Goal: Task Accomplishment & Management: Manage account settings

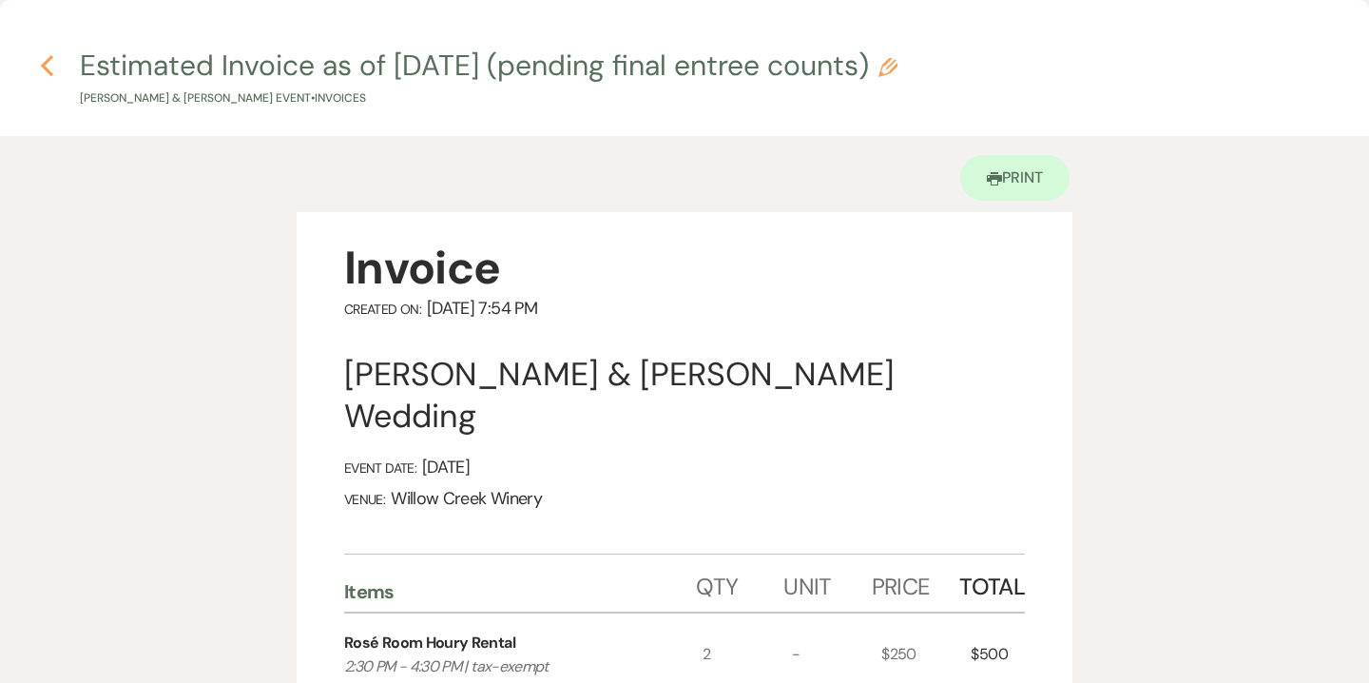
click at [51, 64] on icon "Previous" at bounding box center [47, 65] width 14 height 23
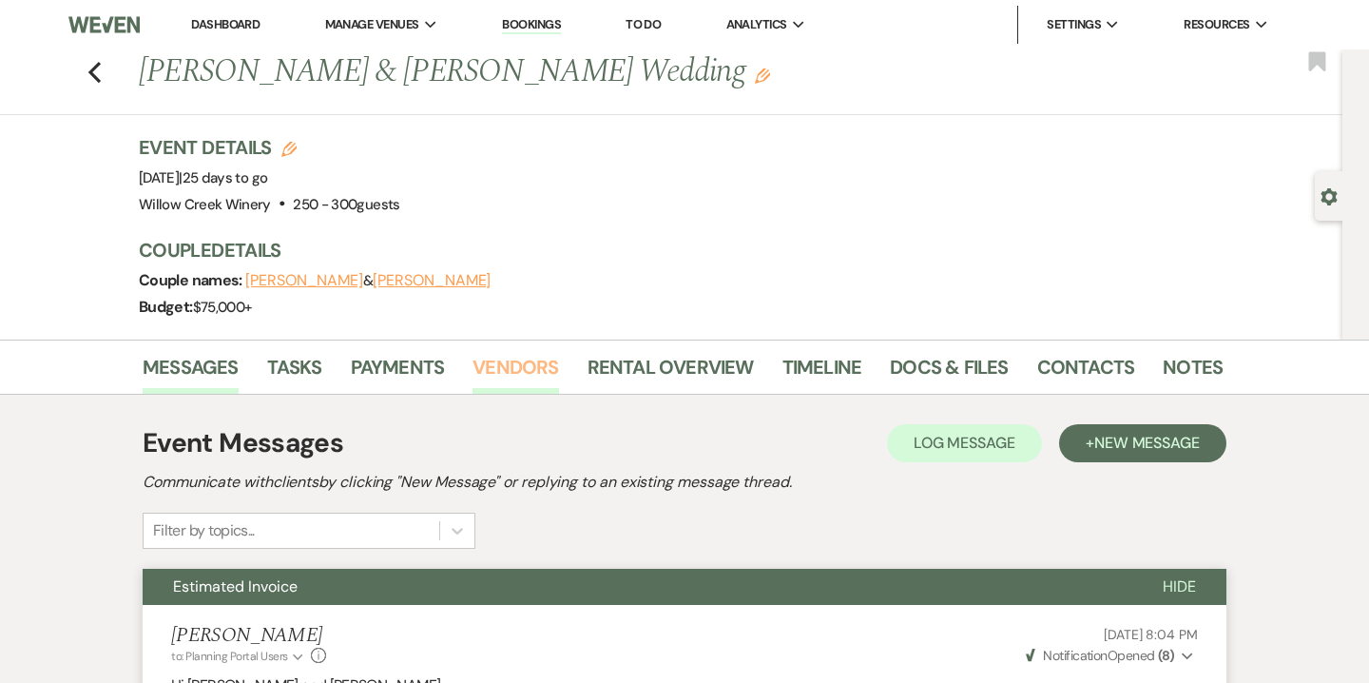
click at [525, 377] on link "Vendors" at bounding box center [516, 373] width 86 height 42
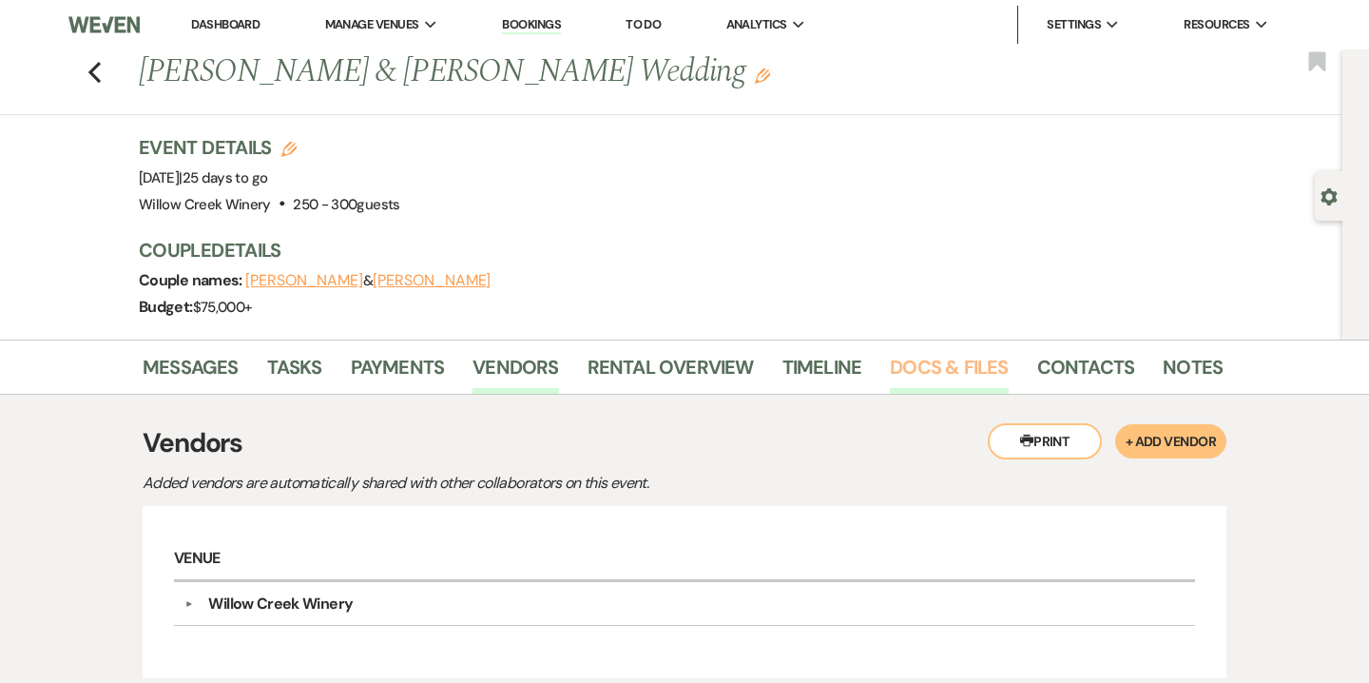
click at [963, 379] on link "Docs & Files" at bounding box center [949, 373] width 118 height 42
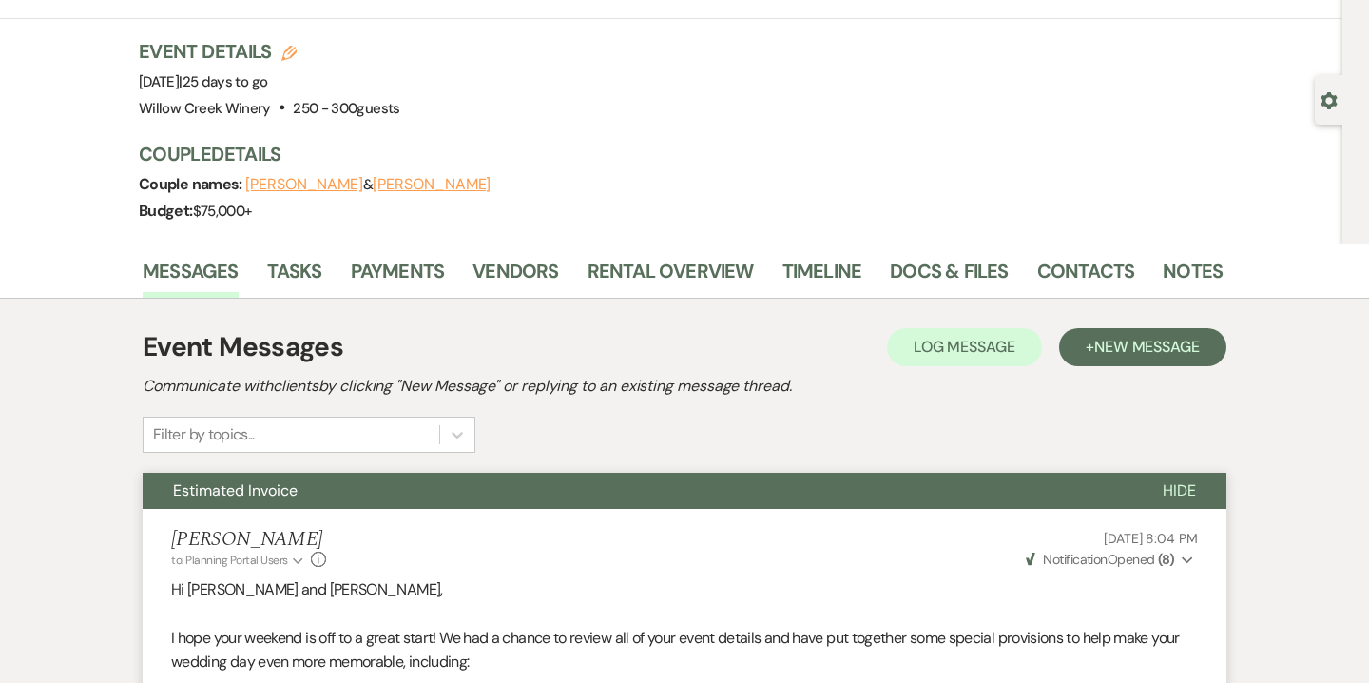
scroll to position [184, 0]
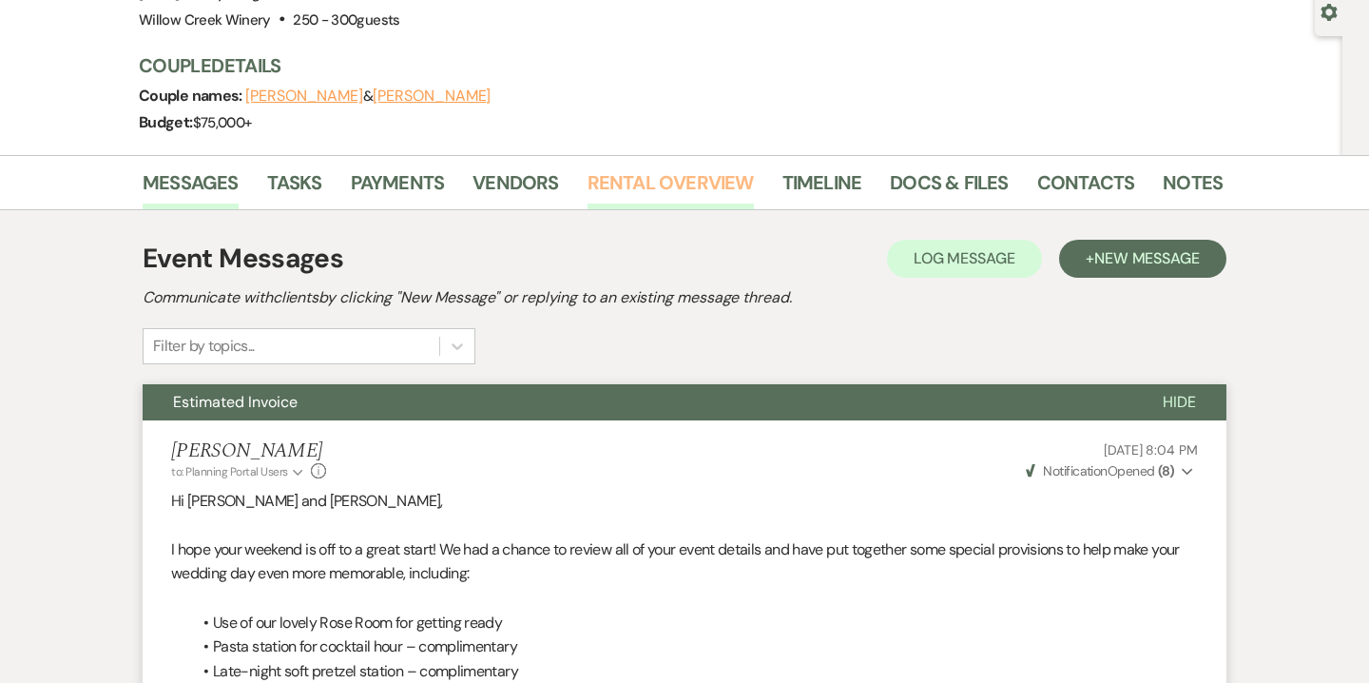
click at [722, 198] on link "Rental Overview" at bounding box center [671, 188] width 166 height 42
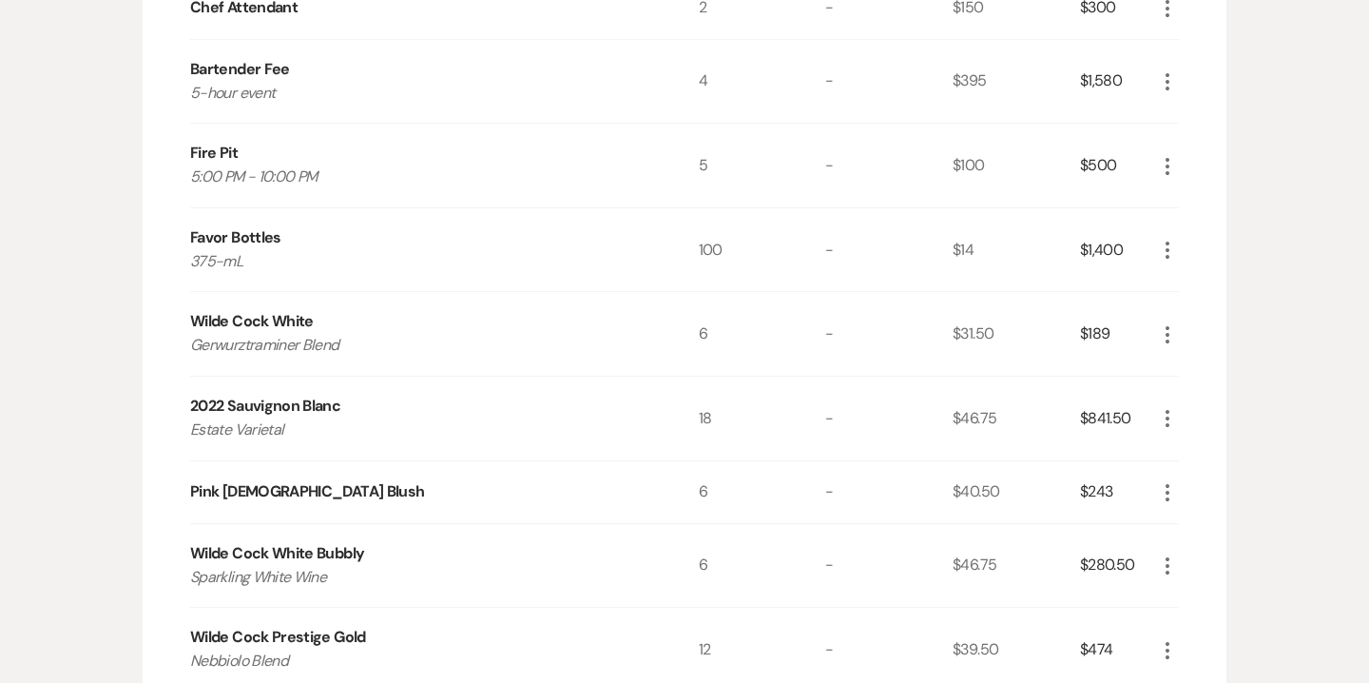
scroll to position [2304, 0]
click at [1172, 329] on icon "More" at bounding box center [1167, 333] width 23 height 23
click at [1221, 400] on button "X Delete" at bounding box center [1207, 400] width 103 height 30
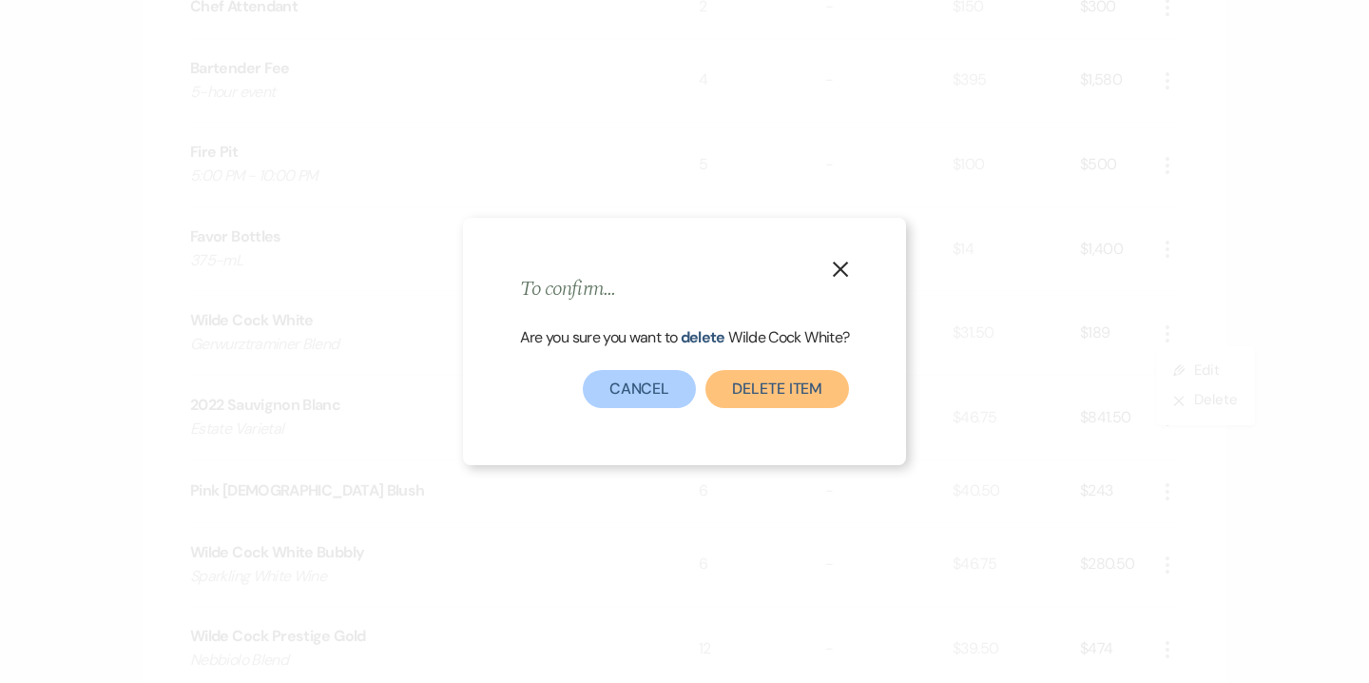
click at [745, 398] on button "Delete Item" at bounding box center [778, 389] width 144 height 38
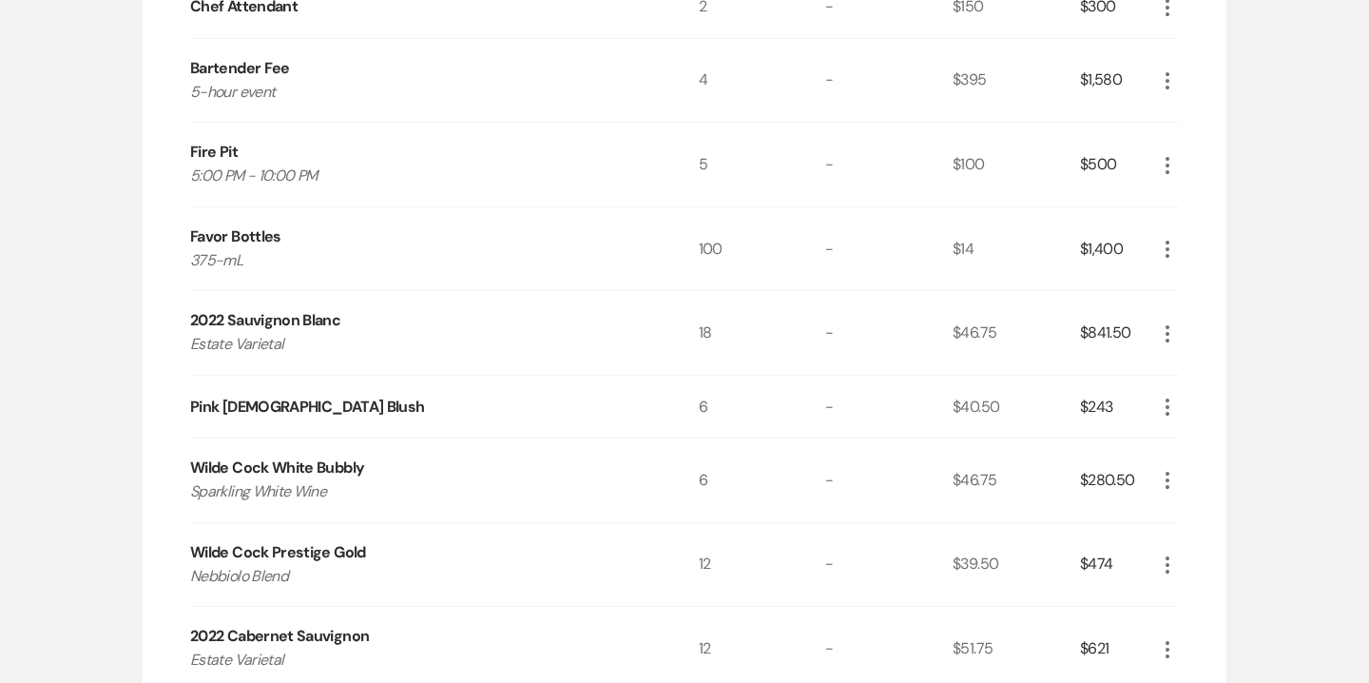
click at [1167, 337] on use "button" at bounding box center [1168, 333] width 4 height 17
click at [1207, 371] on button "Pencil Edit" at bounding box center [1205, 371] width 99 height 30
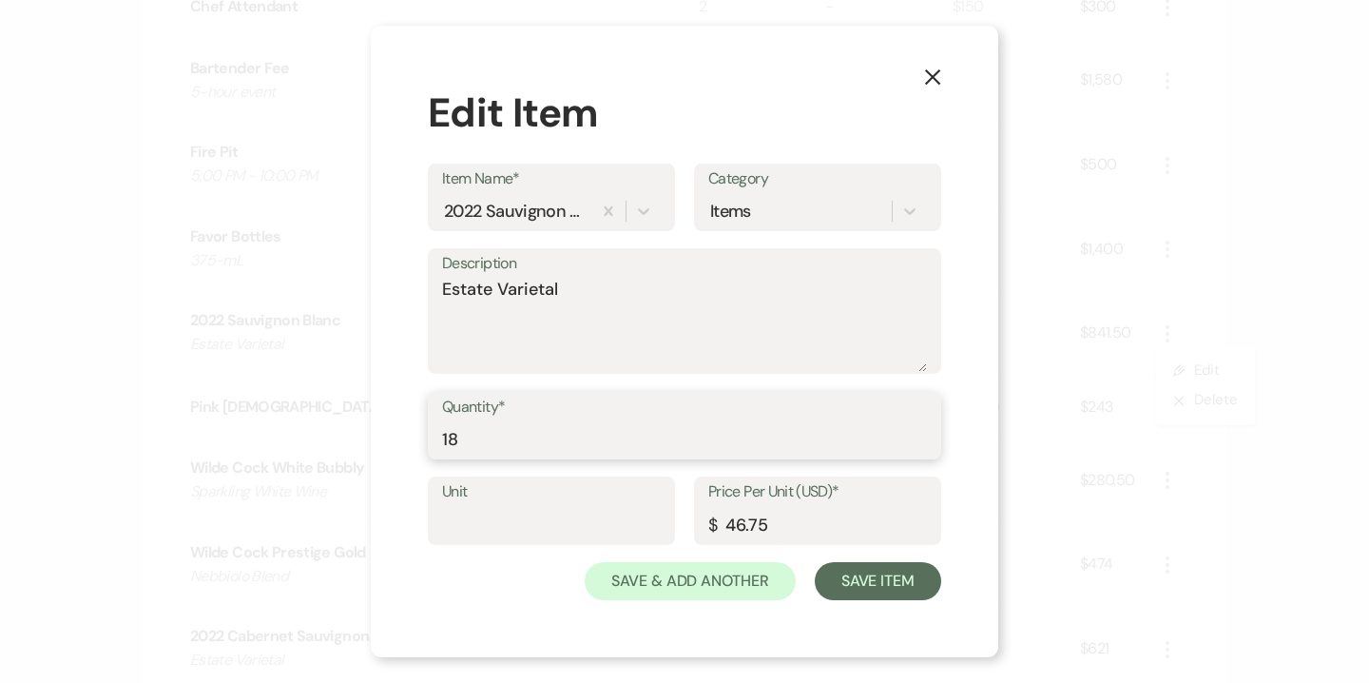
click at [460, 433] on input "18" at bounding box center [684, 438] width 485 height 37
type input "24"
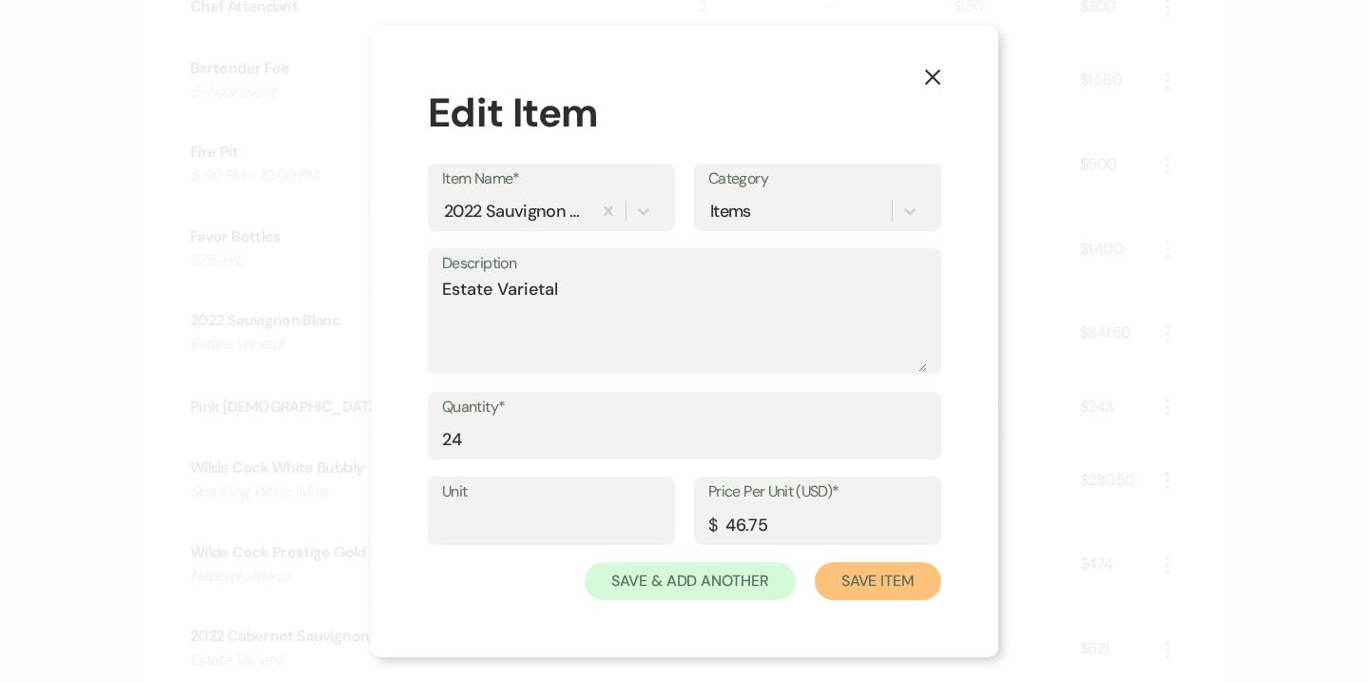
click at [869, 578] on button "Save Item" at bounding box center [878, 581] width 126 height 38
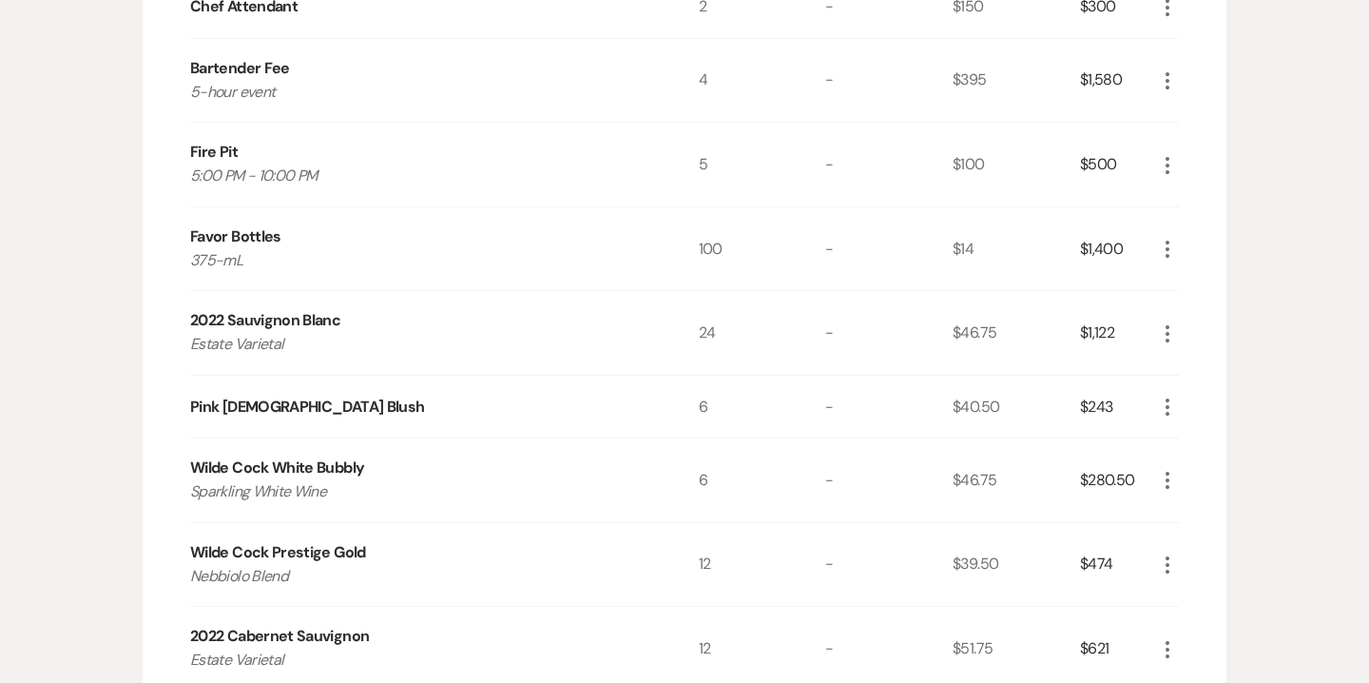
click at [1172, 478] on icon "More" at bounding box center [1167, 480] width 23 height 23
click at [1213, 509] on button "Pencil Edit" at bounding box center [1205, 517] width 99 height 30
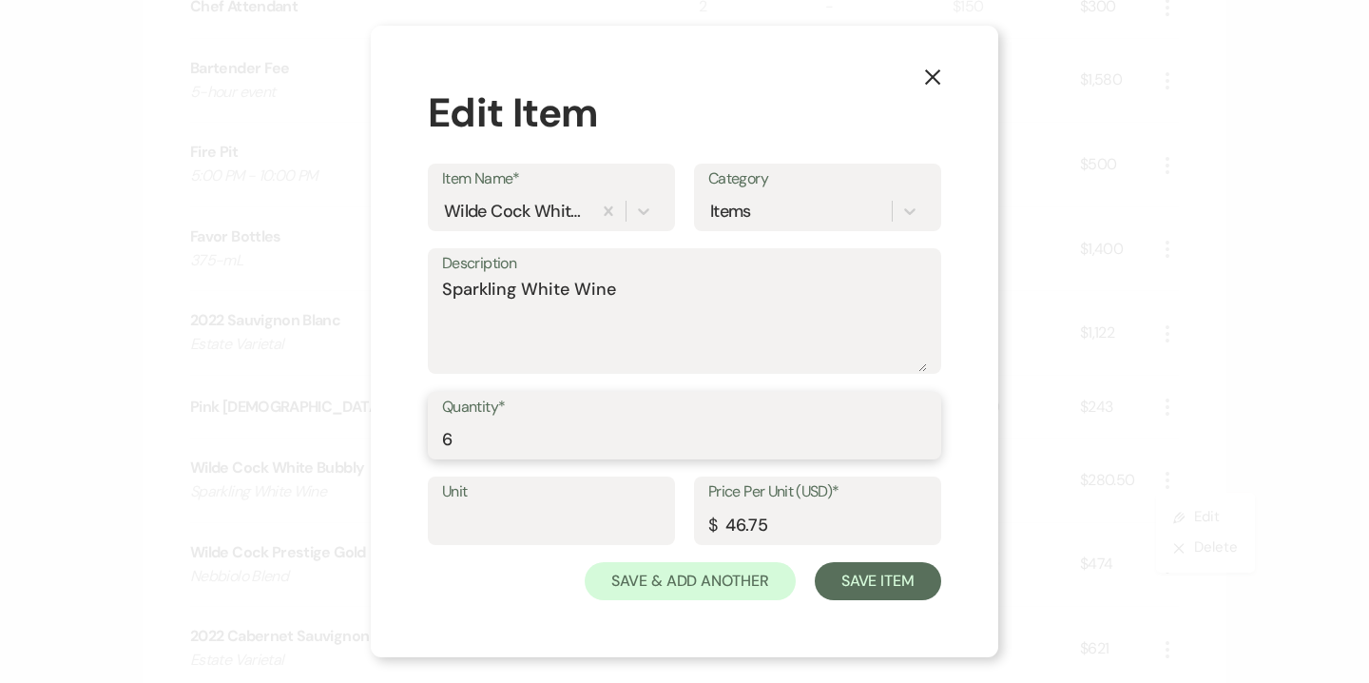
click at [444, 434] on input "6" at bounding box center [684, 438] width 485 height 37
type input "16"
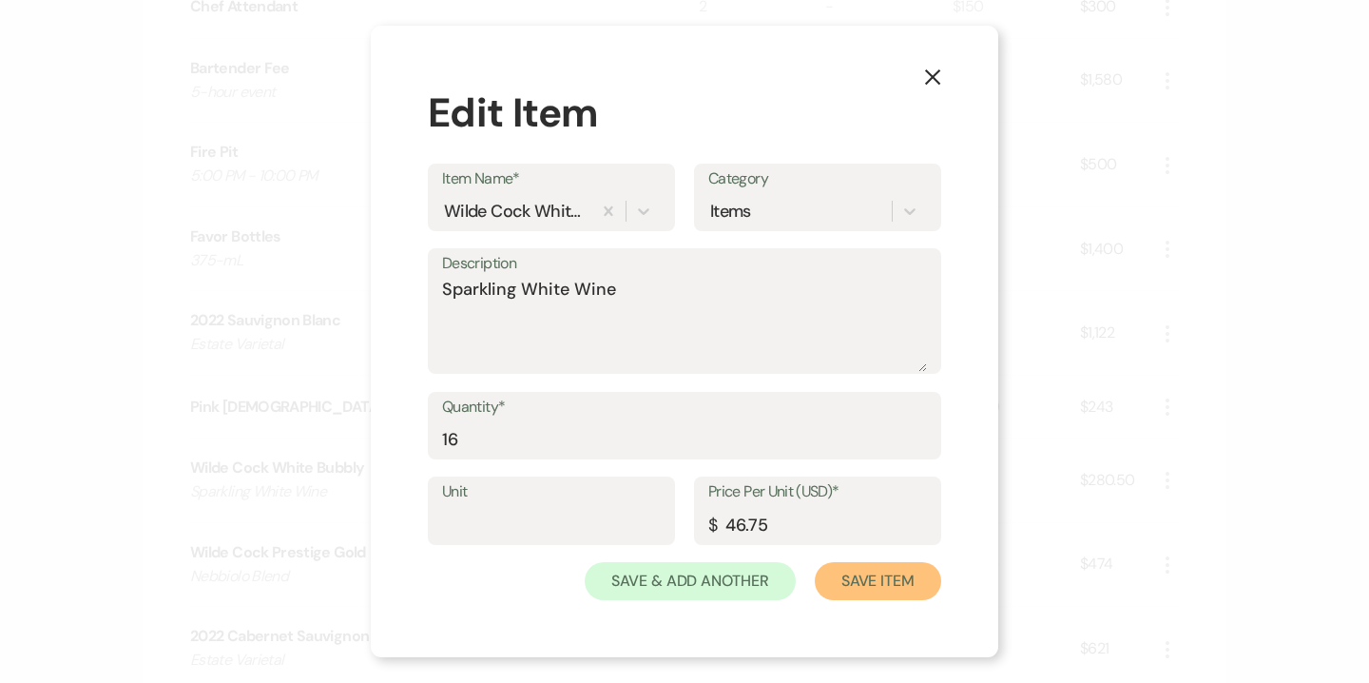
click at [890, 574] on button "Save Item" at bounding box center [878, 581] width 126 height 38
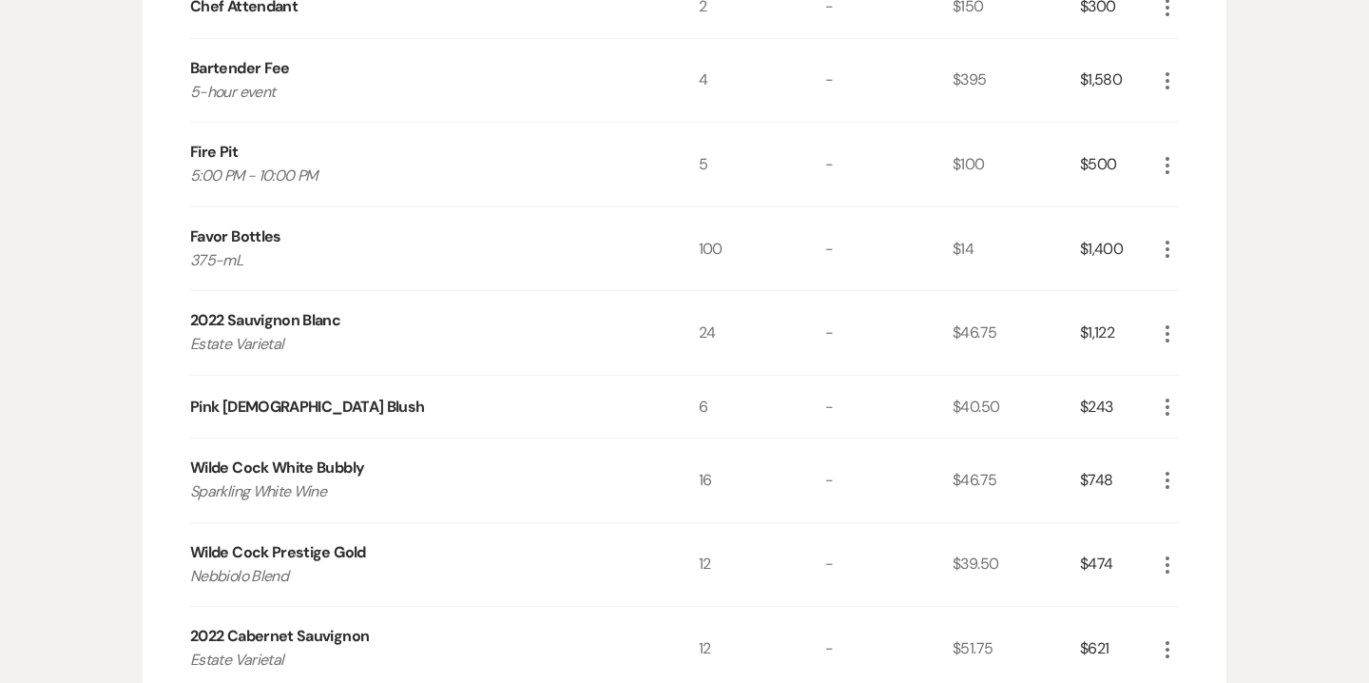
click at [1170, 563] on icon "More" at bounding box center [1167, 564] width 23 height 23
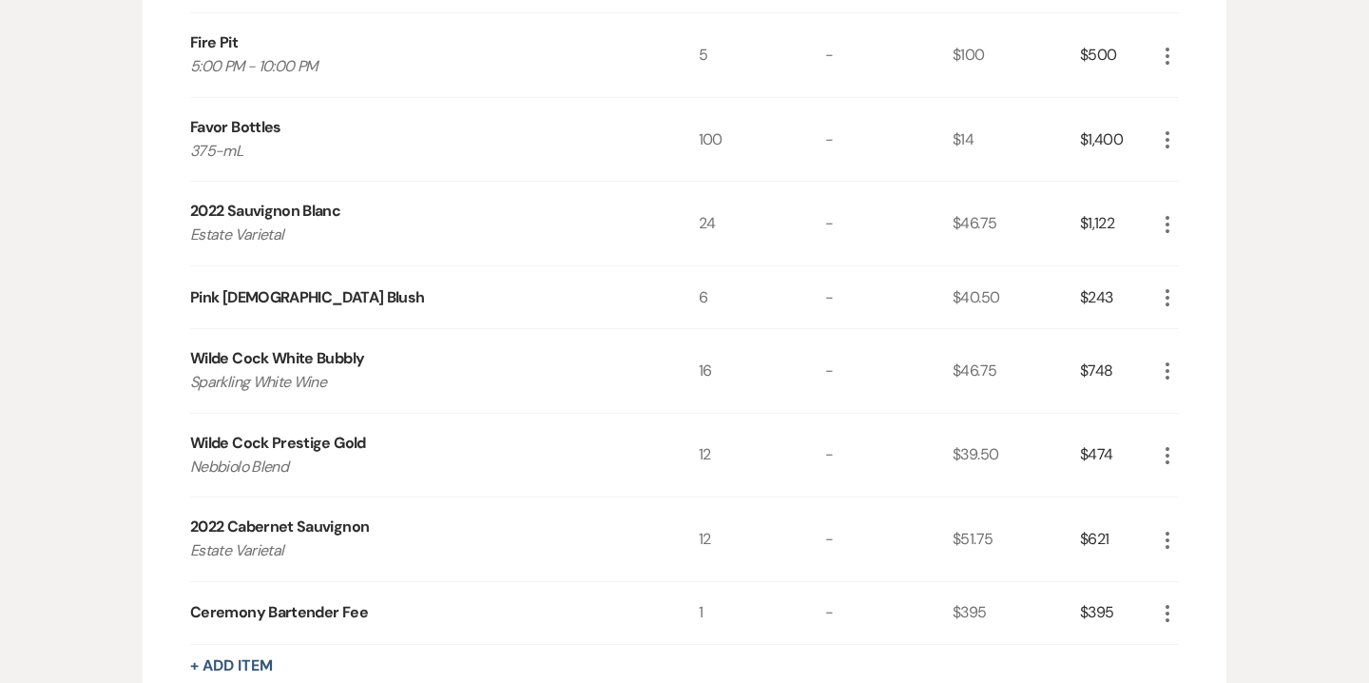
scroll to position [2417, 0]
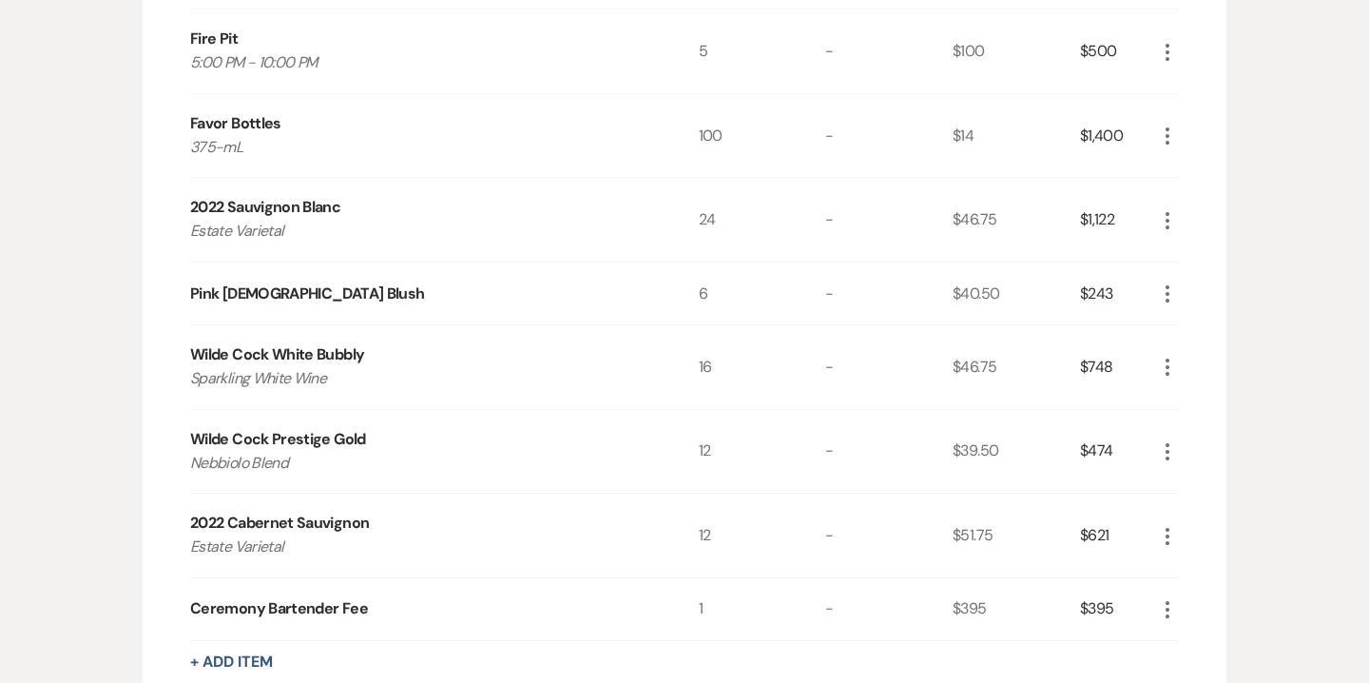
click at [1165, 530] on icon "More" at bounding box center [1167, 536] width 23 height 23
click at [1211, 601] on button "X Delete" at bounding box center [1207, 603] width 103 height 30
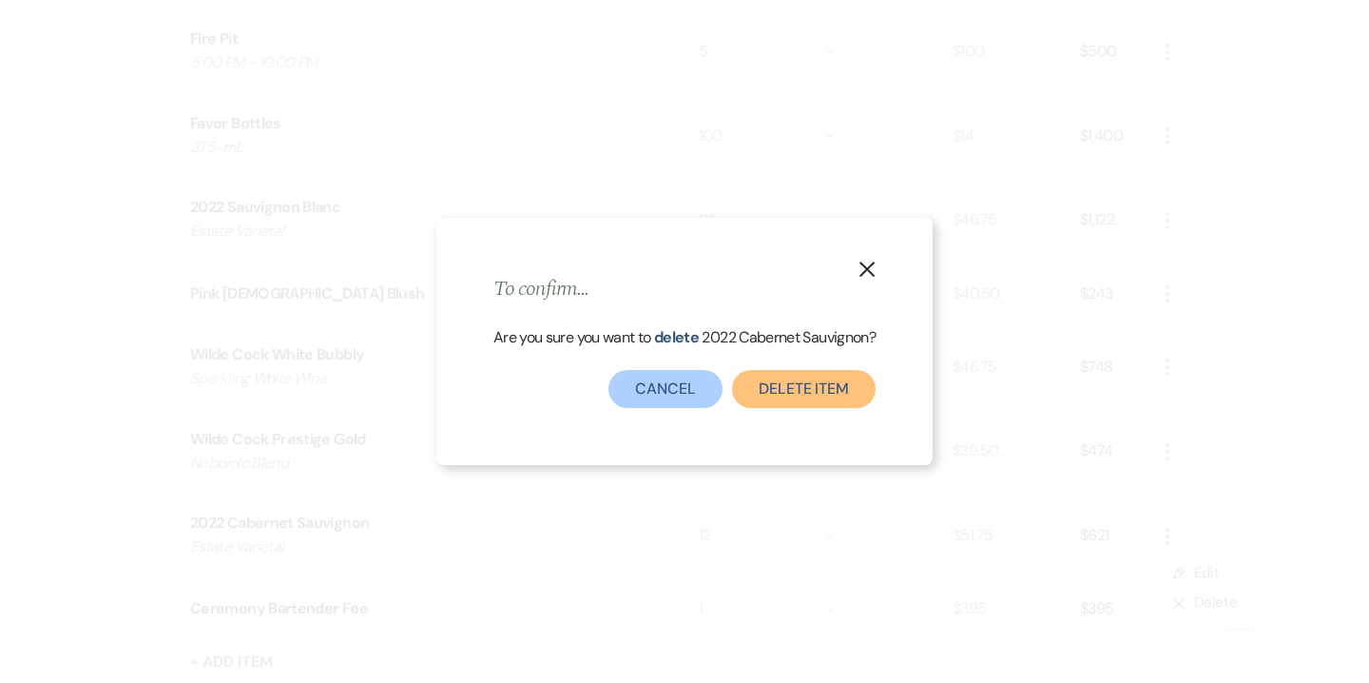
click at [781, 395] on button "Delete Item" at bounding box center [804, 389] width 144 height 38
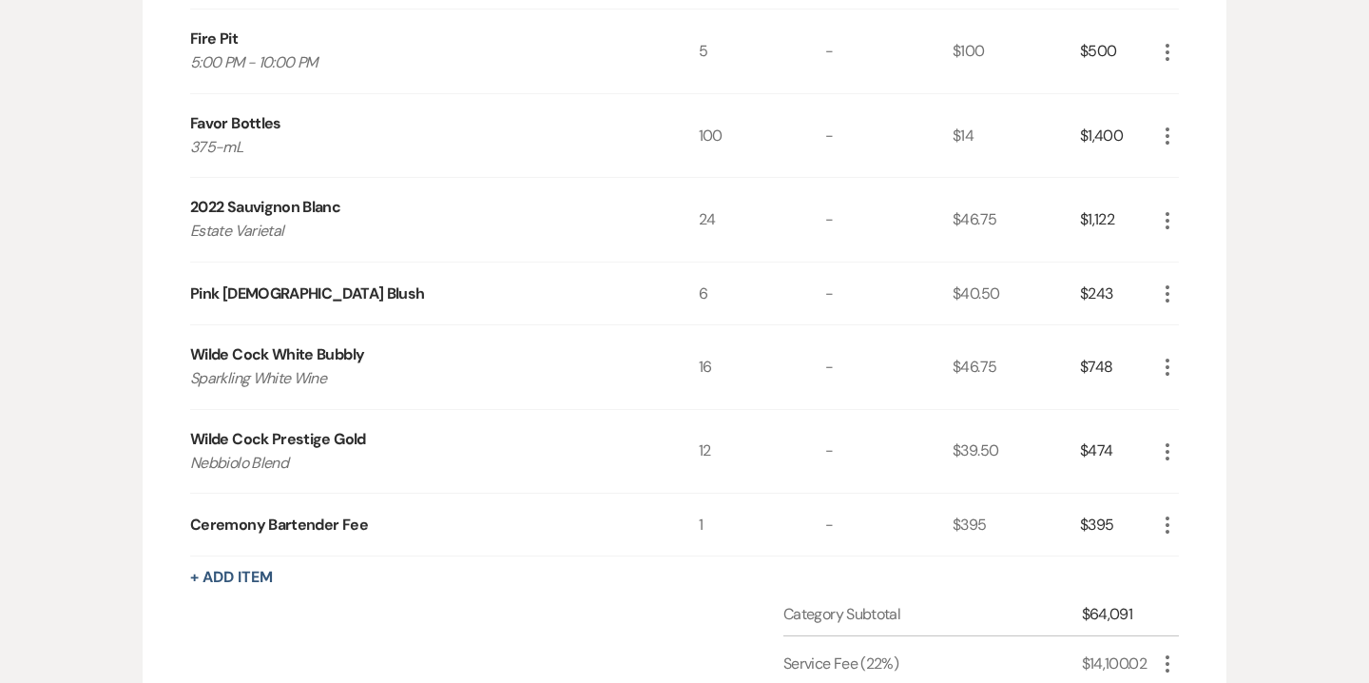
click at [1160, 447] on icon "More" at bounding box center [1167, 451] width 23 height 23
click at [1209, 485] on button "Pencil Edit" at bounding box center [1205, 489] width 99 height 30
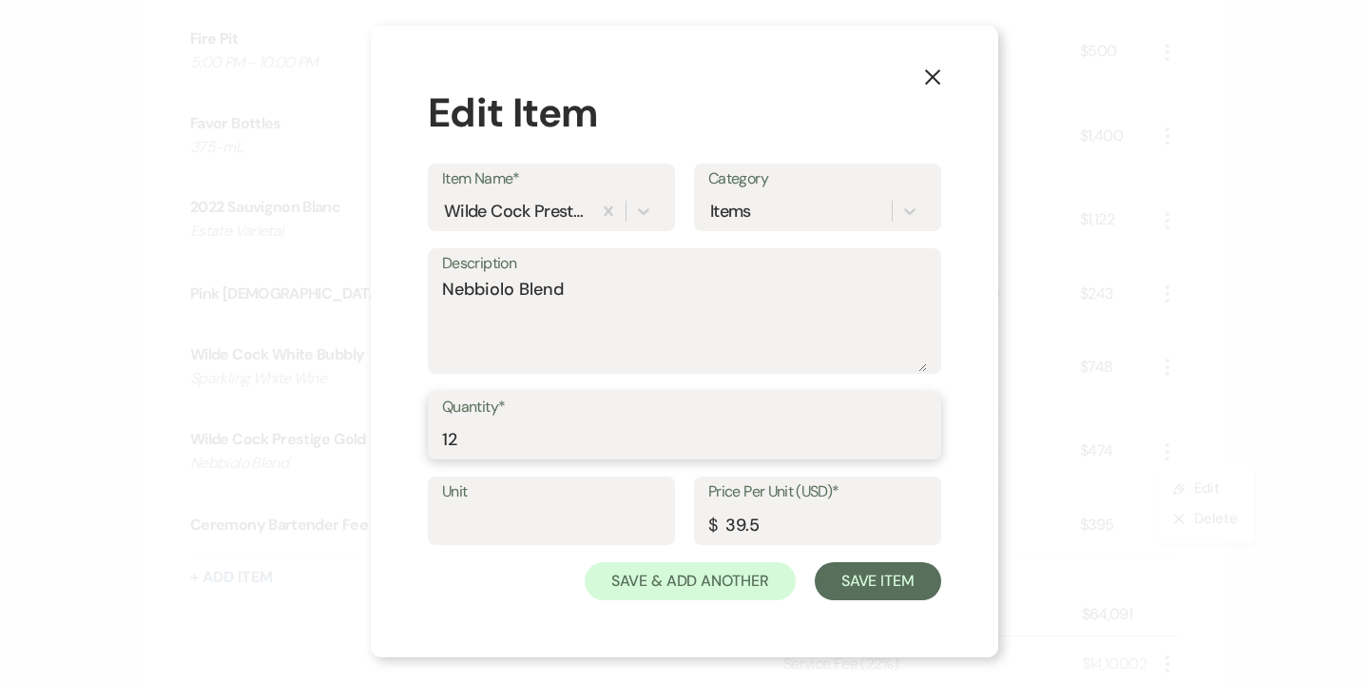
click at [599, 444] on input "12" at bounding box center [684, 438] width 485 height 37
type input "20"
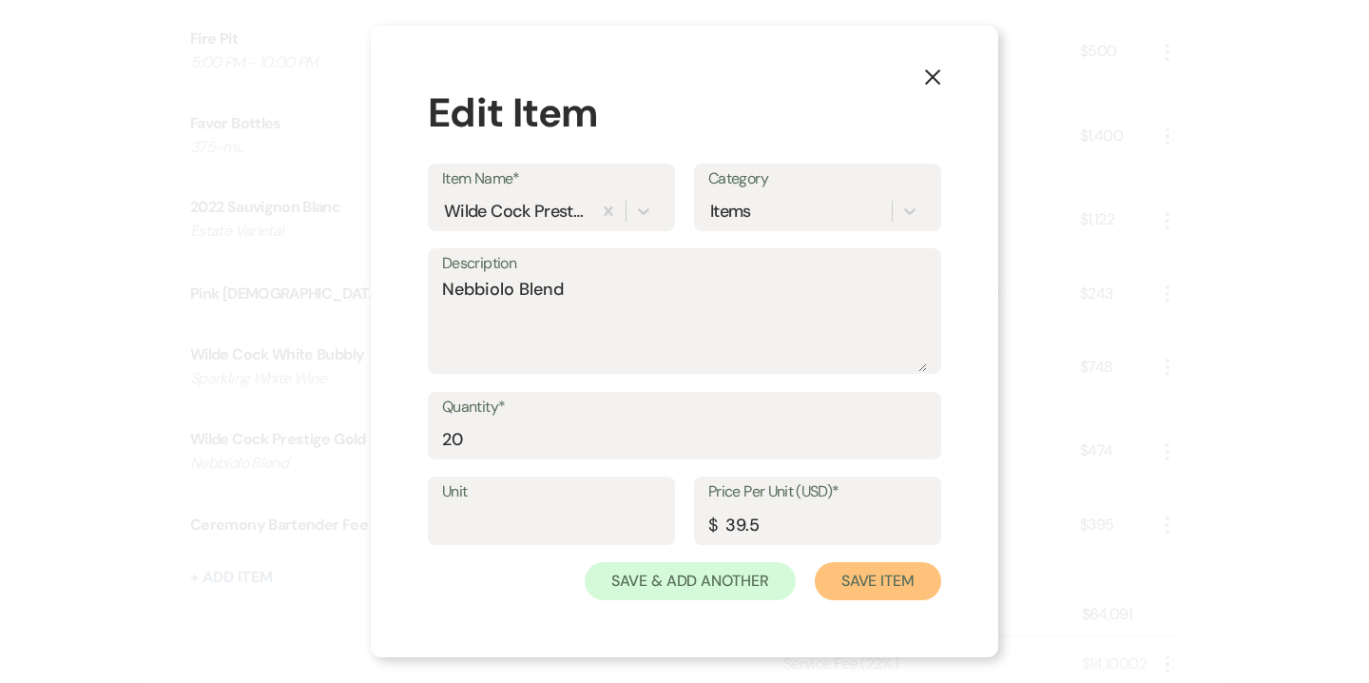
click at [877, 577] on button "Save Item" at bounding box center [878, 581] width 126 height 38
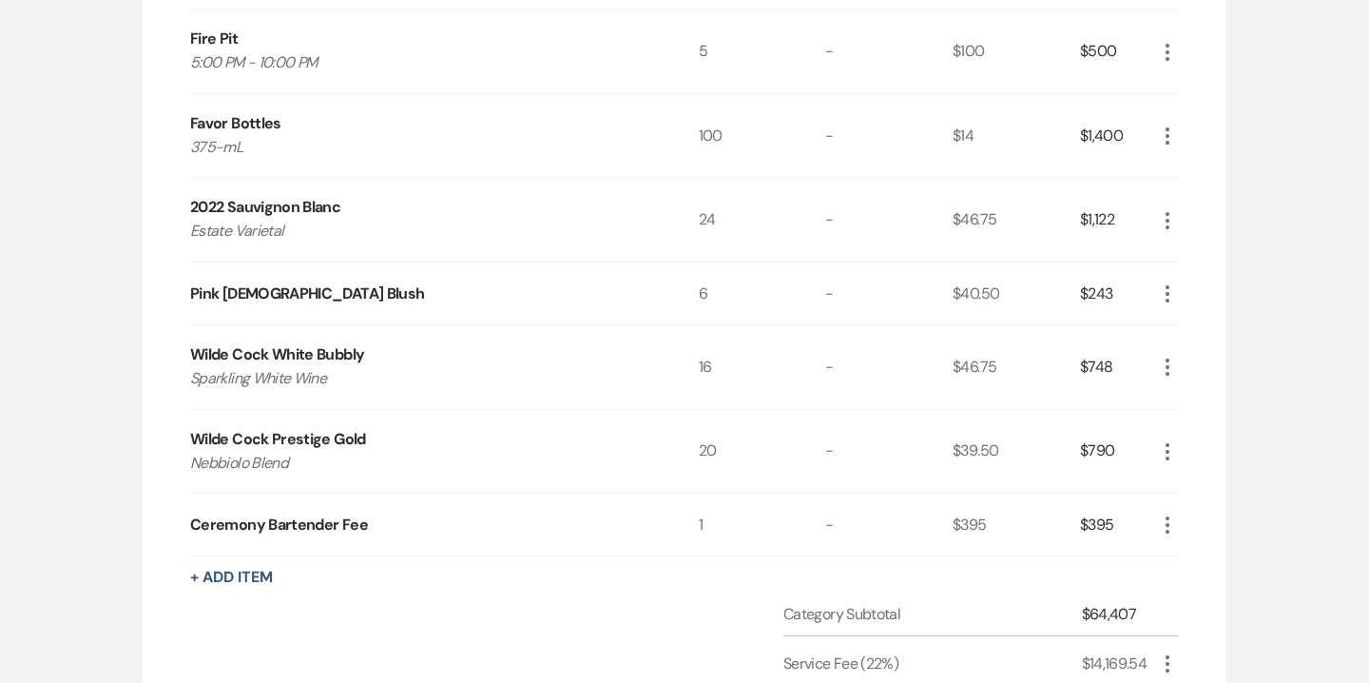
click at [1172, 517] on icon "More" at bounding box center [1167, 524] width 23 height 23
click at [1207, 593] on button "X Delete" at bounding box center [1207, 592] width 103 height 30
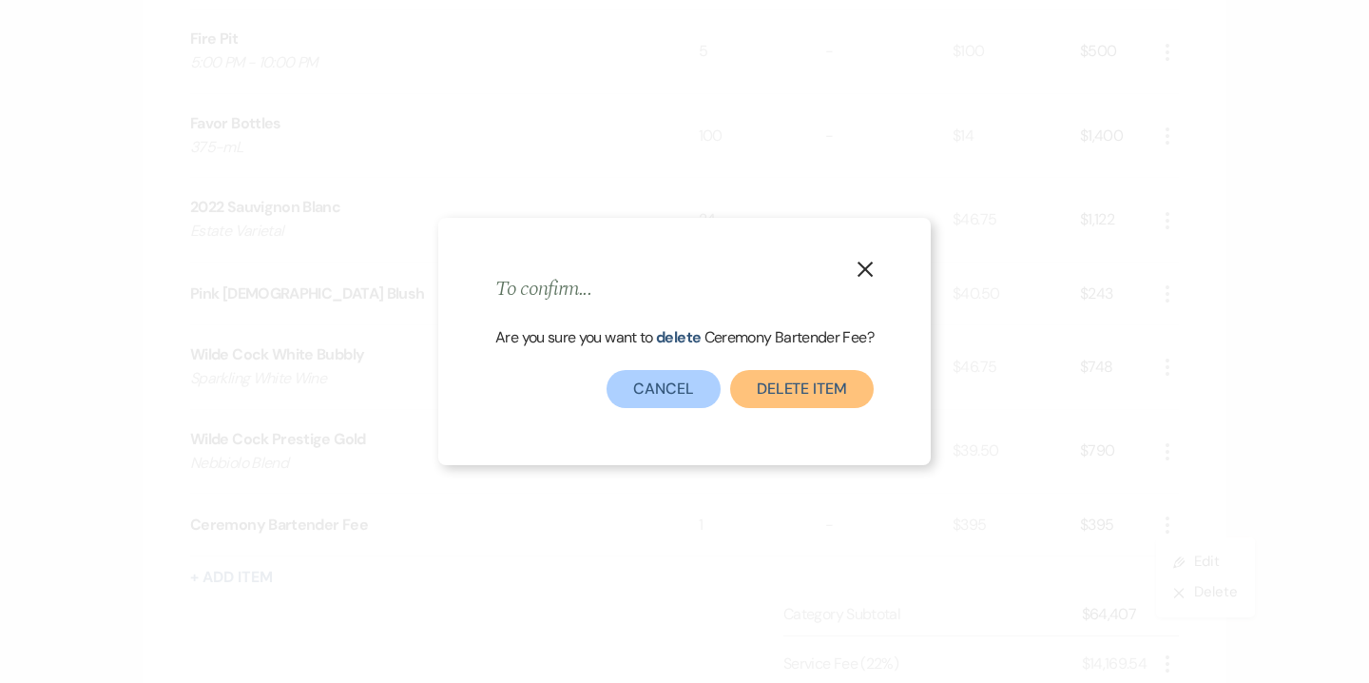
click at [789, 395] on button "Delete Item" at bounding box center [802, 389] width 144 height 38
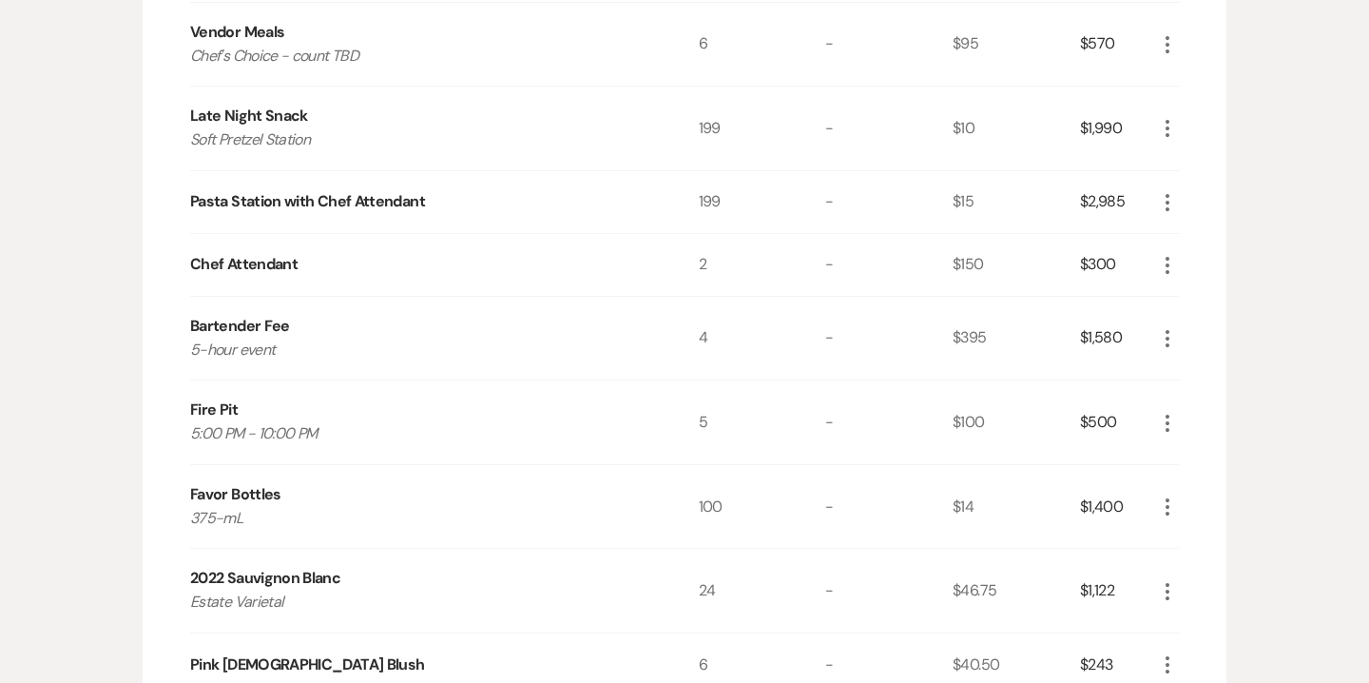
scroll to position [2080, 0]
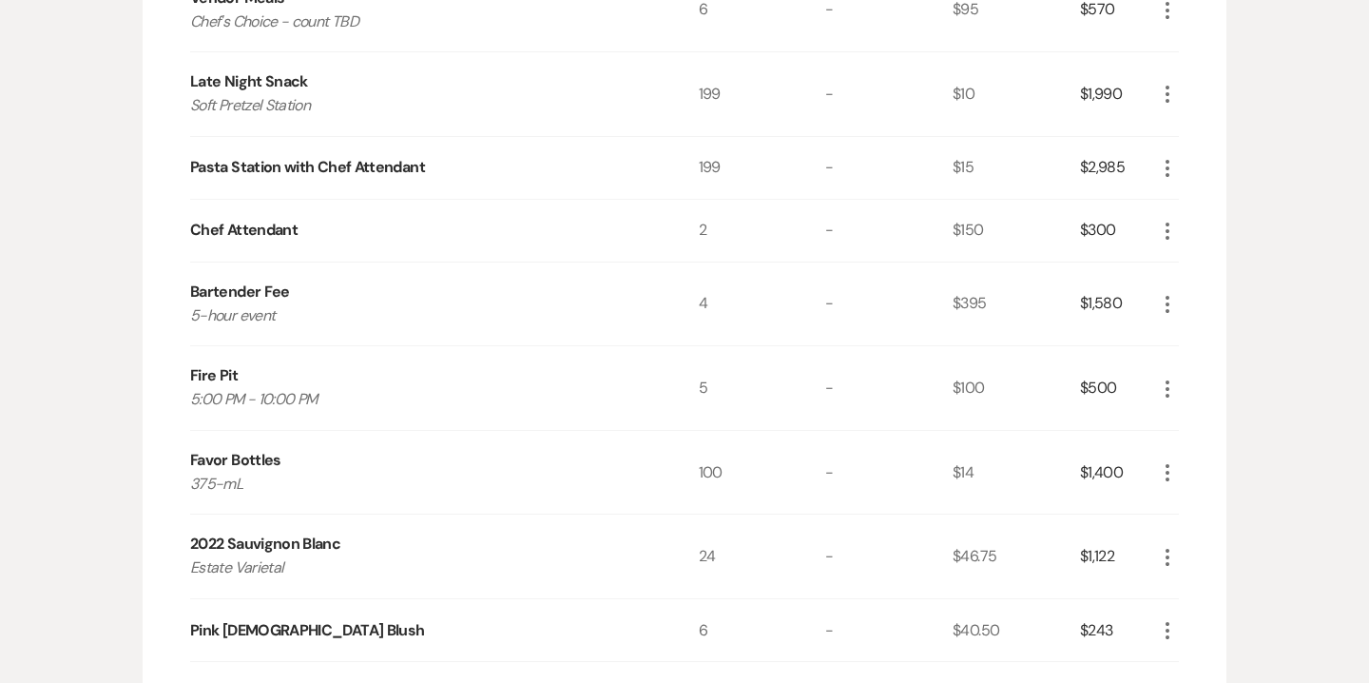
click at [1167, 394] on use "button" at bounding box center [1168, 388] width 4 height 17
click at [1216, 455] on button "X Delete" at bounding box center [1207, 455] width 103 height 30
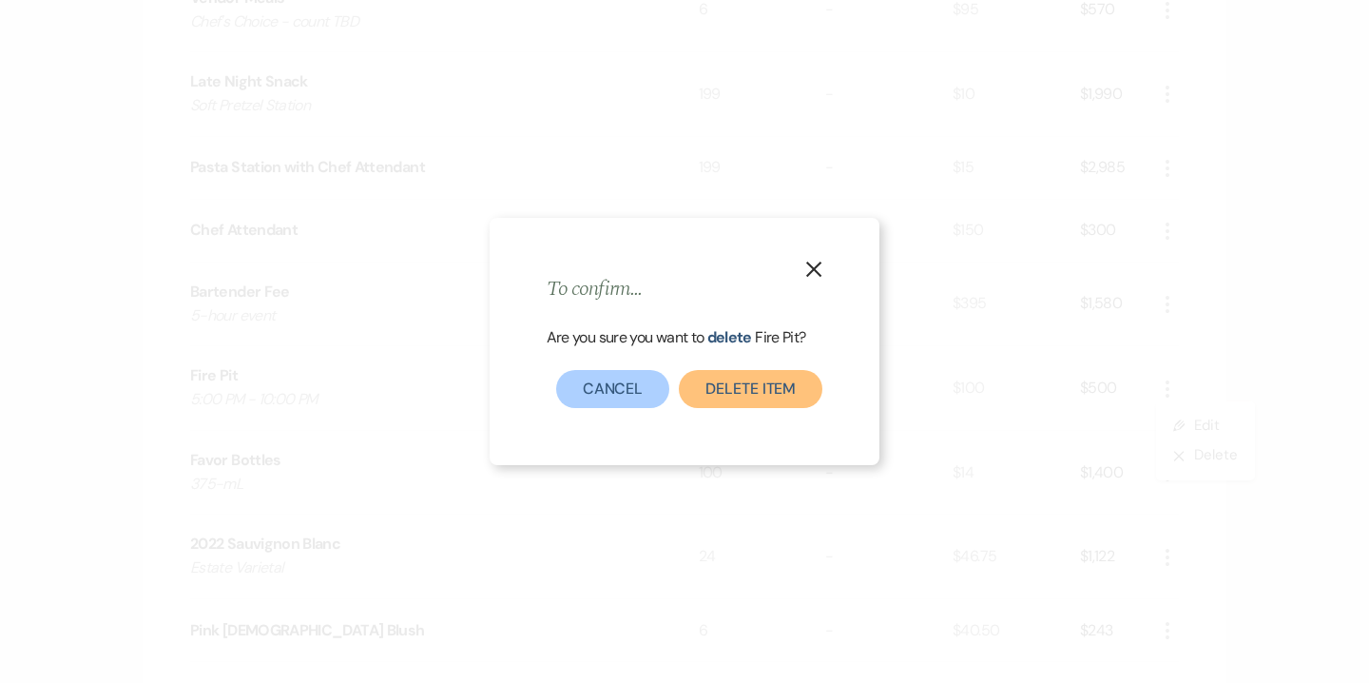
click at [725, 391] on button "Delete Item" at bounding box center [751, 389] width 144 height 38
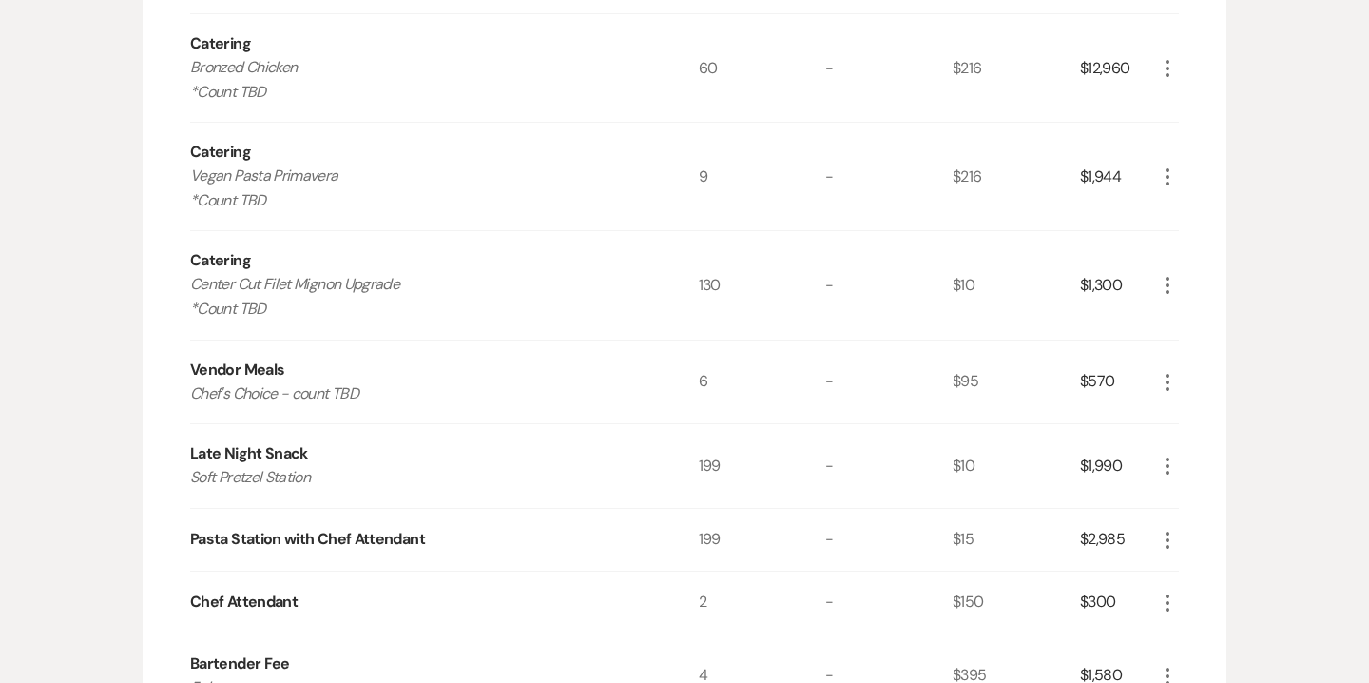
scroll to position [1634, 0]
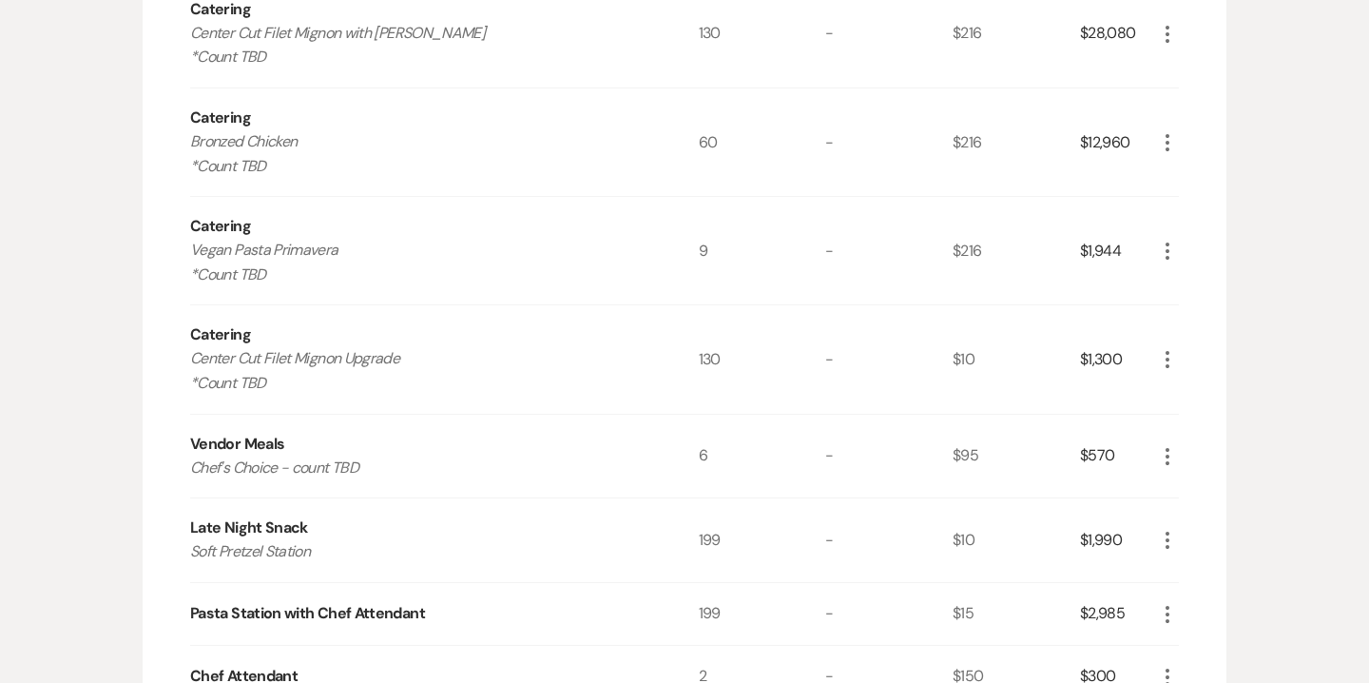
click at [1166, 363] on use "button" at bounding box center [1168, 359] width 4 height 17
click at [1206, 391] on button "Pencil Edit" at bounding box center [1205, 396] width 99 height 30
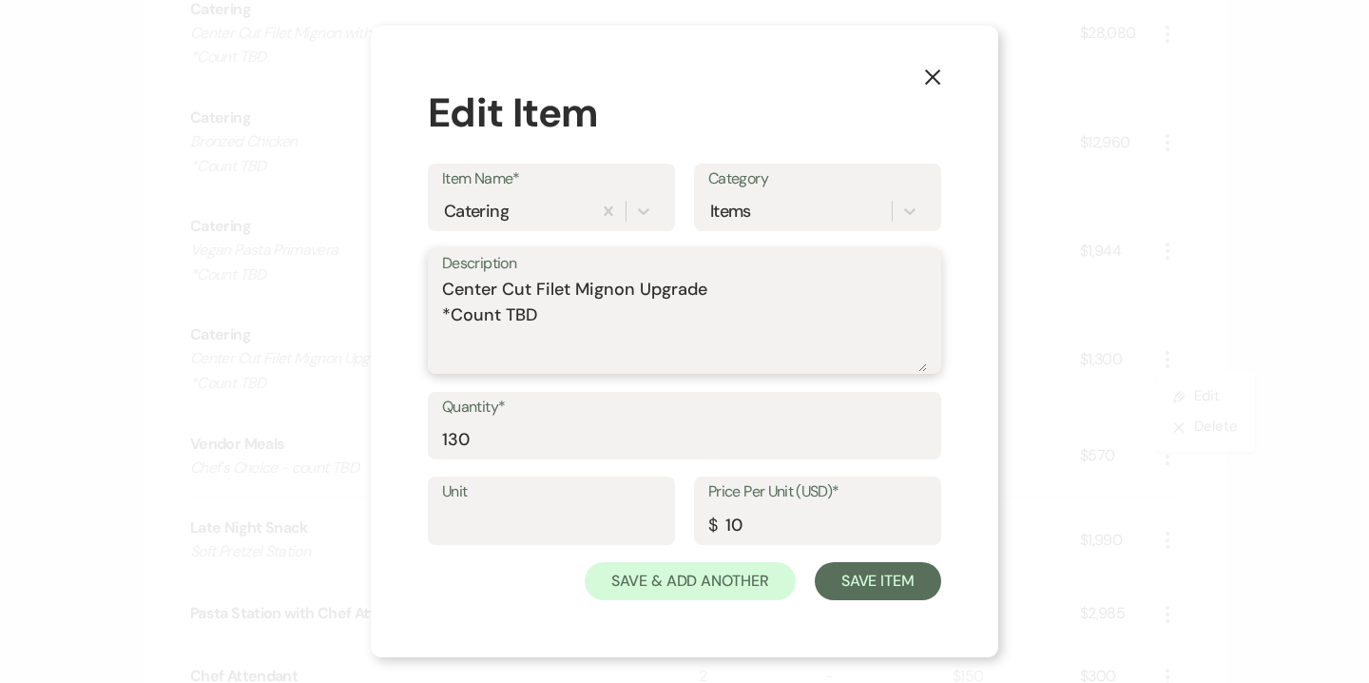
drag, startPoint x: 555, startPoint y: 318, endPoint x: 379, endPoint y: 316, distance: 175.9
click at [379, 316] on div "X Edit Item Item Name* Catering Category Items Description Center Cut Filet Mig…" at bounding box center [685, 342] width 628 height 632
type textarea "Center Cut Filet Mignon Upgrade"
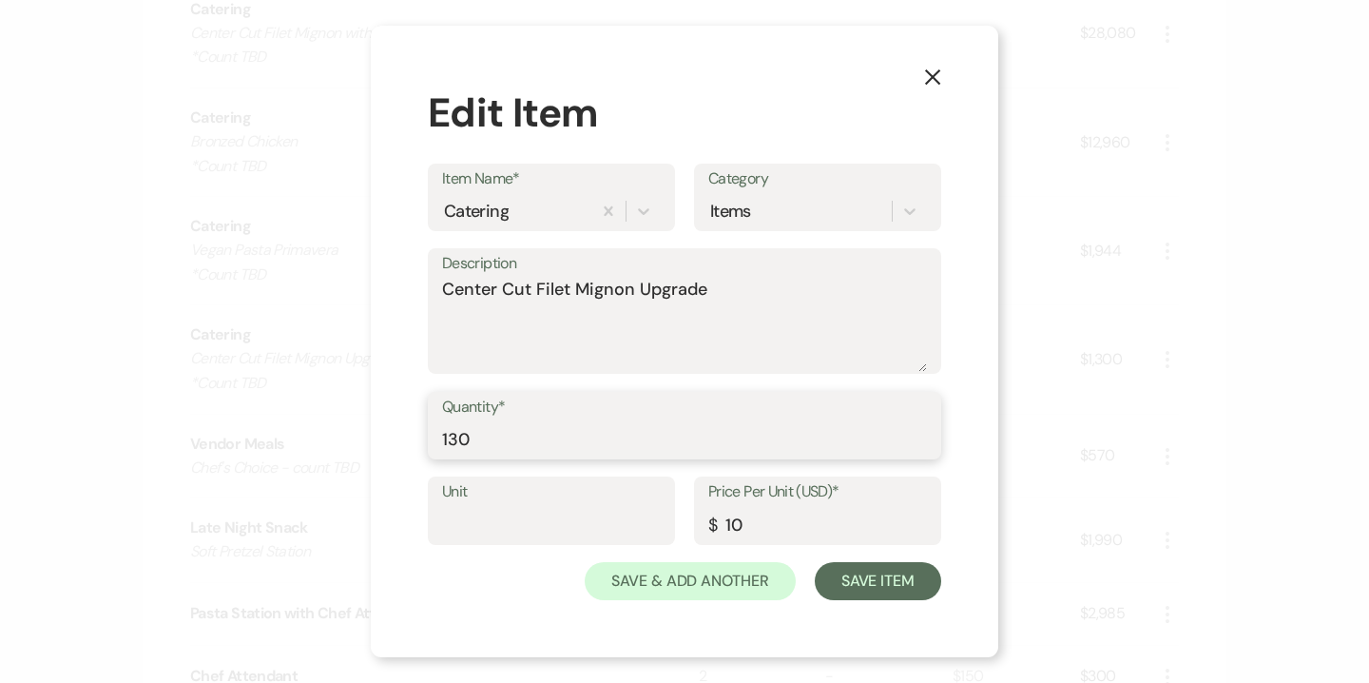
click at [495, 432] on input "130" at bounding box center [684, 438] width 485 height 37
type input "135"
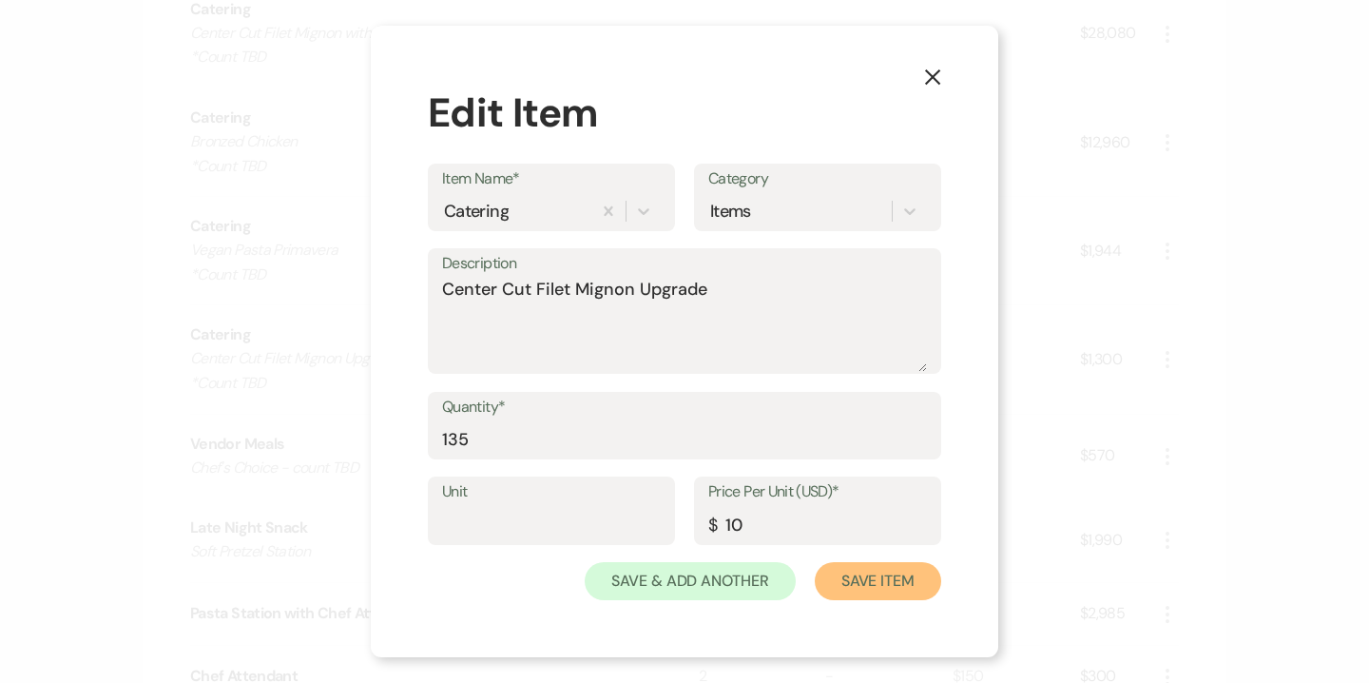
click at [914, 585] on button "Save Item" at bounding box center [878, 581] width 126 height 38
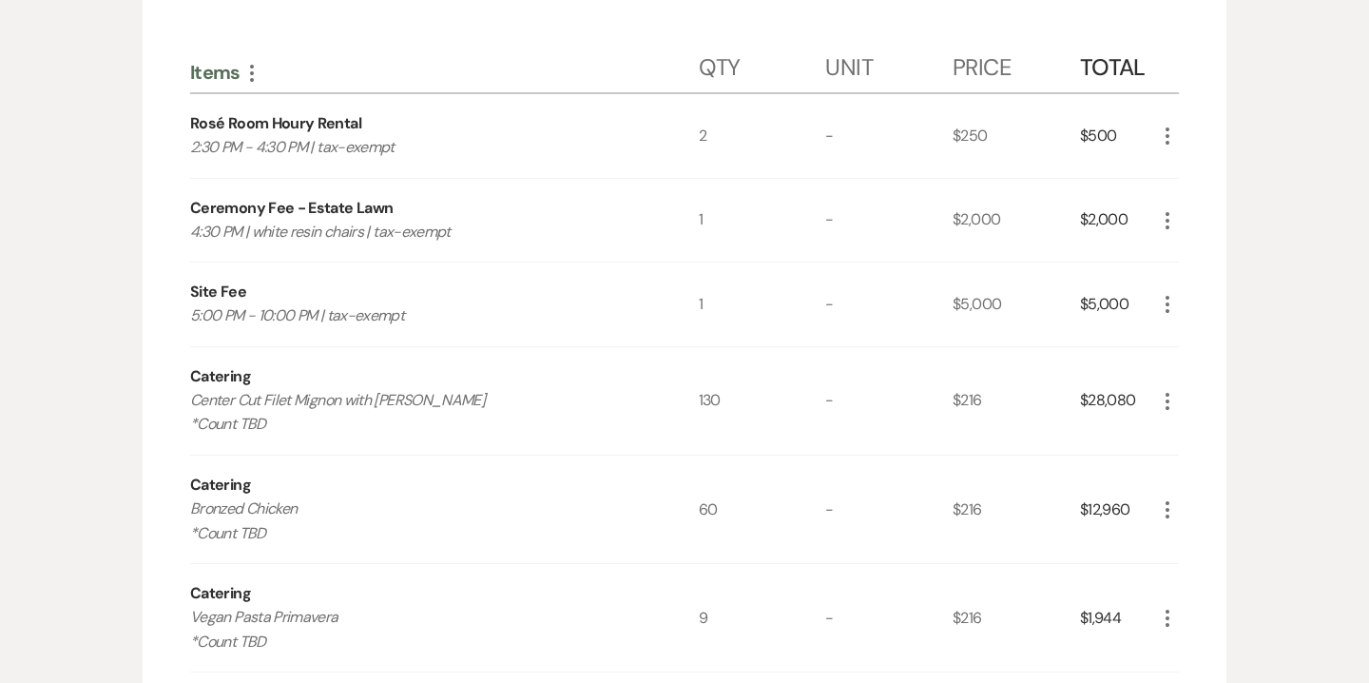
scroll to position [1268, 0]
click at [1173, 389] on icon "More" at bounding box center [1167, 400] width 23 height 23
click at [1200, 425] on button "Pencil Edit" at bounding box center [1205, 437] width 99 height 30
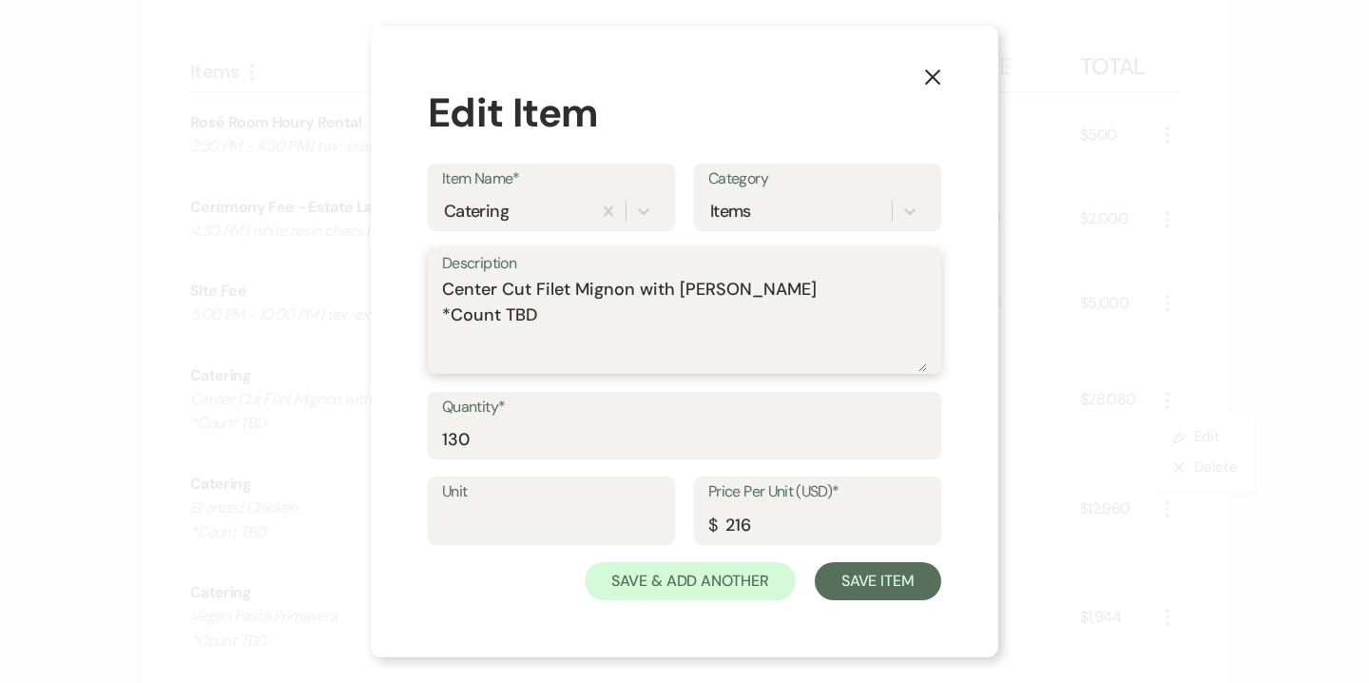
click at [583, 315] on textarea "Center Cut Filet Mignon with [PERSON_NAME] *Count TBD" at bounding box center [684, 324] width 485 height 95
type textarea "Center Cut Filet Mignon with [PERSON_NAME]"
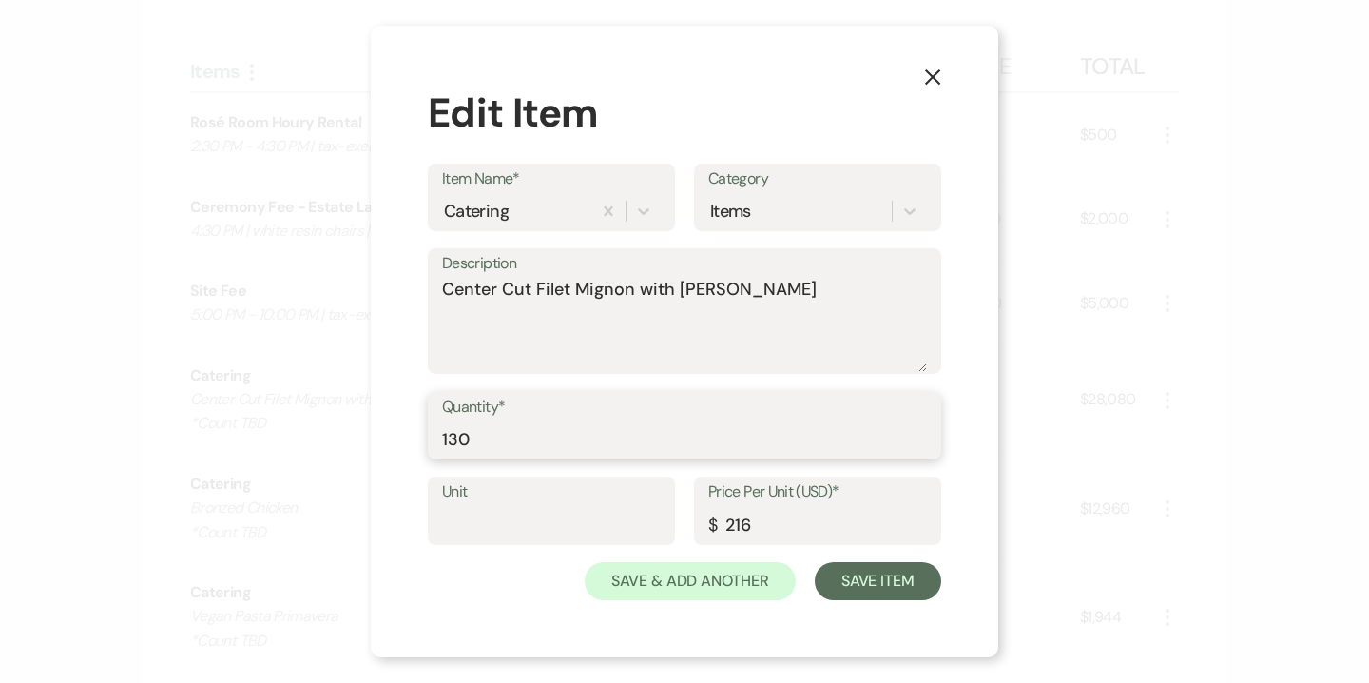
click at [499, 443] on input "130" at bounding box center [684, 438] width 485 height 37
type input "135"
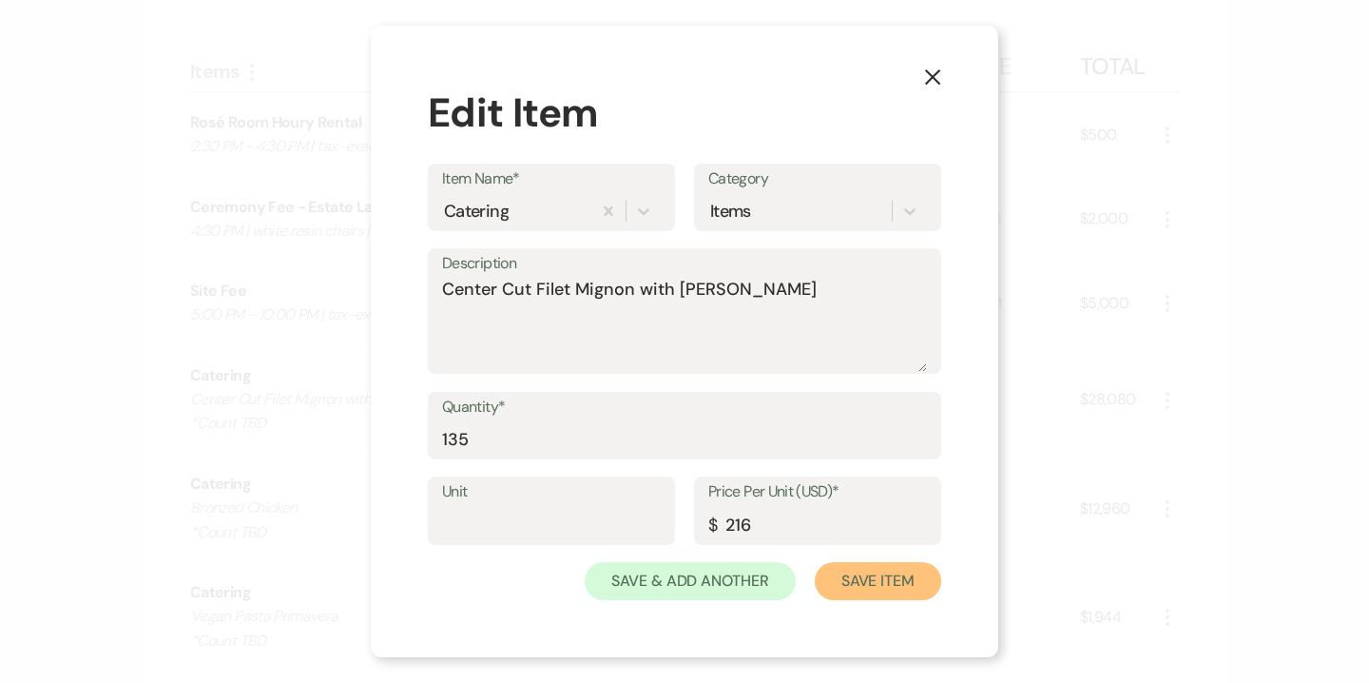
click at [894, 590] on button "Save Item" at bounding box center [878, 581] width 126 height 38
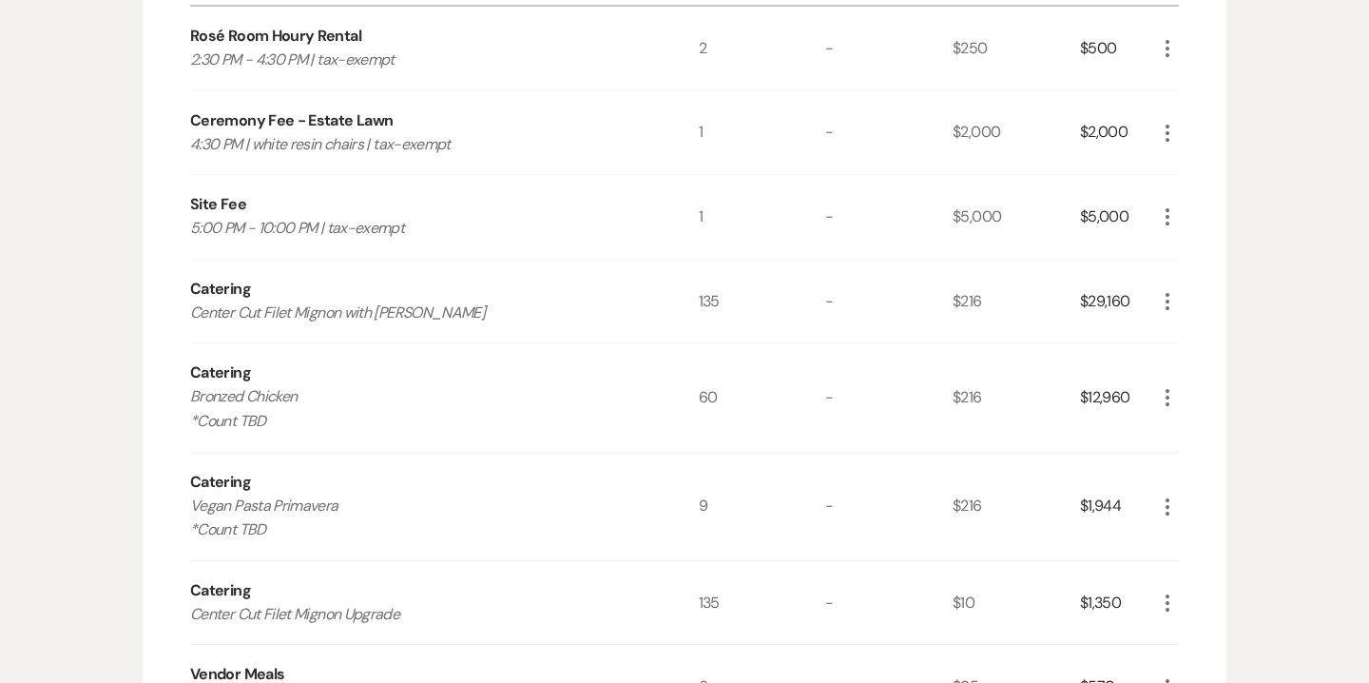
scroll to position [1381, 0]
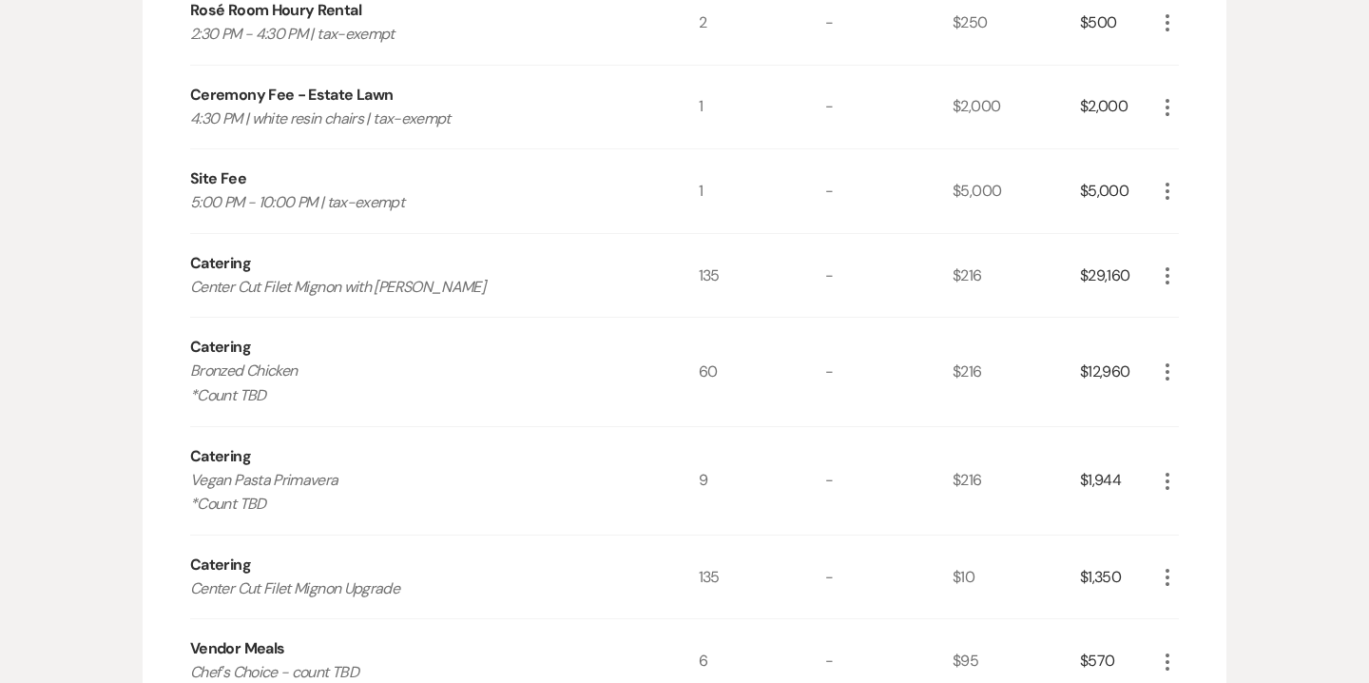
click at [1168, 371] on use "button" at bounding box center [1168, 371] width 4 height 17
click at [1202, 408] on button "Pencil Edit" at bounding box center [1205, 409] width 99 height 30
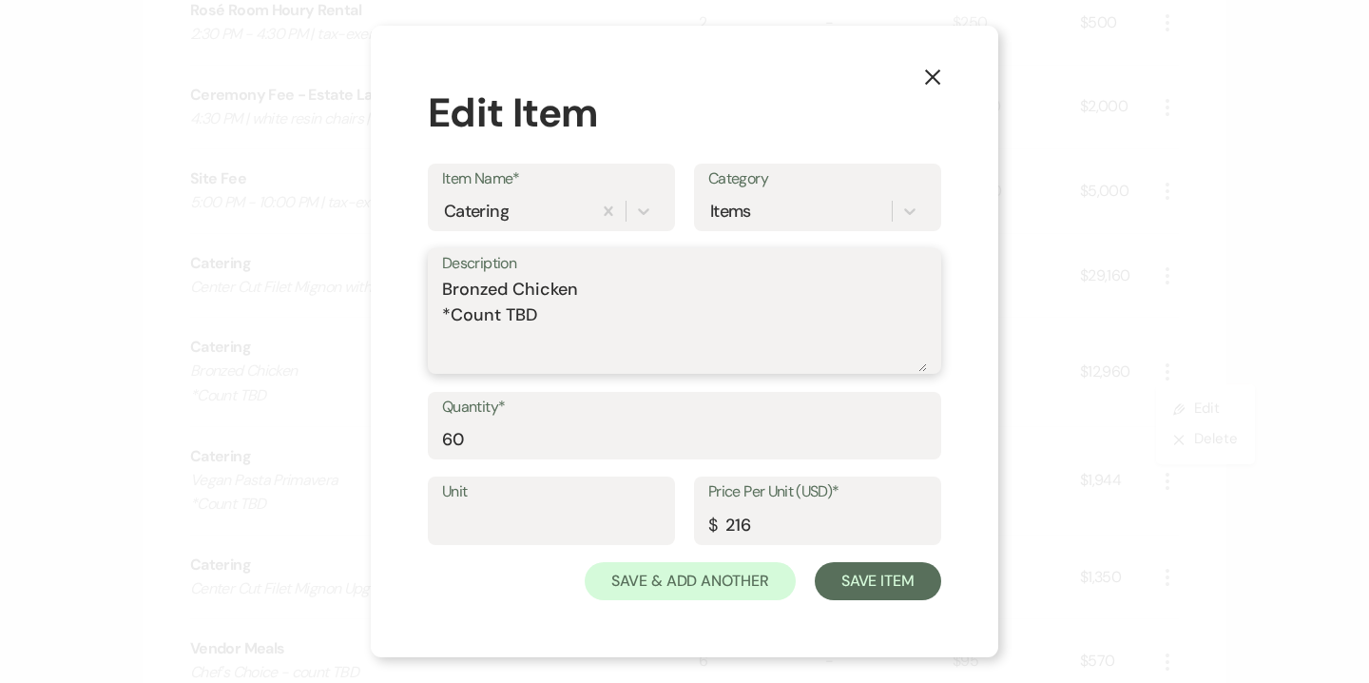
click at [508, 318] on textarea "Bronzed Chicken *Count TBD" at bounding box center [684, 324] width 485 height 95
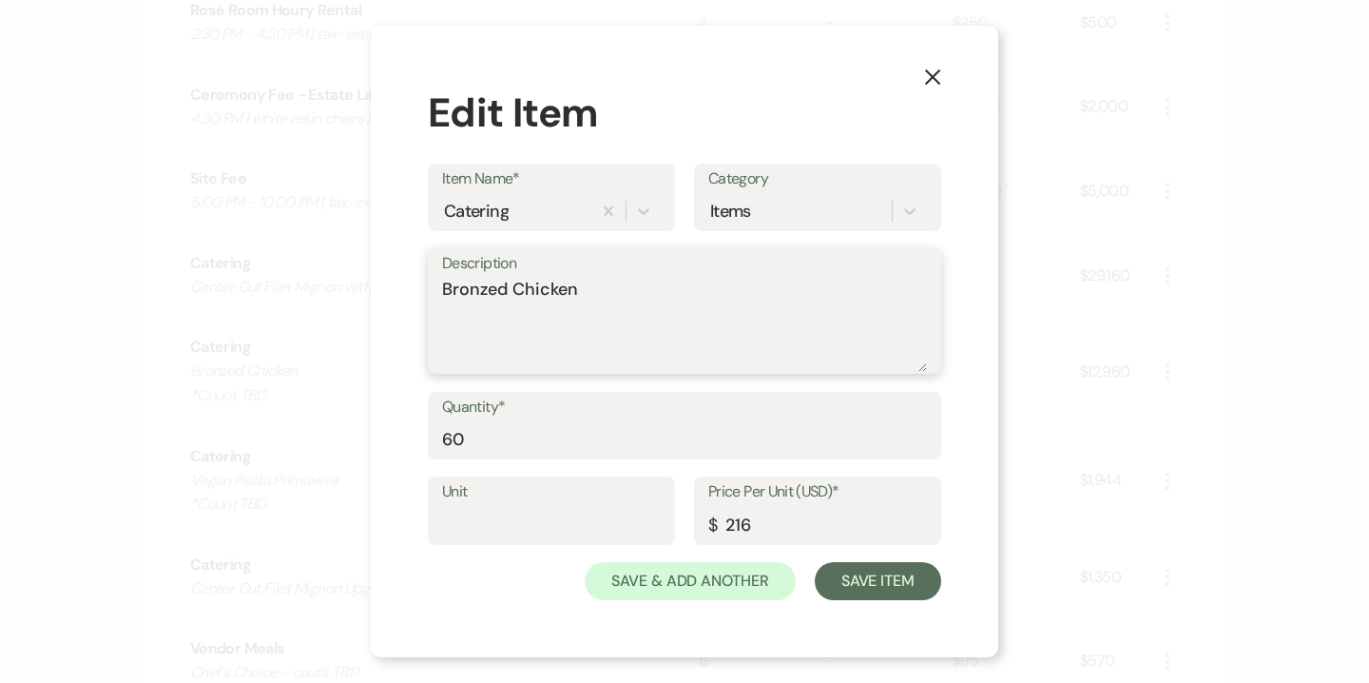
type textarea "Bronzed Chicken"
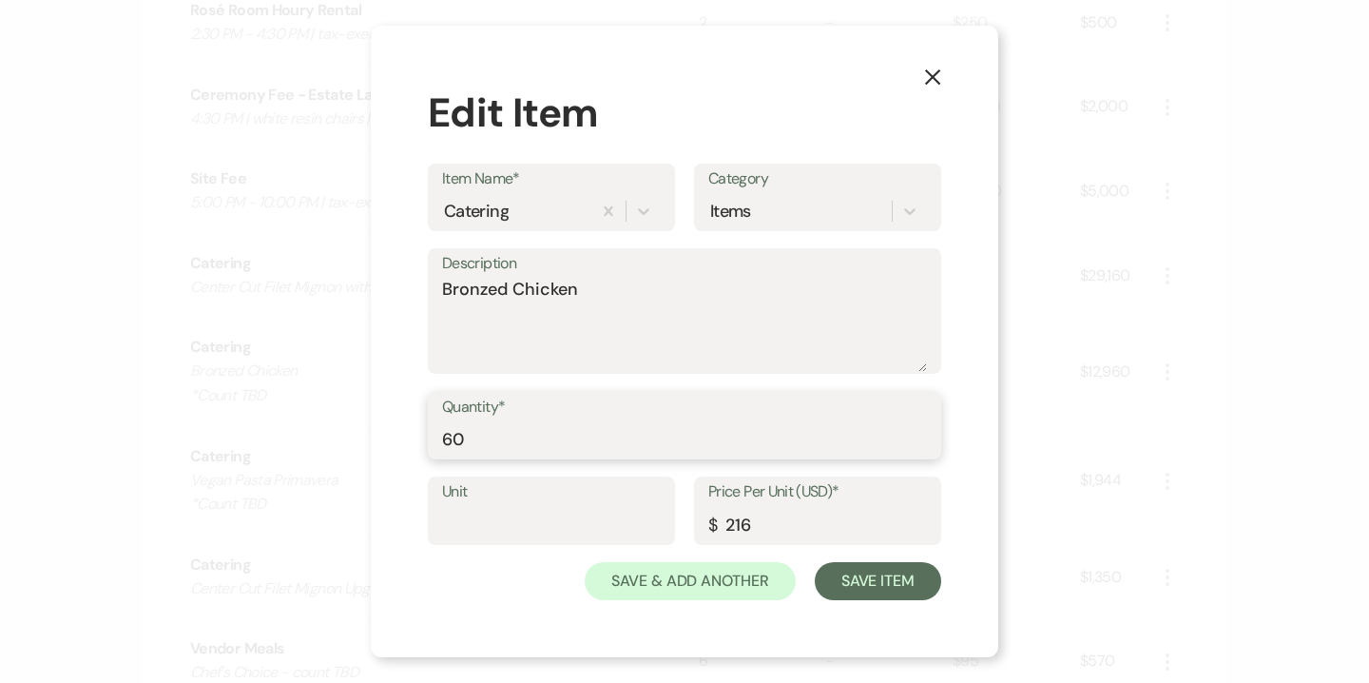
click at [492, 441] on input "60" at bounding box center [684, 438] width 485 height 37
type input "48"
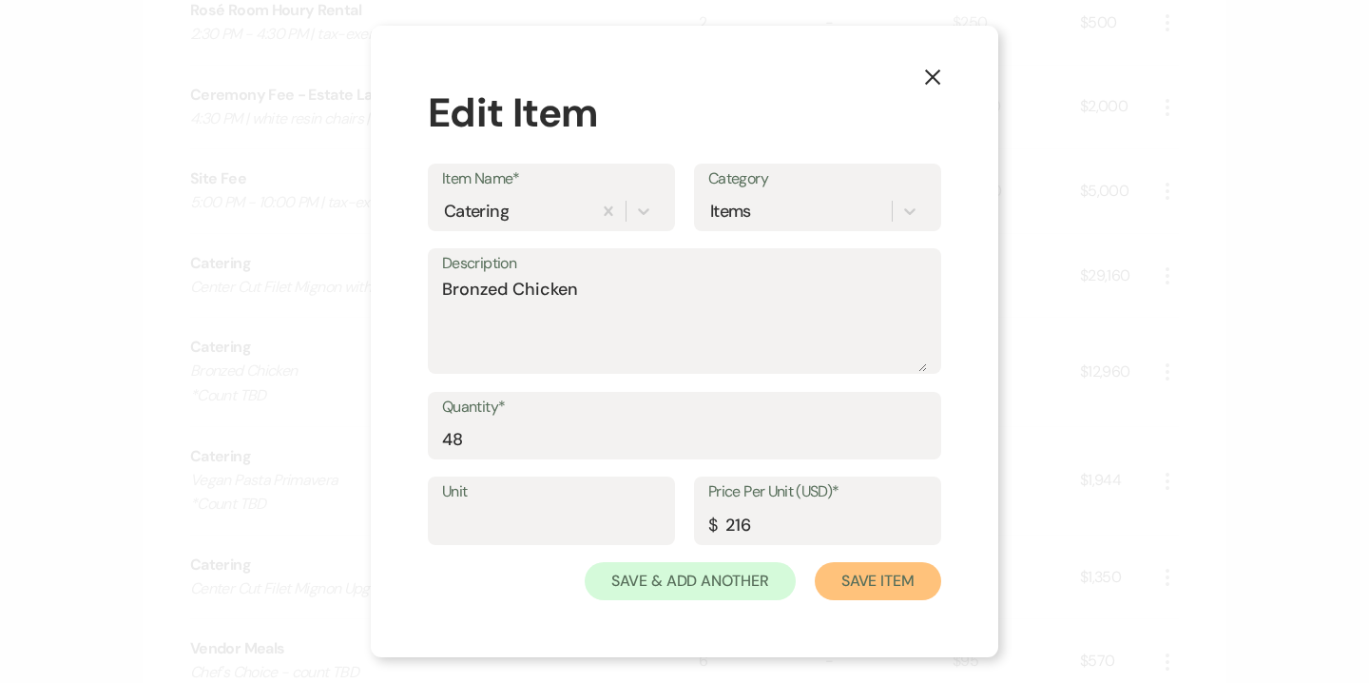
click at [873, 584] on button "Save Item" at bounding box center [878, 581] width 126 height 38
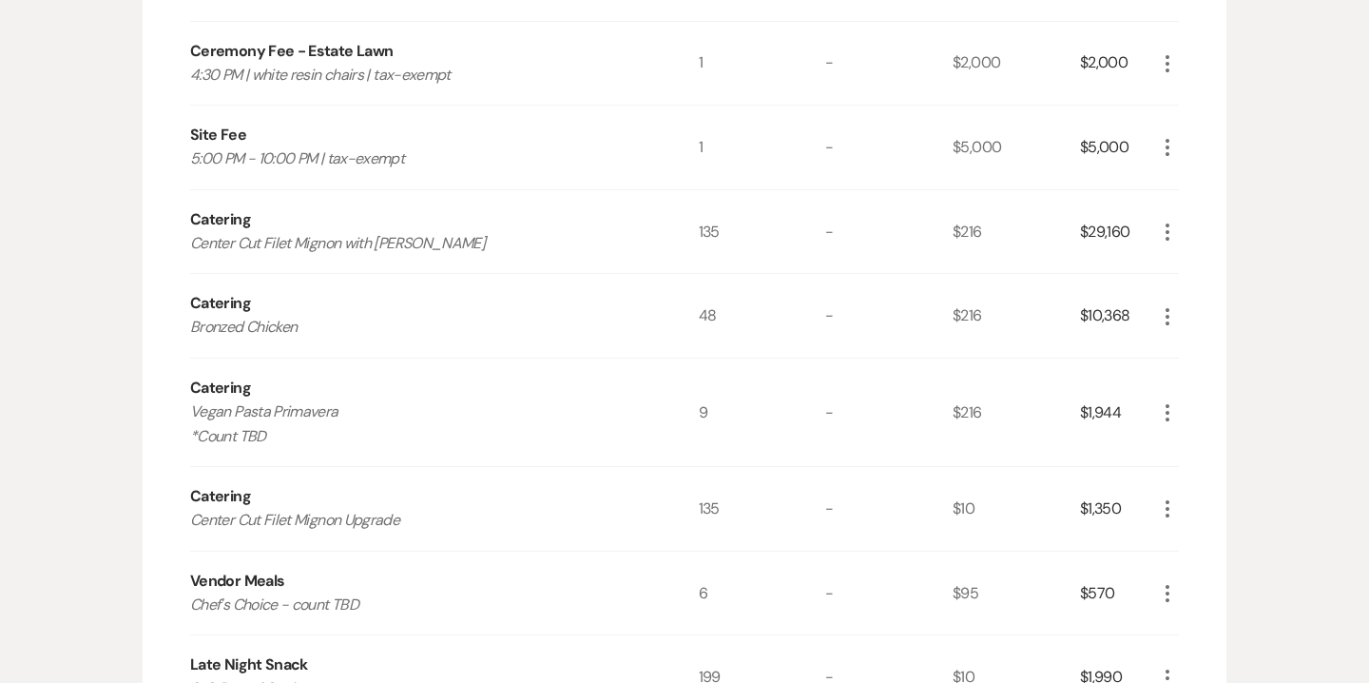
scroll to position [1427, 0]
click at [1171, 408] on icon "More" at bounding box center [1167, 409] width 23 height 23
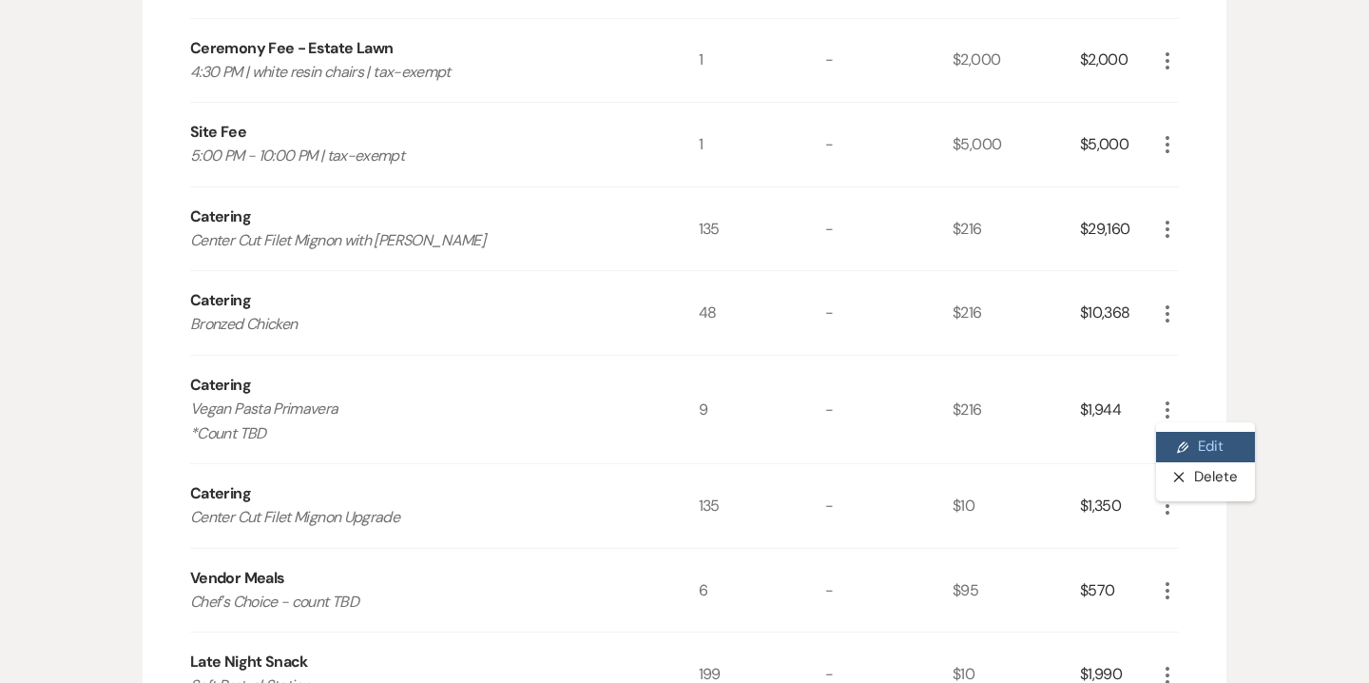
click at [1214, 442] on button "Pencil Edit" at bounding box center [1205, 447] width 99 height 30
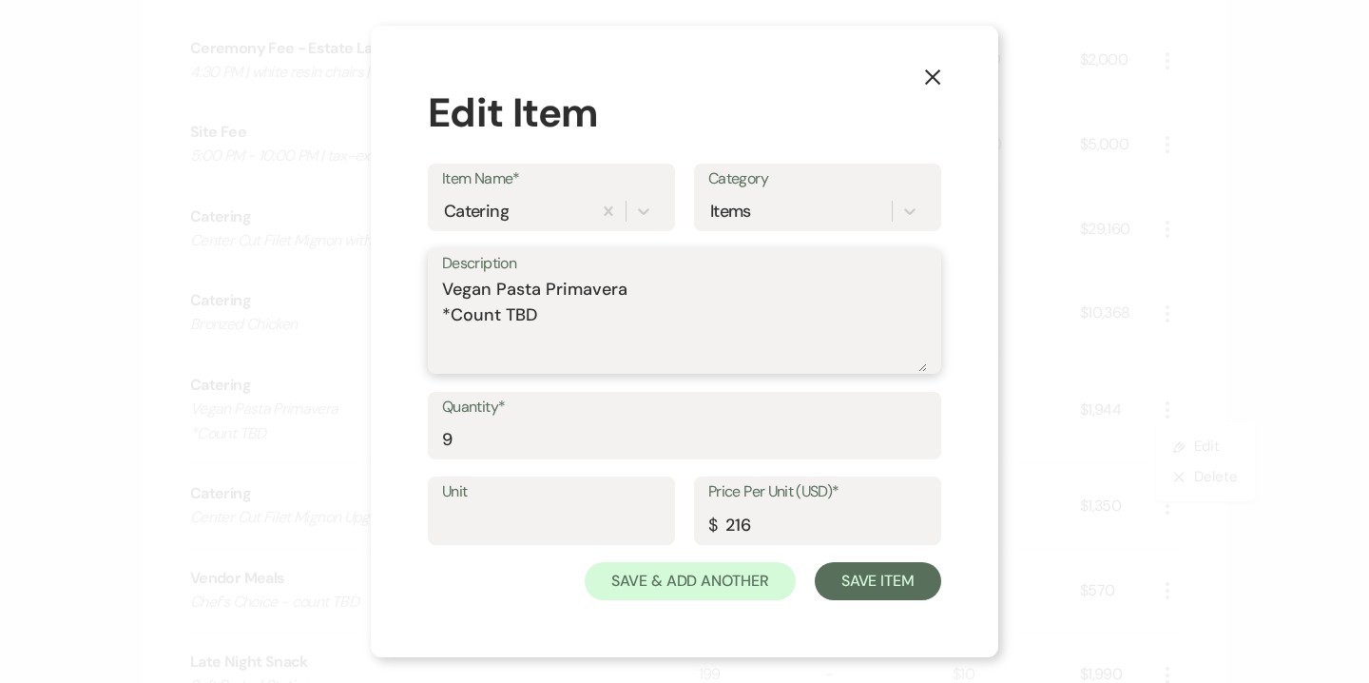
click at [531, 319] on textarea "Vegan Pasta Primavera *Count TBD" at bounding box center [684, 324] width 485 height 95
type textarea "Vegan Pasta Primavera"
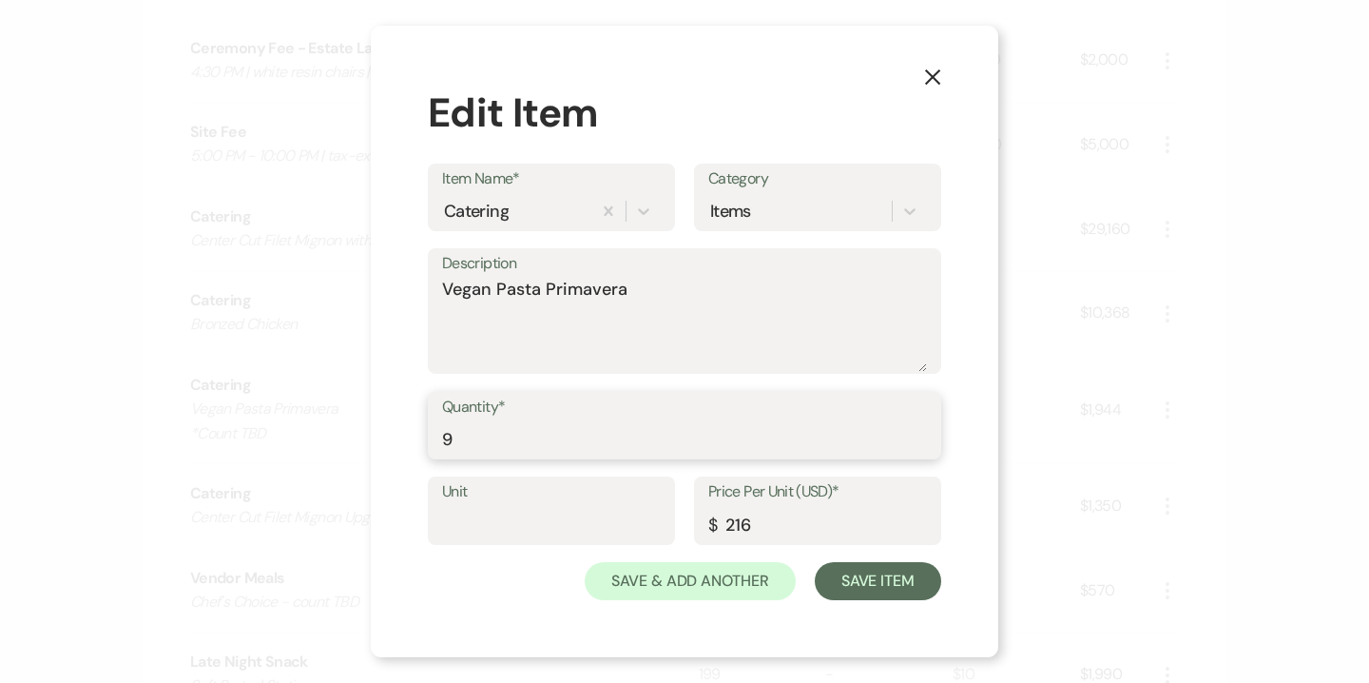
click at [452, 438] on input "9" at bounding box center [684, 438] width 485 height 37
type input "15"
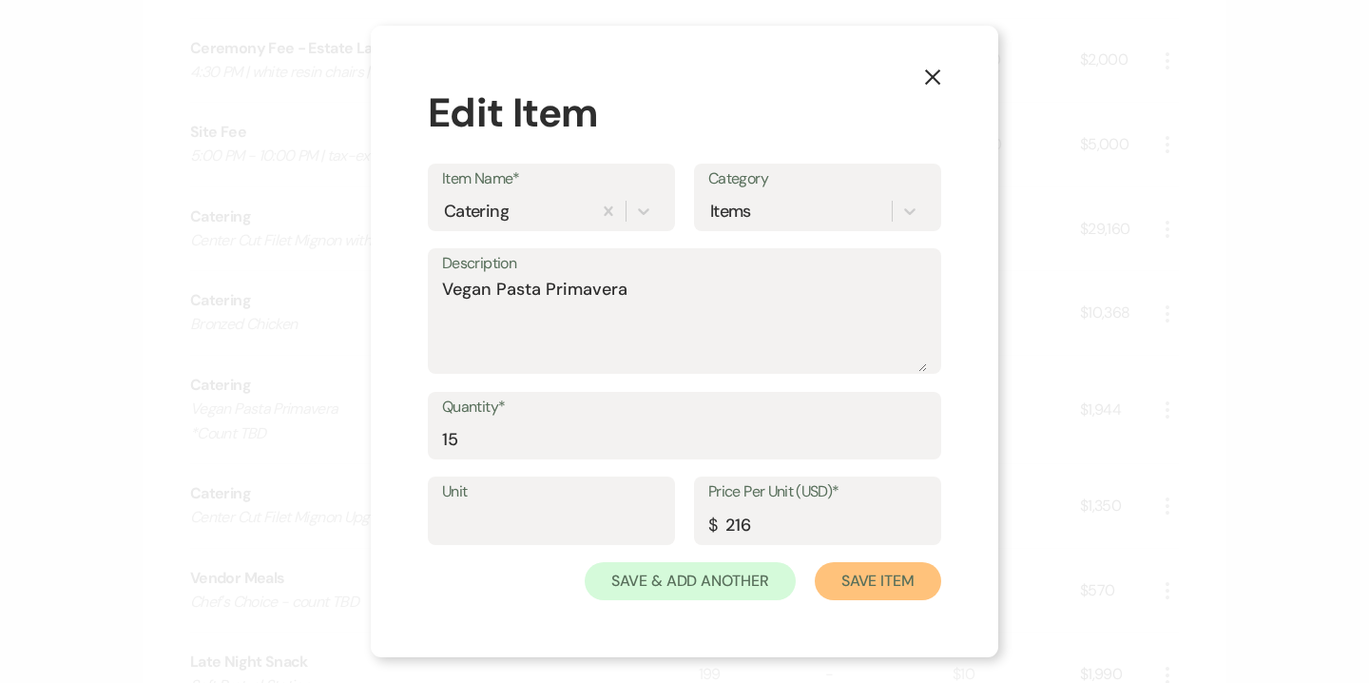
click at [860, 580] on button "Save Item" at bounding box center [878, 581] width 126 height 38
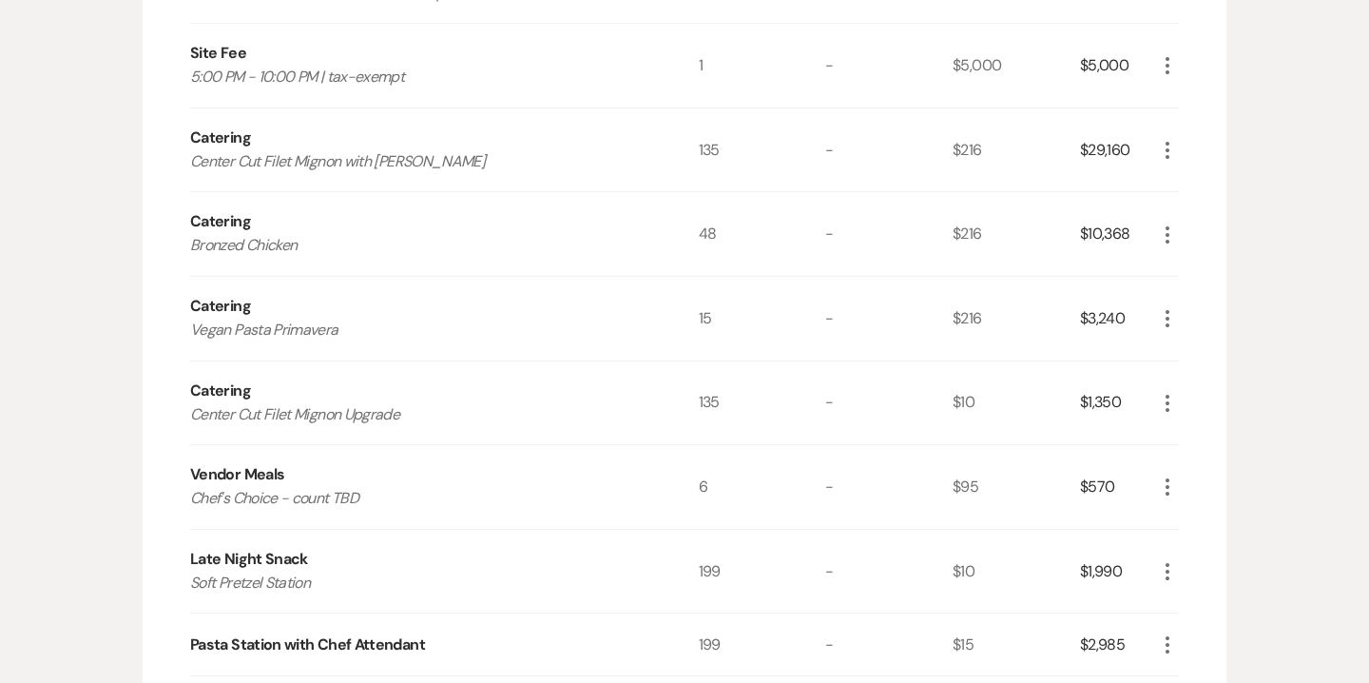
scroll to position [1510, 0]
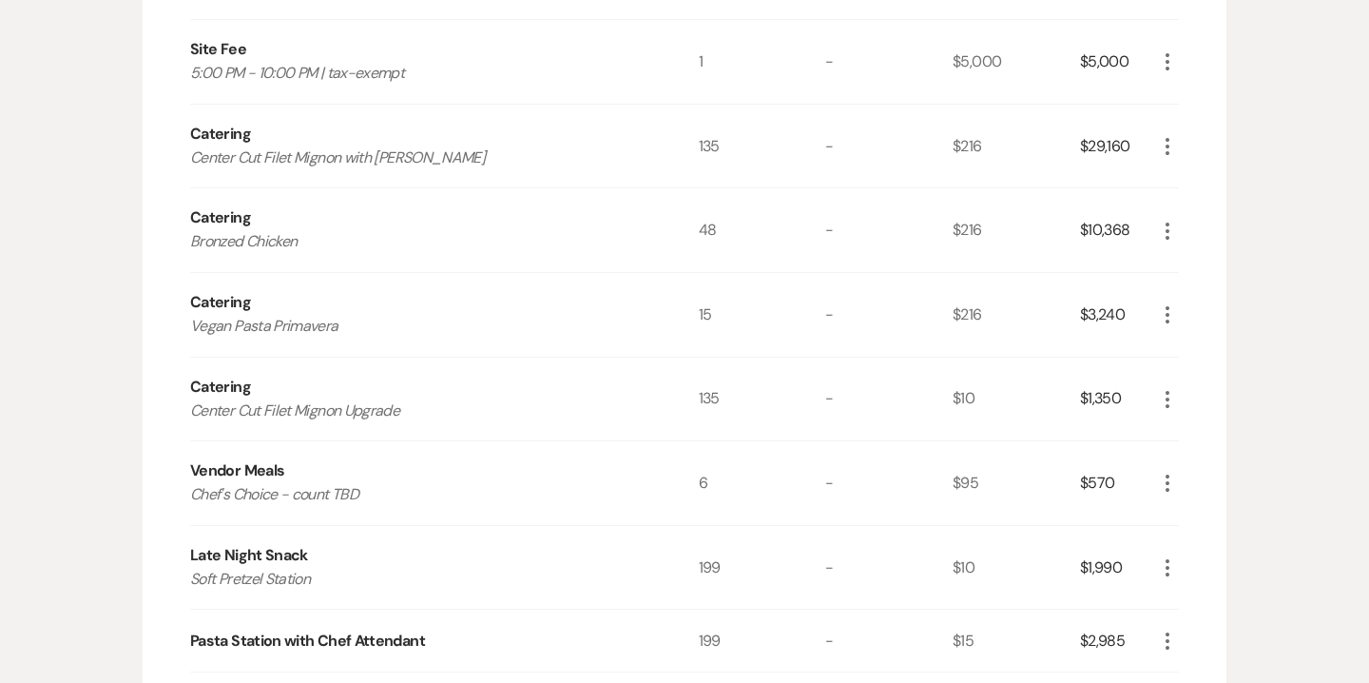
click at [1172, 487] on icon "More" at bounding box center [1167, 483] width 23 height 23
click at [1201, 517] on button "Pencil Edit" at bounding box center [1205, 520] width 99 height 30
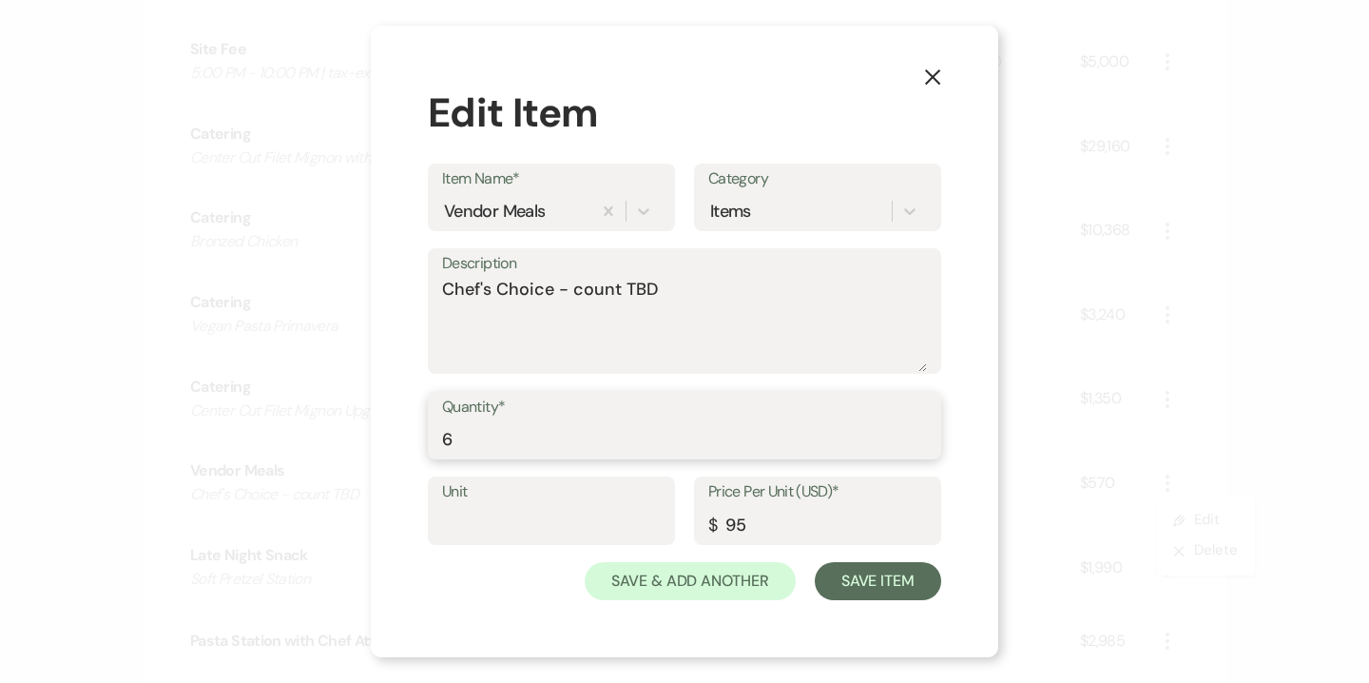
click at [464, 436] on input "6" at bounding box center [684, 438] width 485 height 37
type input "22"
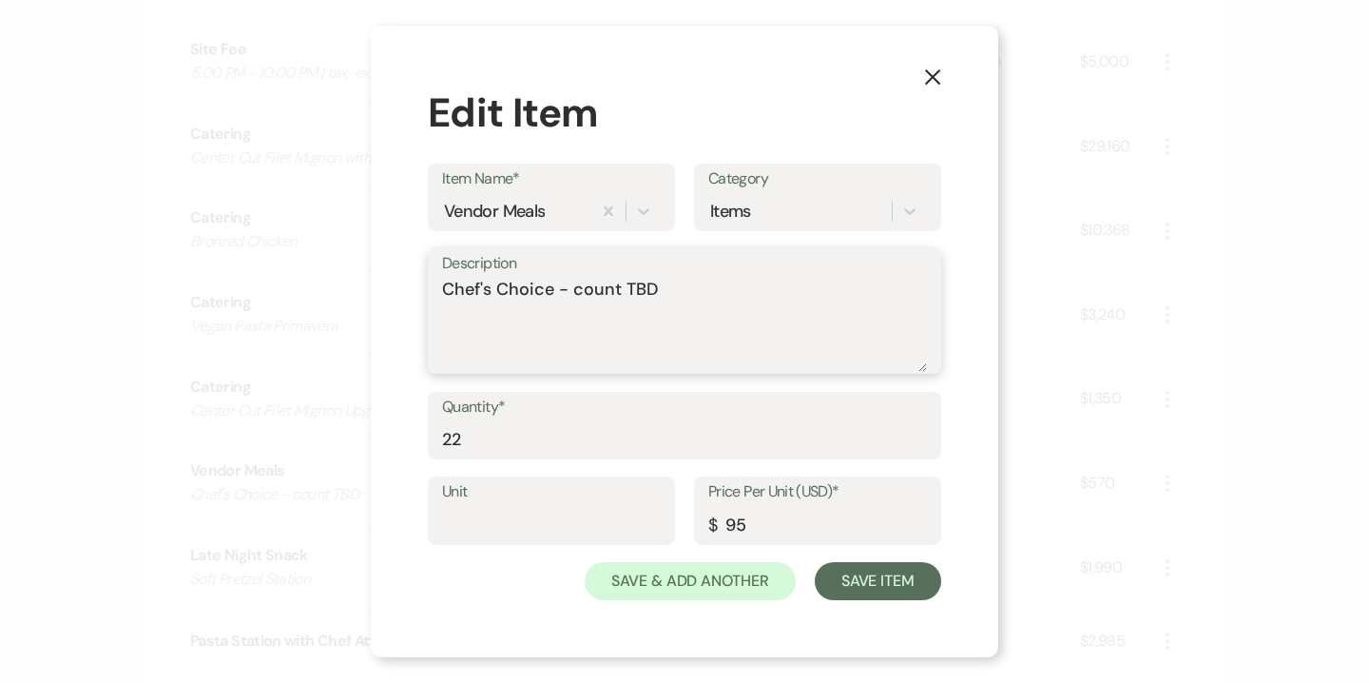
drag, startPoint x: 663, startPoint y: 292, endPoint x: 557, endPoint y: 286, distance: 105.7
click at [557, 286] on textarea "Chef's Choice - count TBD" at bounding box center [684, 324] width 485 height 95
type textarea "Chef's Choice"
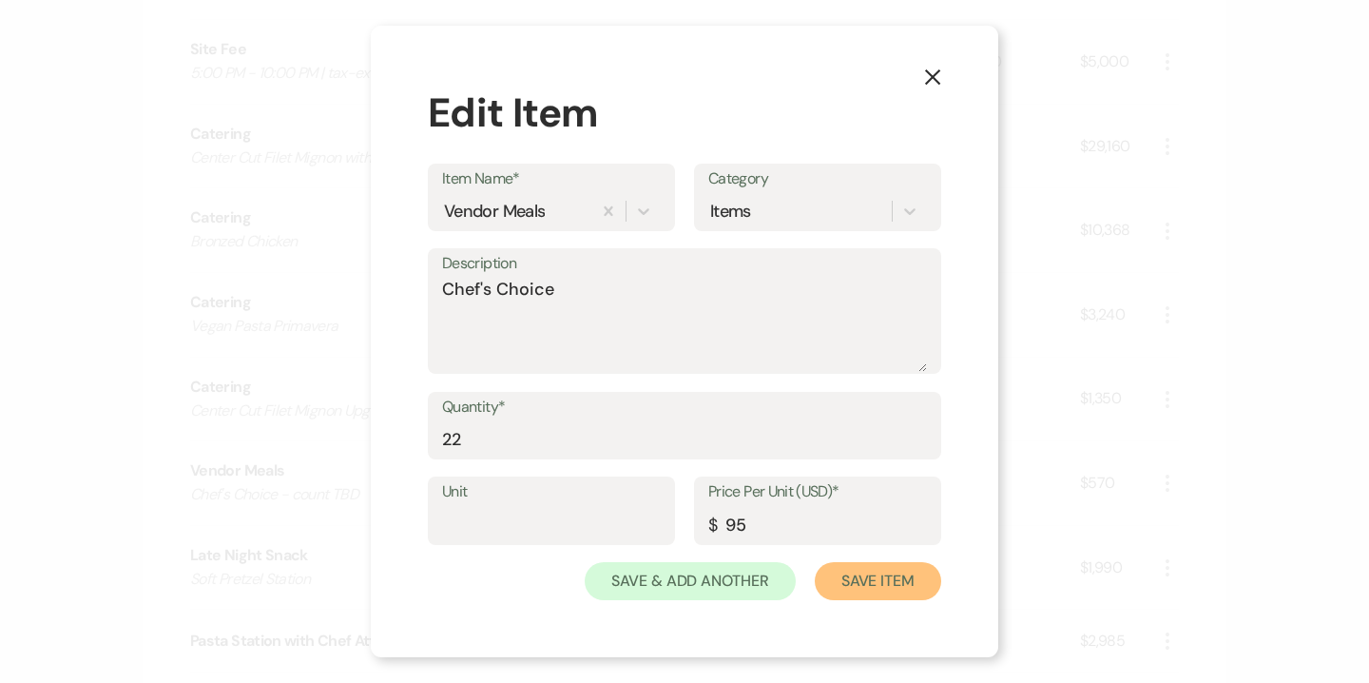
click at [865, 570] on button "Save Item" at bounding box center [878, 581] width 126 height 38
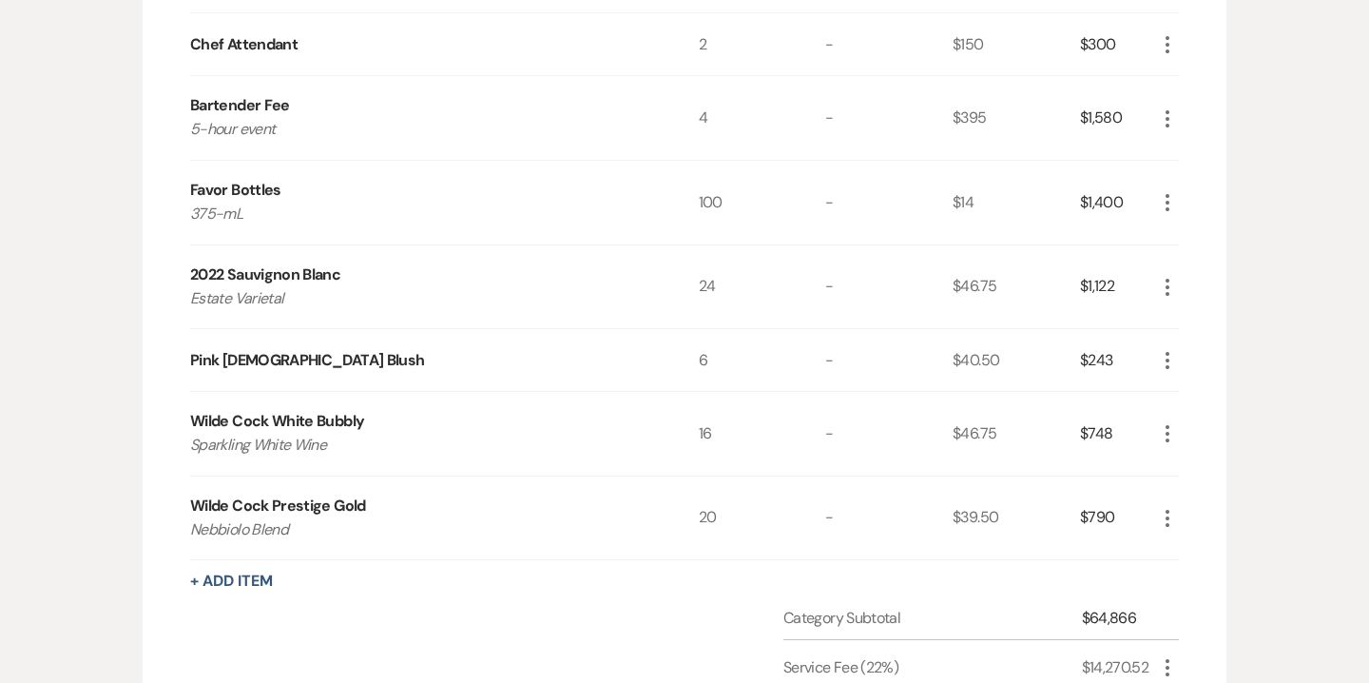
scroll to position [2181, 0]
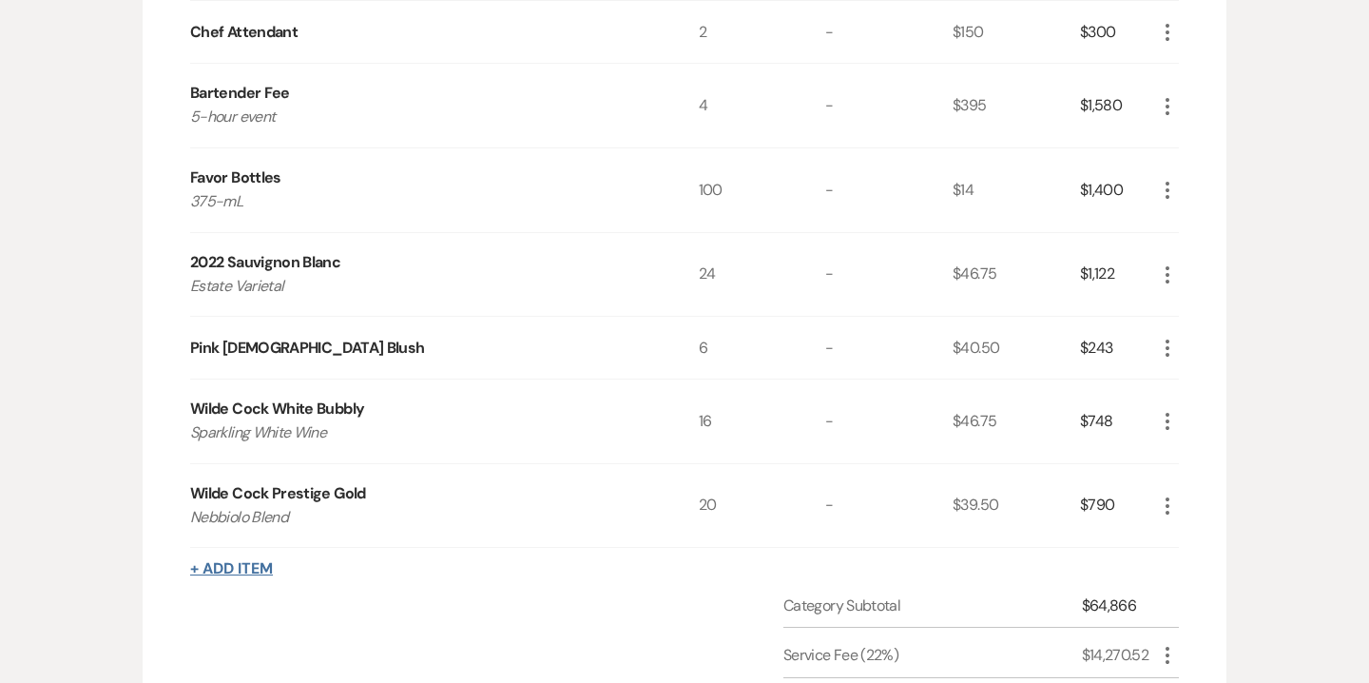
click at [261, 561] on button "+ Add Item" at bounding box center [231, 568] width 83 height 15
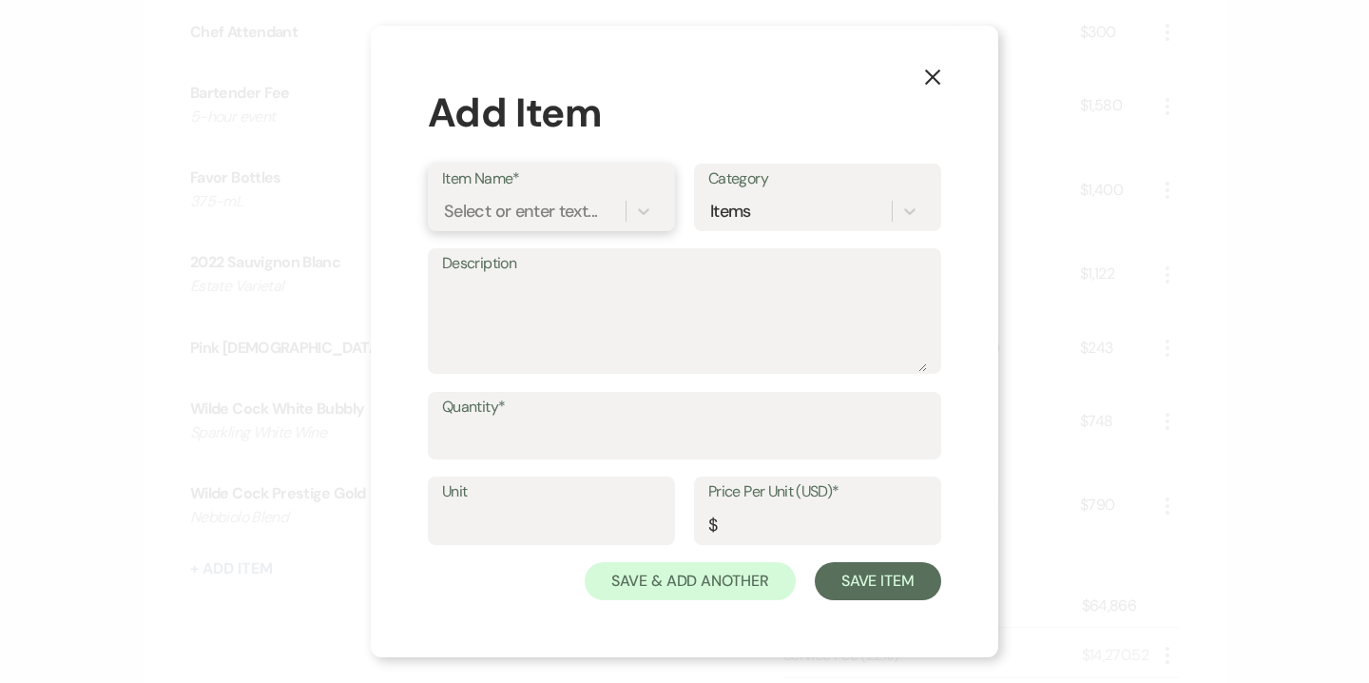
click at [589, 211] on div "Select or enter text..." at bounding box center [520, 211] width 153 height 26
type input "In-House Setup"
click at [580, 307] on textarea "Description" at bounding box center [684, 324] width 485 height 95
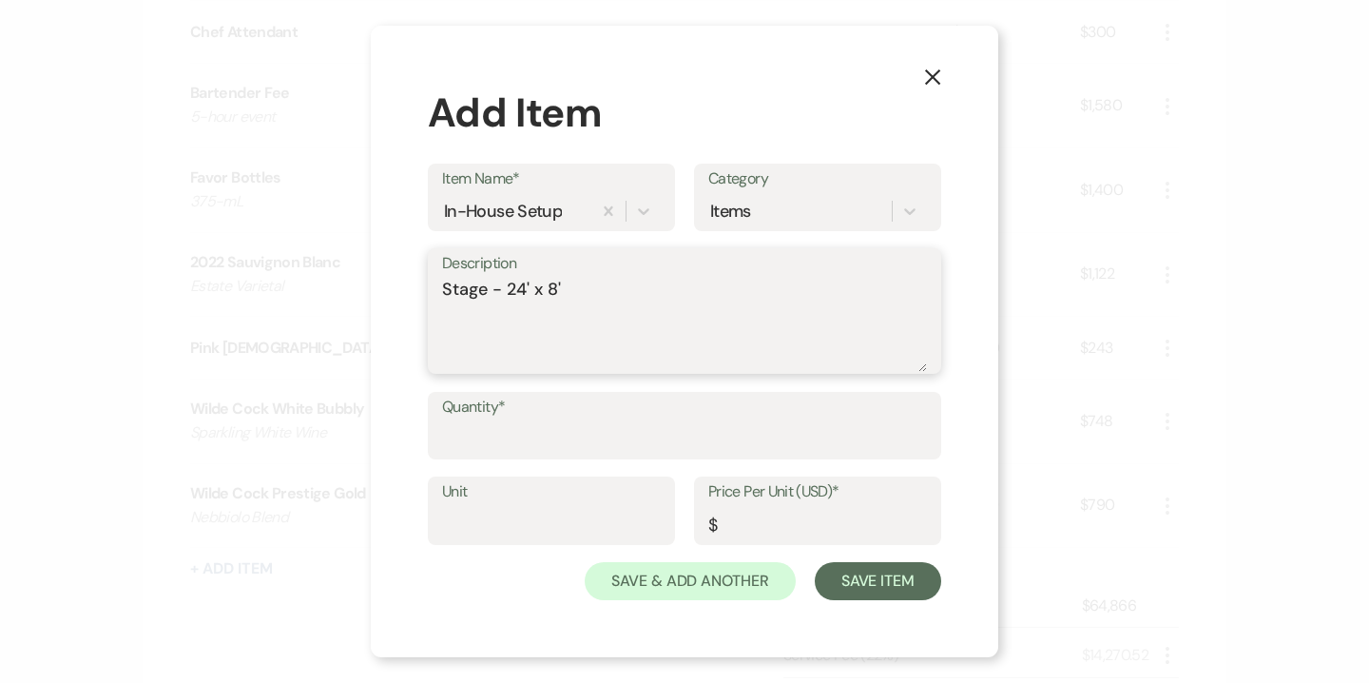
type textarea "Stage - 24' x 8'"
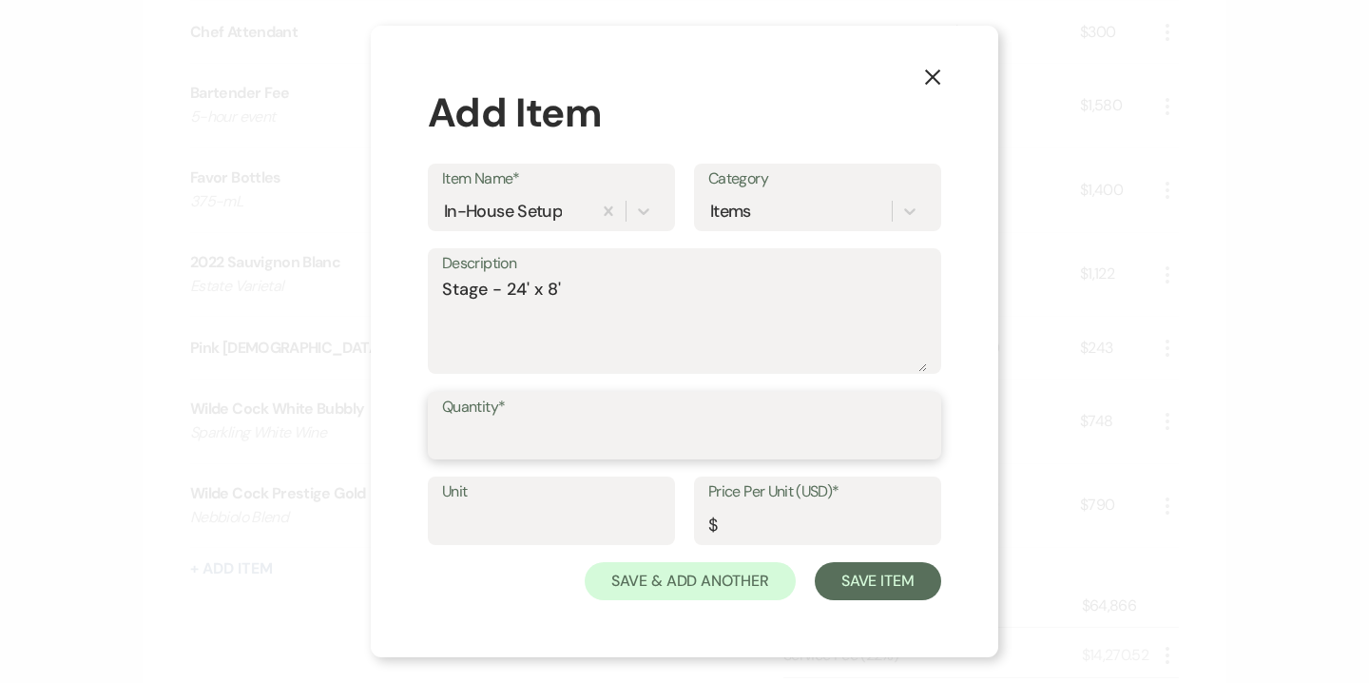
click at [572, 435] on input "Quantity*" at bounding box center [684, 438] width 485 height 37
type input "1"
click at [729, 523] on input "Price Per Unit (USD)*" at bounding box center [817, 524] width 219 height 37
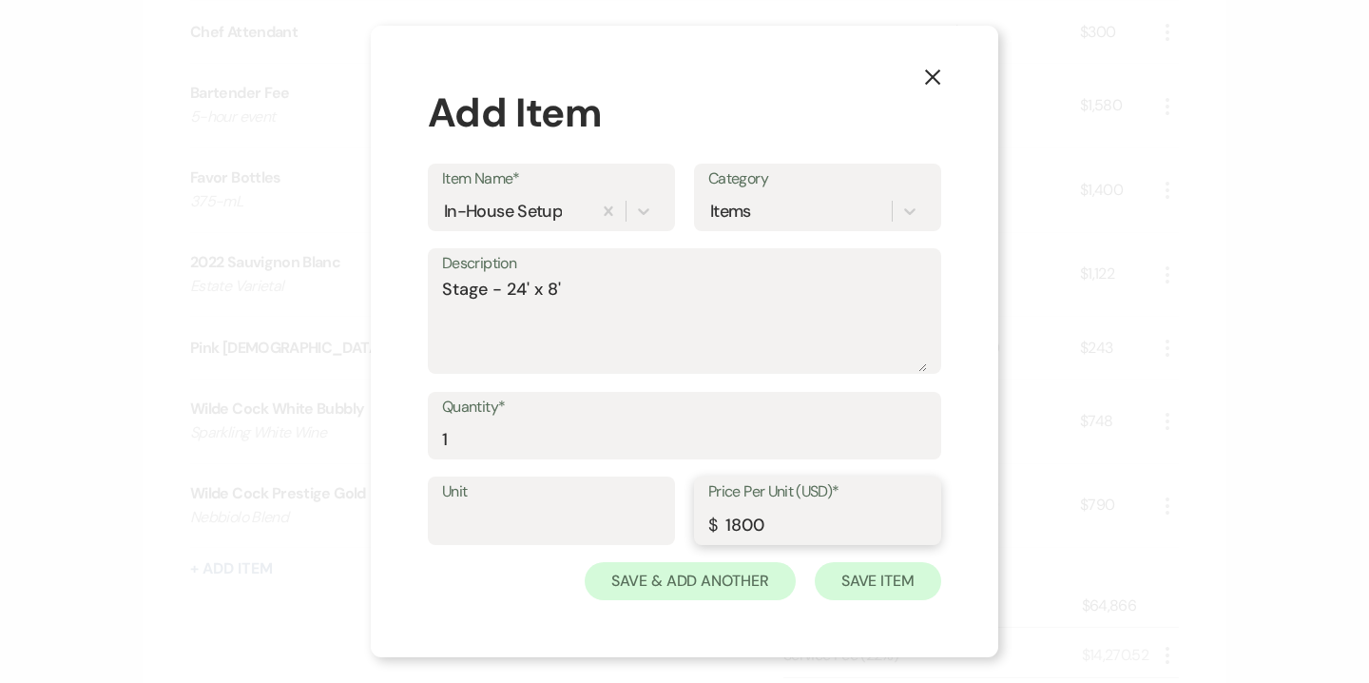
type input "1800"
click at [869, 587] on button "Save Item" at bounding box center [878, 581] width 126 height 38
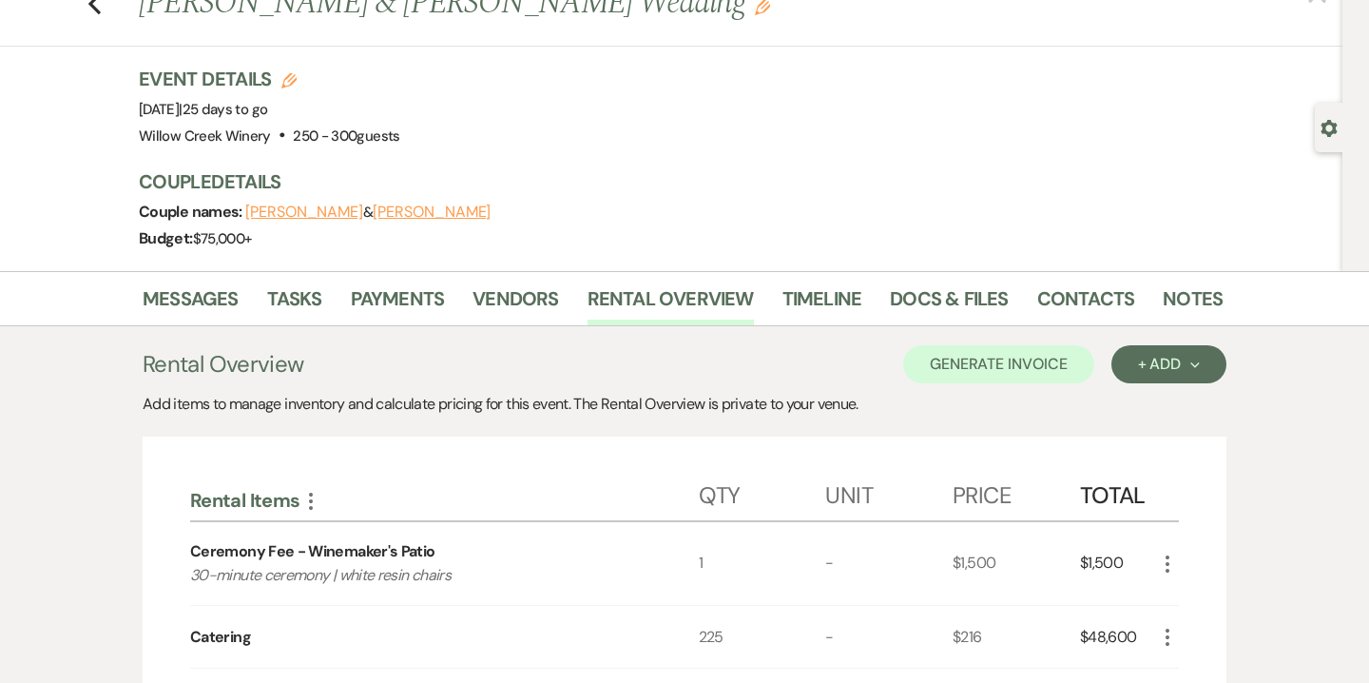
scroll to position [70, 0]
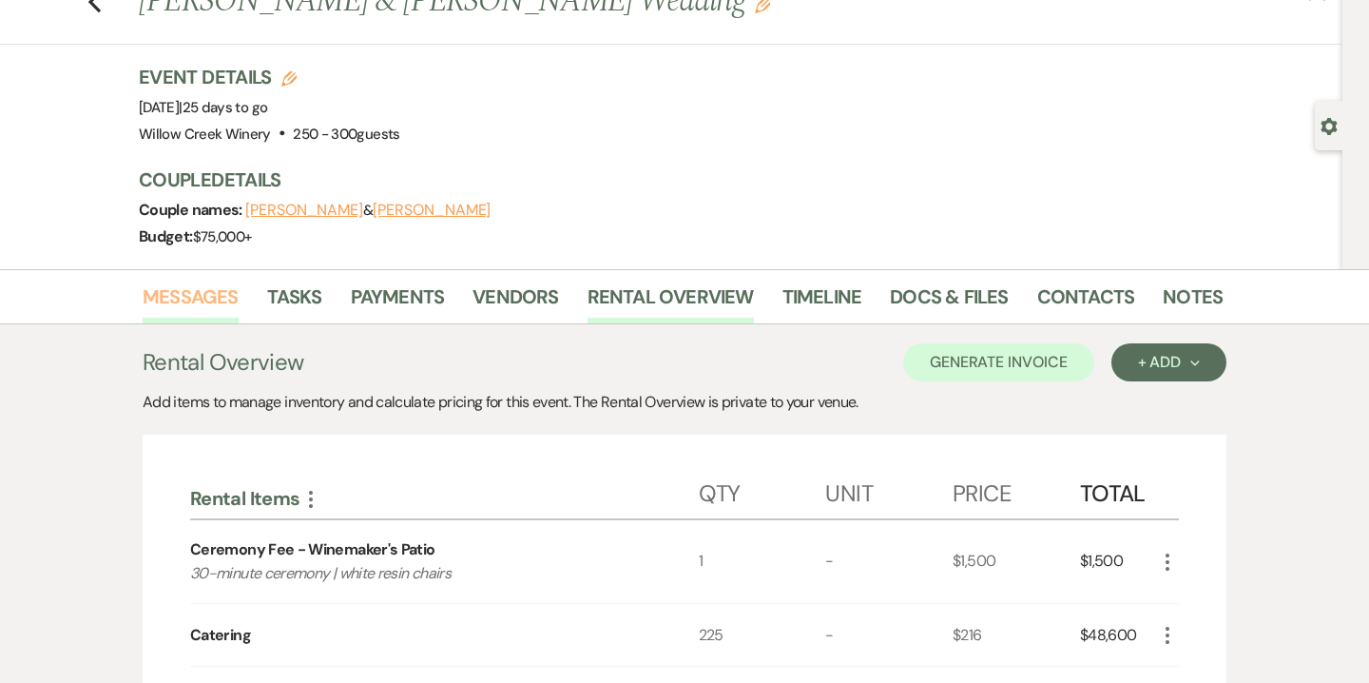
click at [223, 301] on link "Messages" at bounding box center [191, 302] width 96 height 42
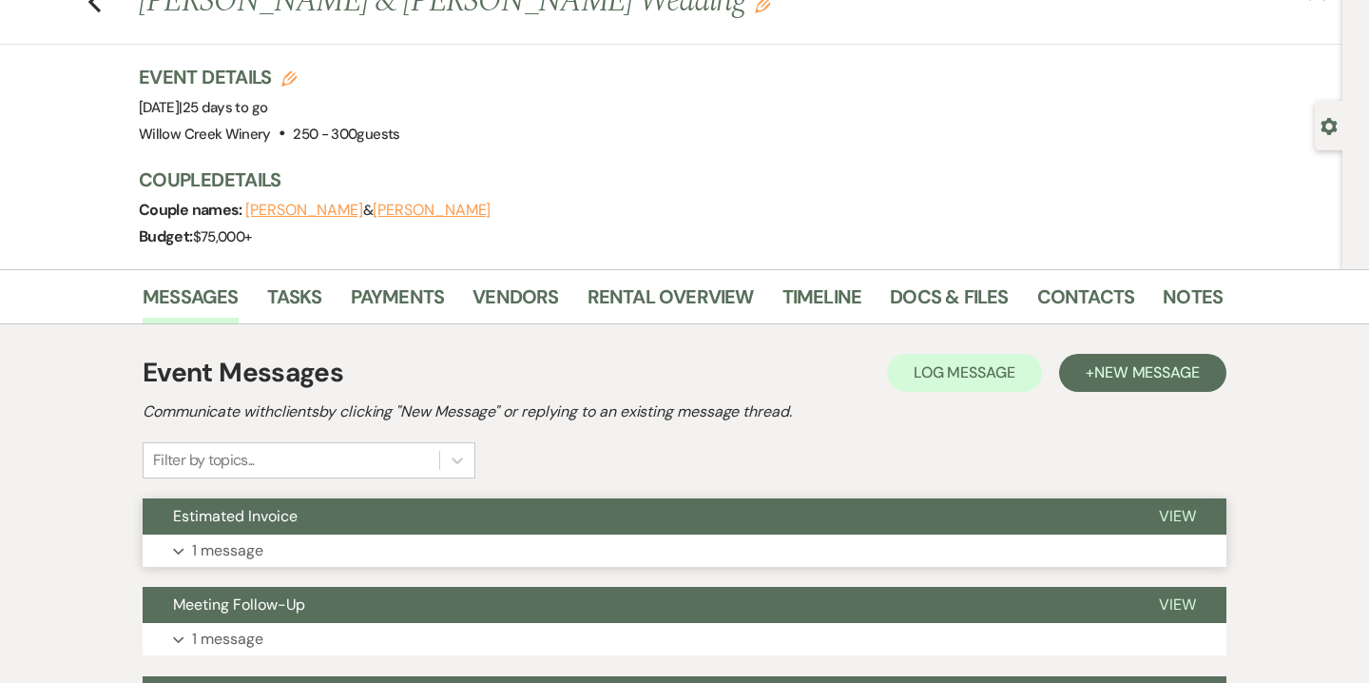
click at [449, 541] on button "Expand 1 message" at bounding box center [685, 550] width 1084 height 32
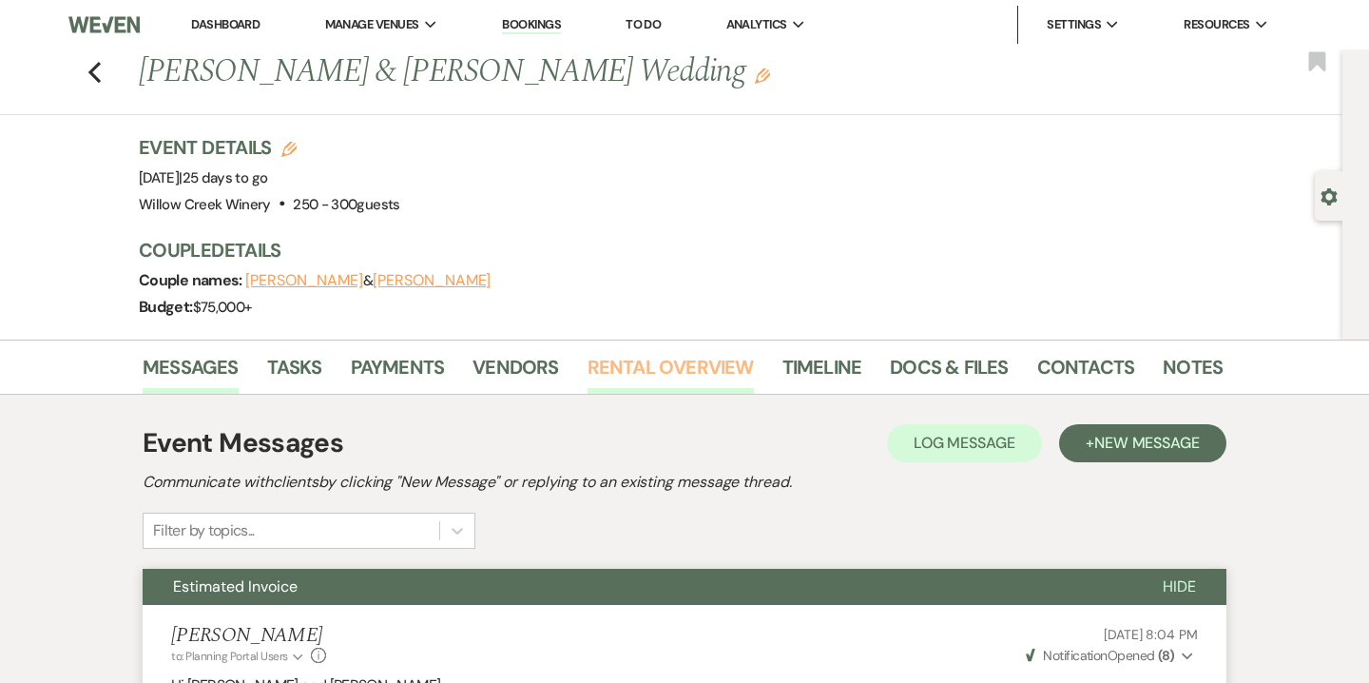
click at [664, 389] on link "Rental Overview" at bounding box center [671, 373] width 166 height 42
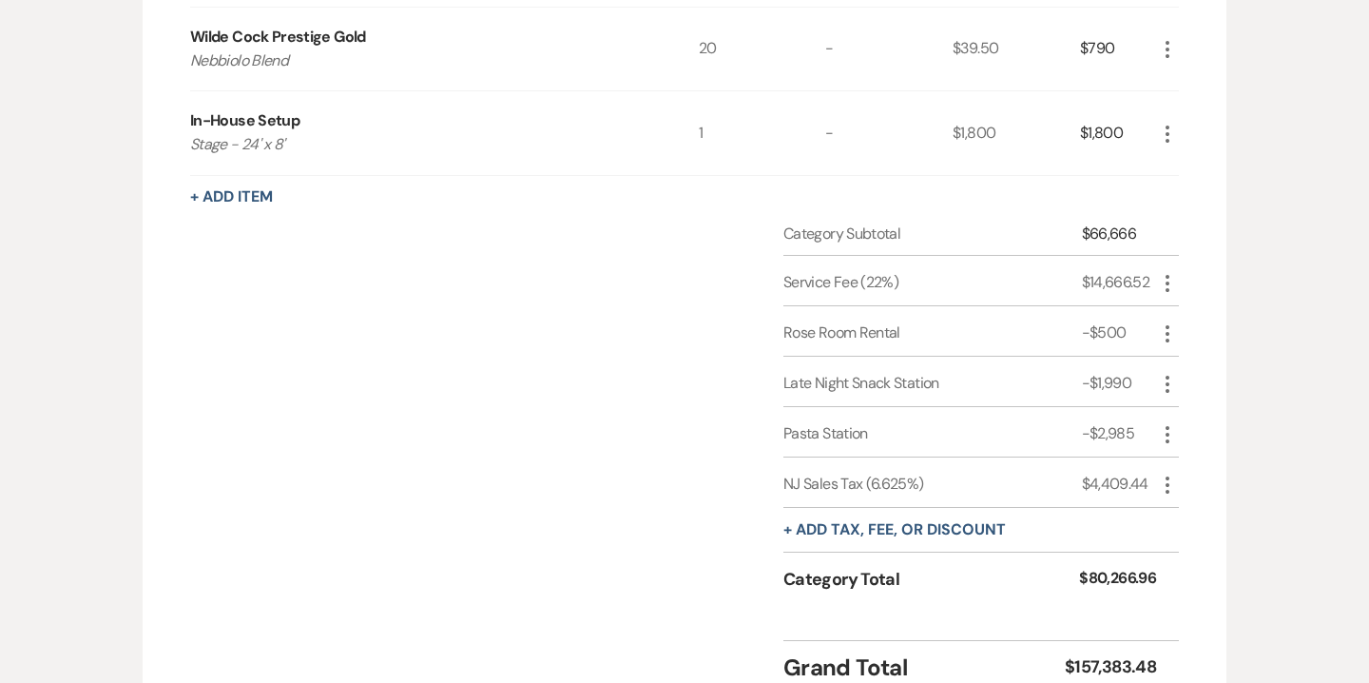
scroll to position [2684, 0]
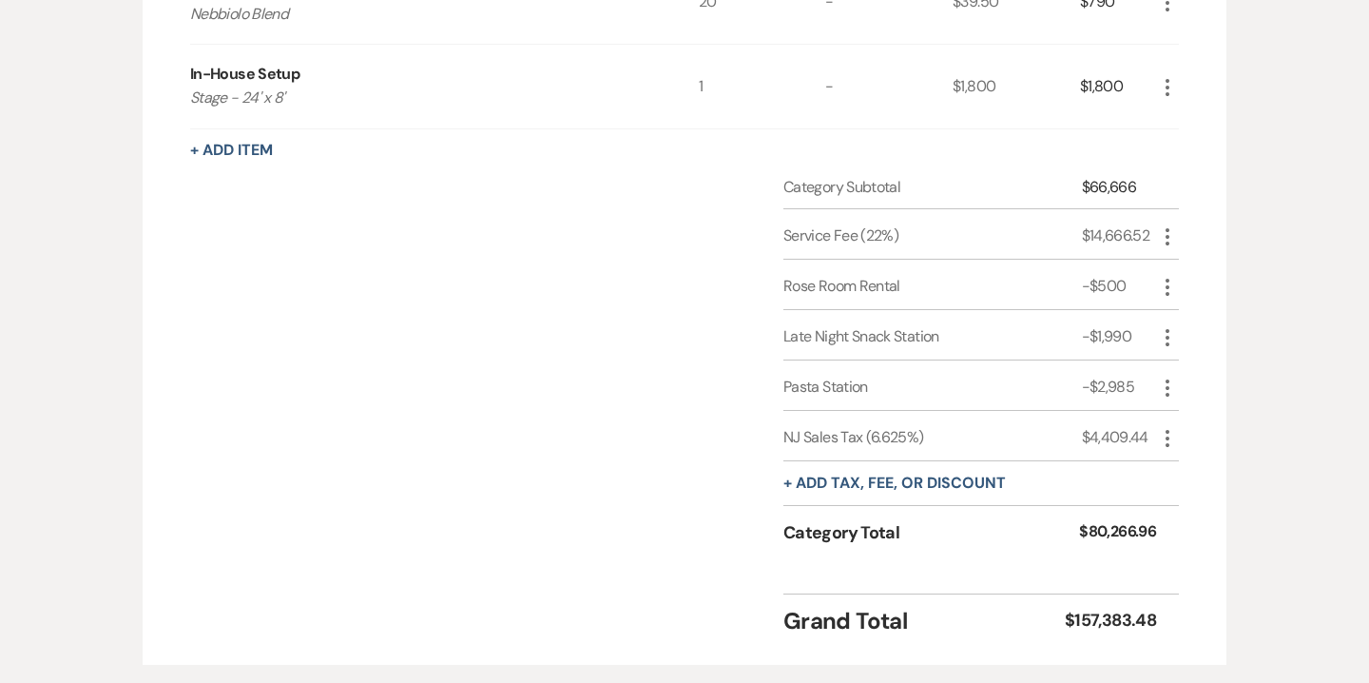
click at [1170, 428] on icon "More" at bounding box center [1167, 438] width 23 height 23
click at [887, 476] on button "+ Add tax, fee, or discount" at bounding box center [894, 482] width 222 height 15
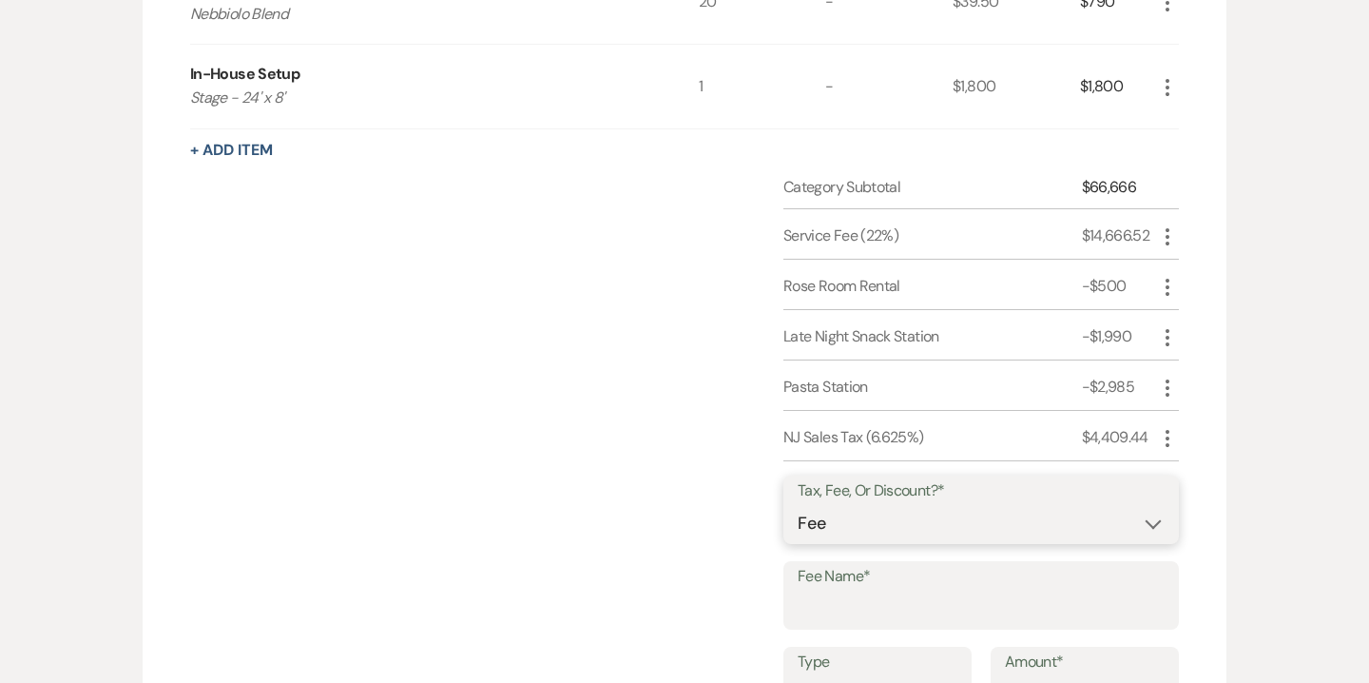
click at [898, 513] on select "Fee Discount Tax" at bounding box center [981, 523] width 367 height 37
select select "2"
click at [798, 505] on select "Fee Discount Tax" at bounding box center [981, 523] width 367 height 37
click at [868, 609] on input "Fee Name*" at bounding box center [981, 608] width 367 height 37
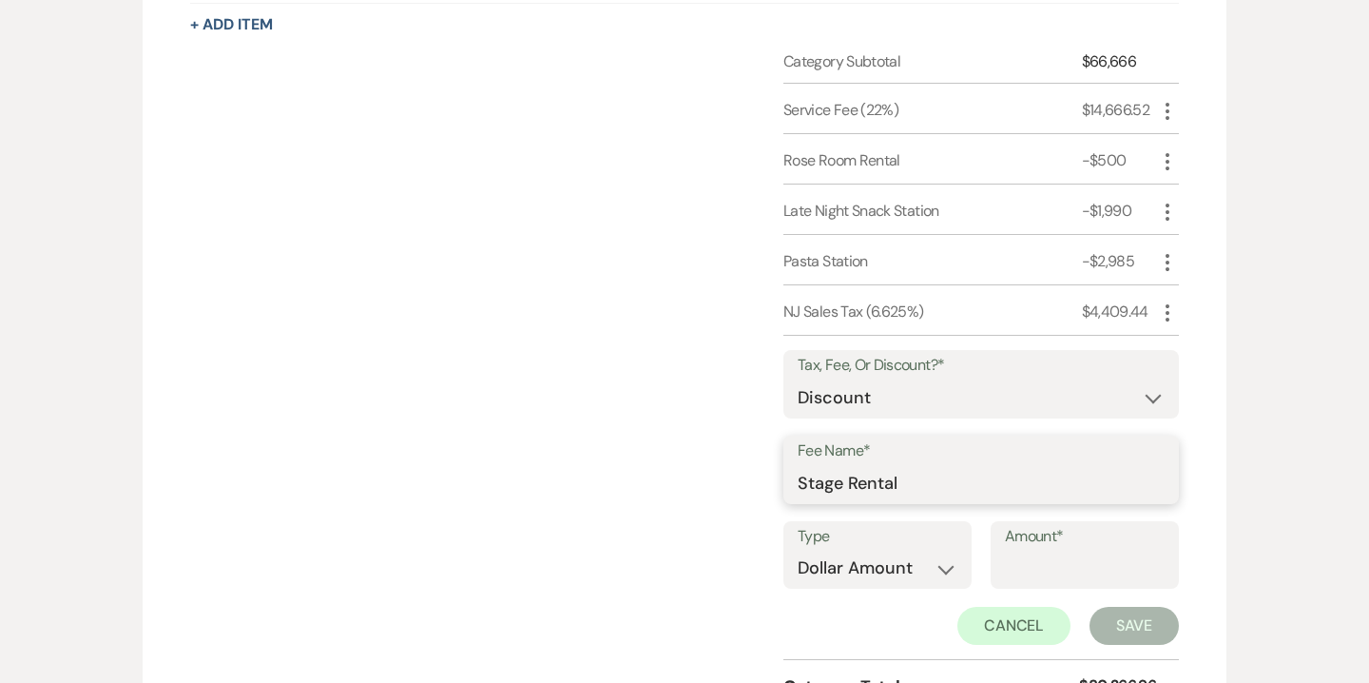
scroll to position [2812, 0]
type input "Stage Rental"
click at [1073, 555] on input "Amount*" at bounding box center [1085, 566] width 160 height 37
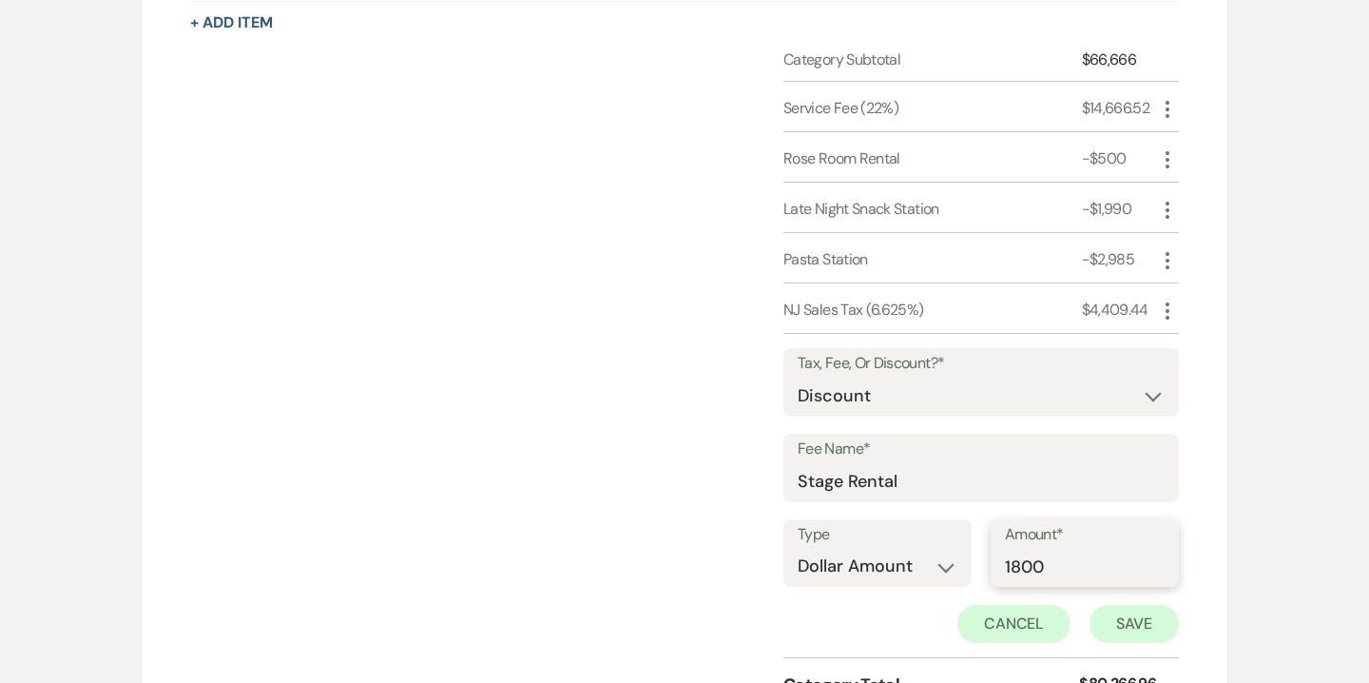
type input "1800"
click at [1129, 611] on button "Save" at bounding box center [1134, 624] width 89 height 38
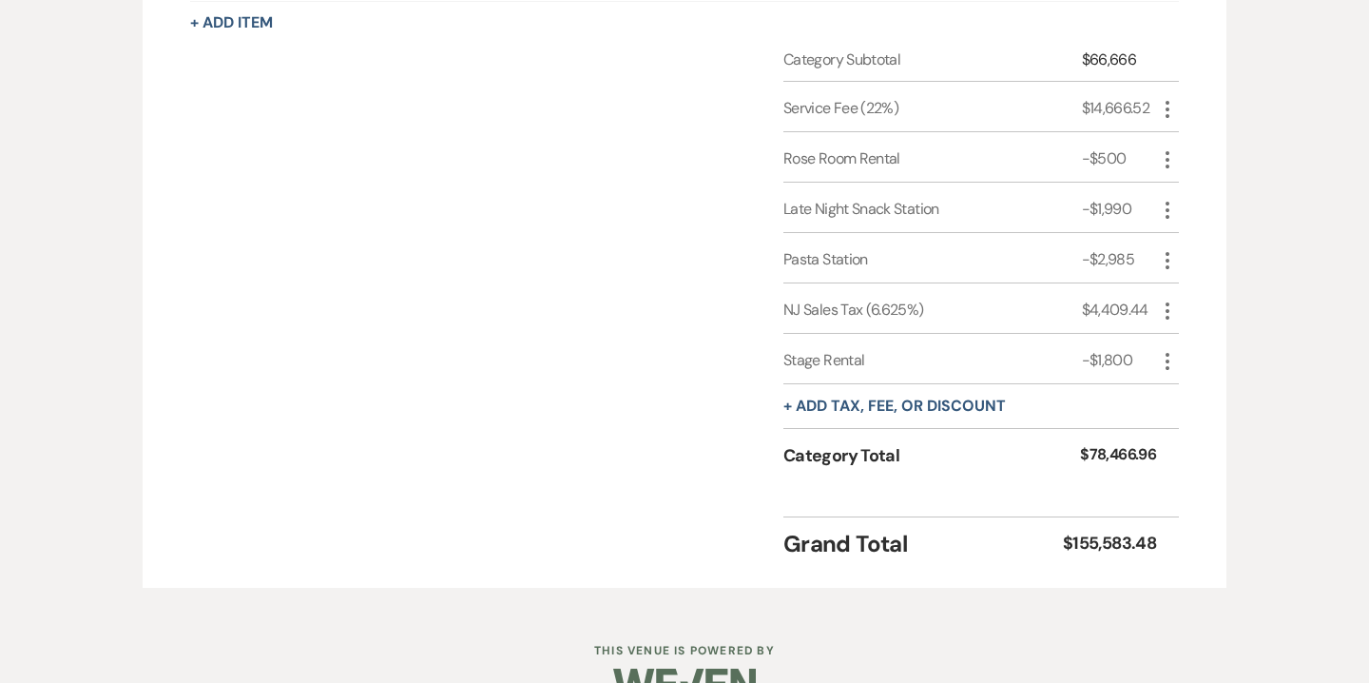
click at [1171, 309] on icon "More" at bounding box center [1167, 311] width 23 height 23
click at [1195, 333] on button "Pencil Edit" at bounding box center [1205, 348] width 99 height 30
select select "3"
select select "false"
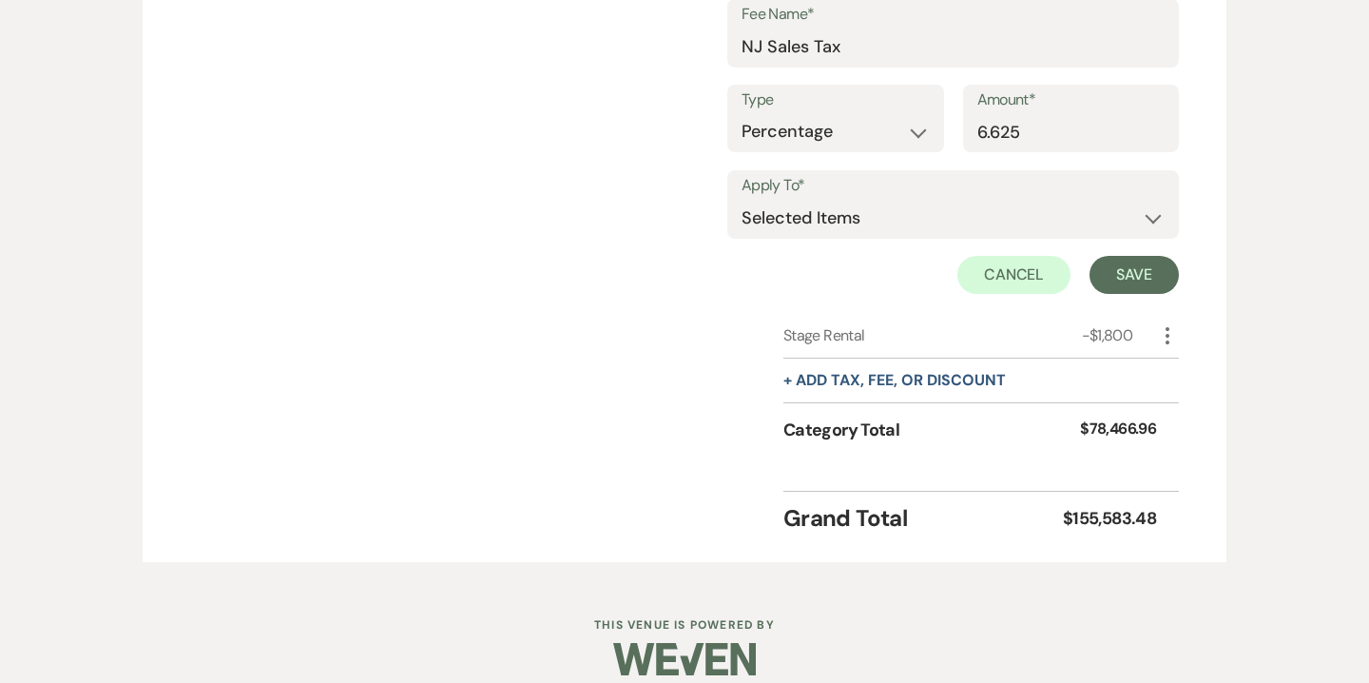
scroll to position [3211, 0]
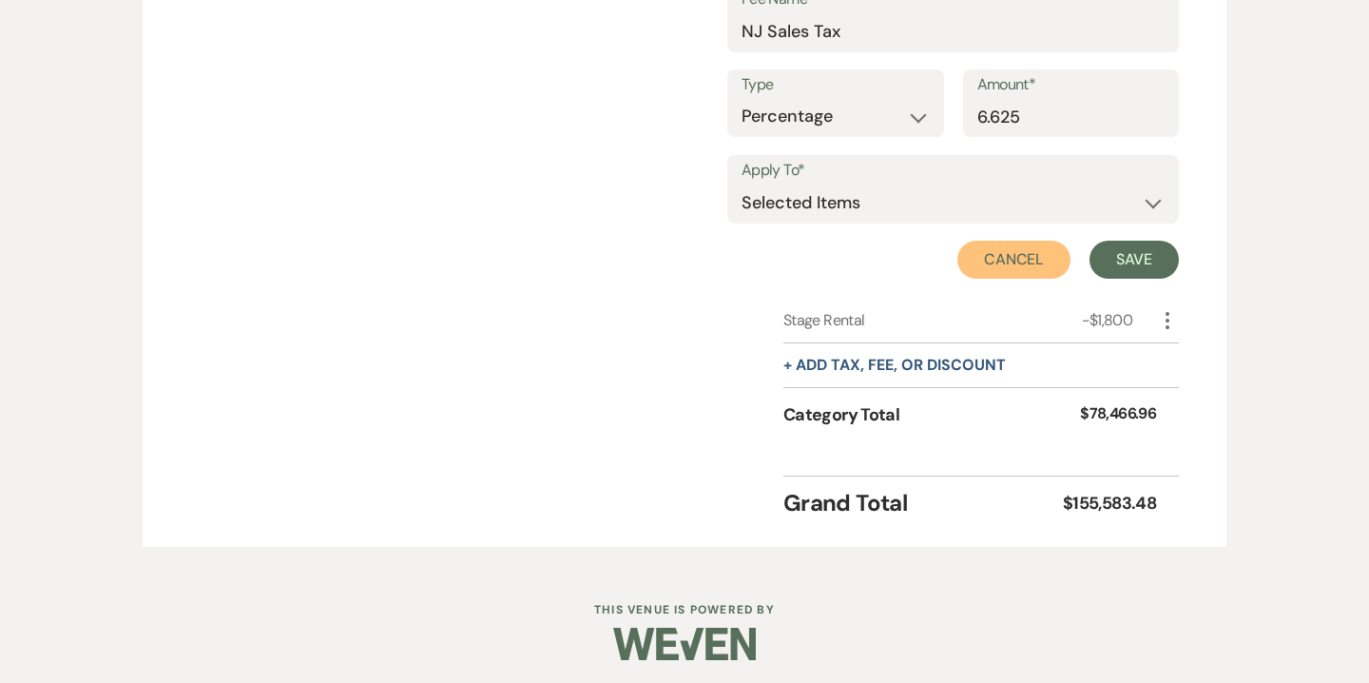
click at [1036, 261] on button "Cancel" at bounding box center [1014, 260] width 114 height 38
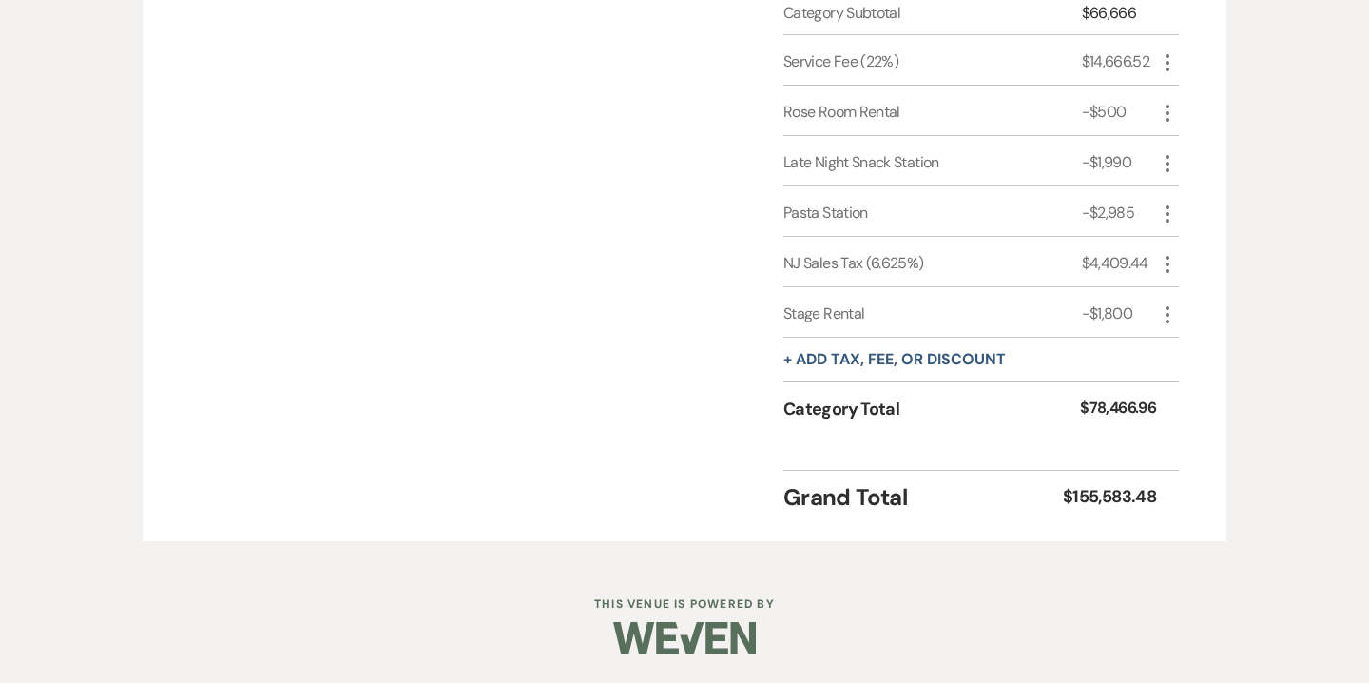
scroll to position [2852, 0]
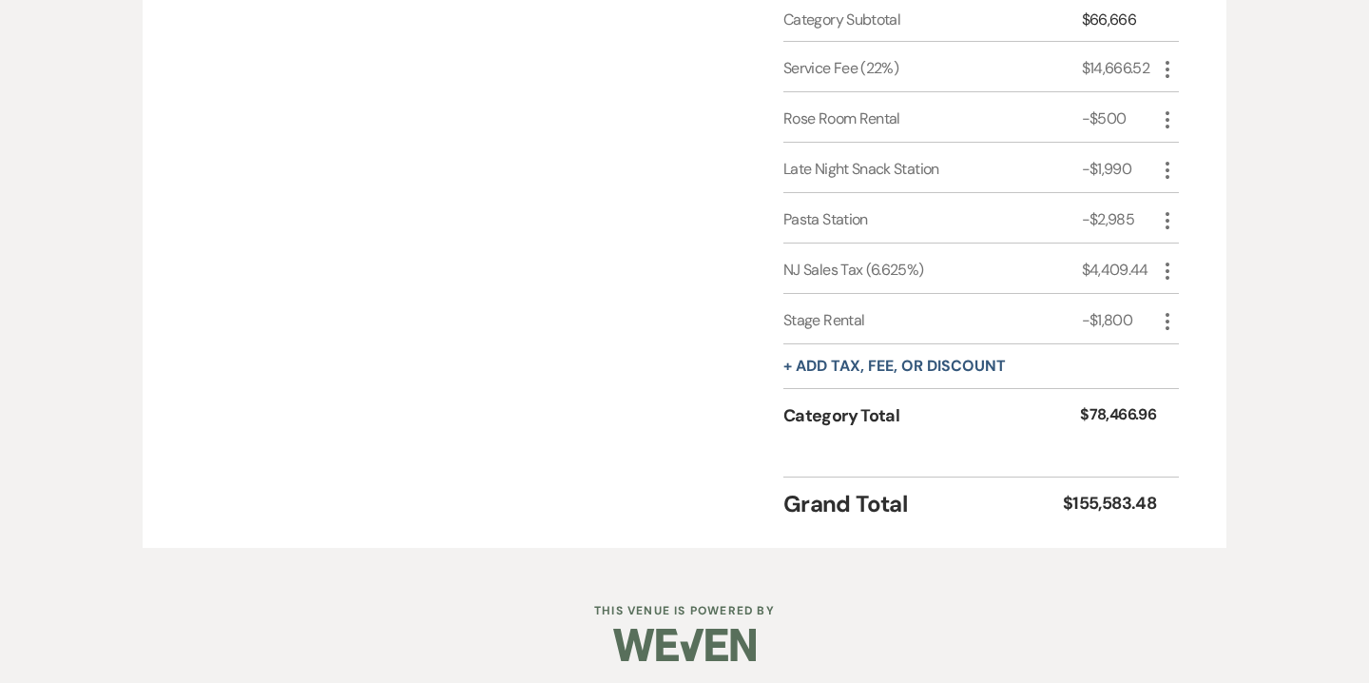
click at [1172, 268] on icon "More" at bounding box center [1167, 271] width 23 height 23
click at [1209, 330] on button "[PERSON_NAME]" at bounding box center [1207, 338] width 103 height 30
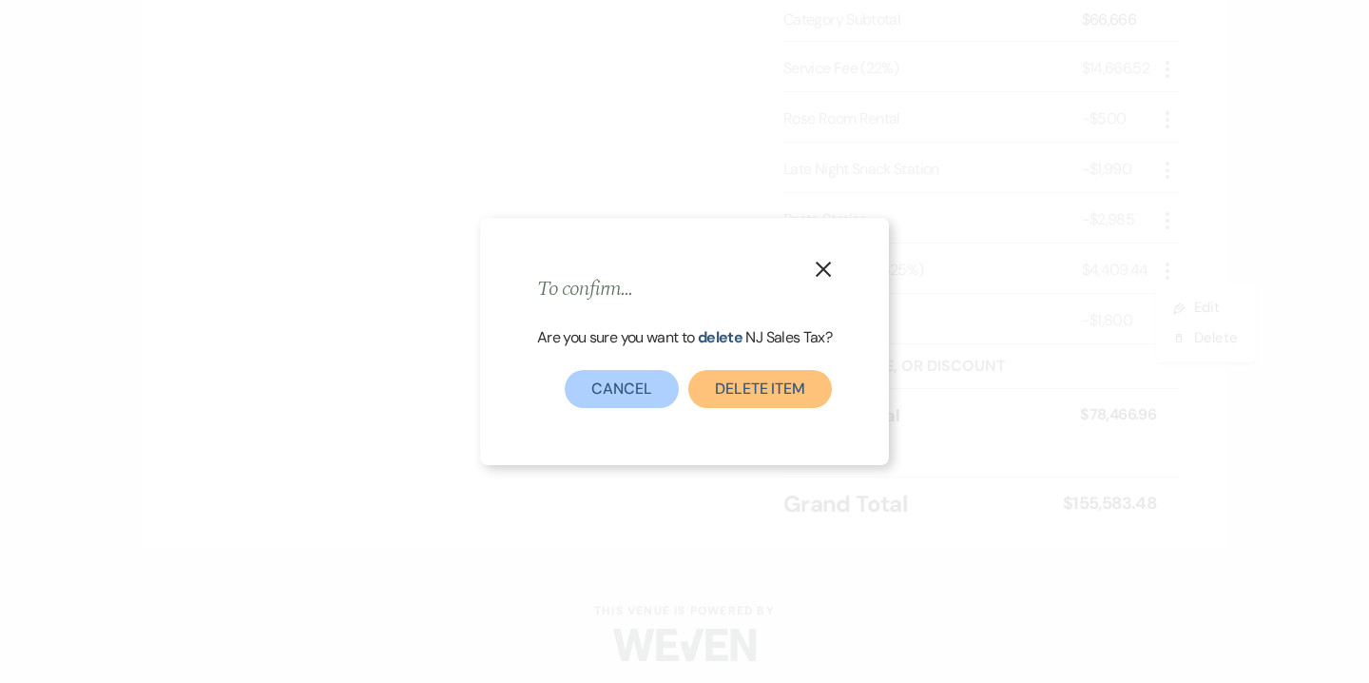
click at [770, 391] on button "Delete item" at bounding box center [760, 389] width 144 height 38
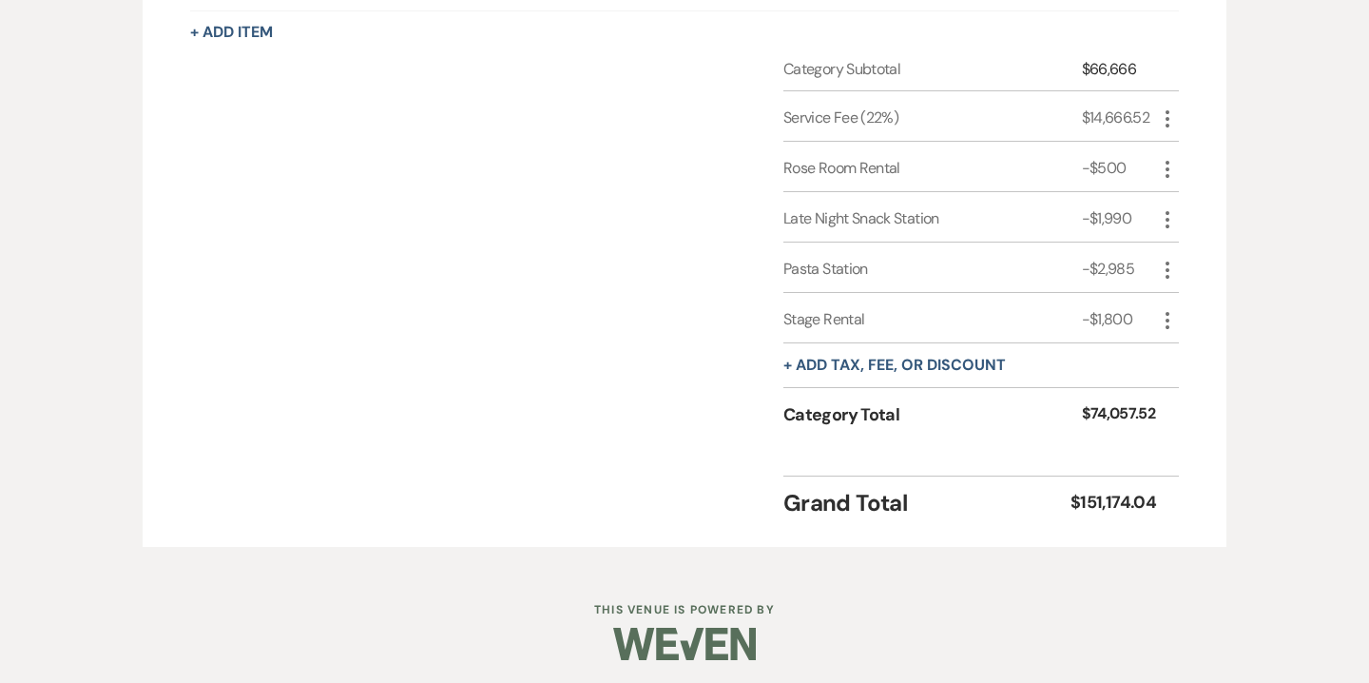
scroll to position [2772, 0]
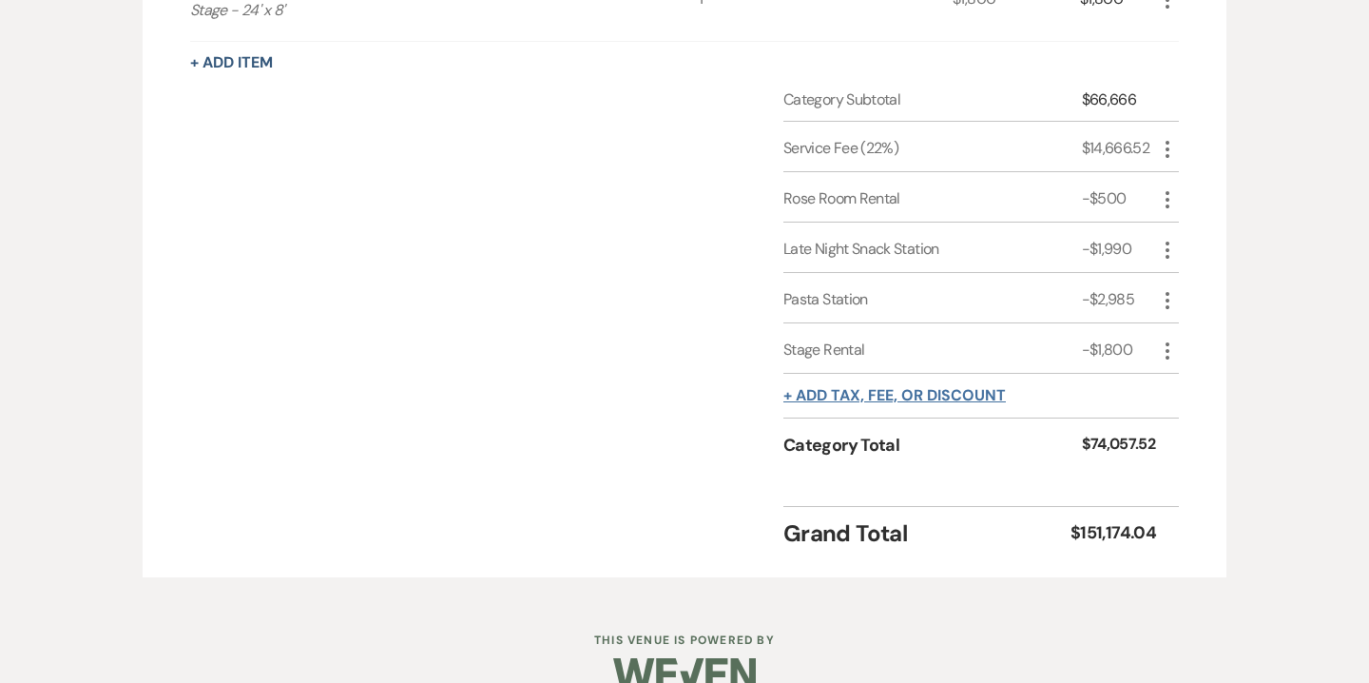
click at [837, 390] on button "+ Add tax, fee, or discount" at bounding box center [894, 395] width 222 height 15
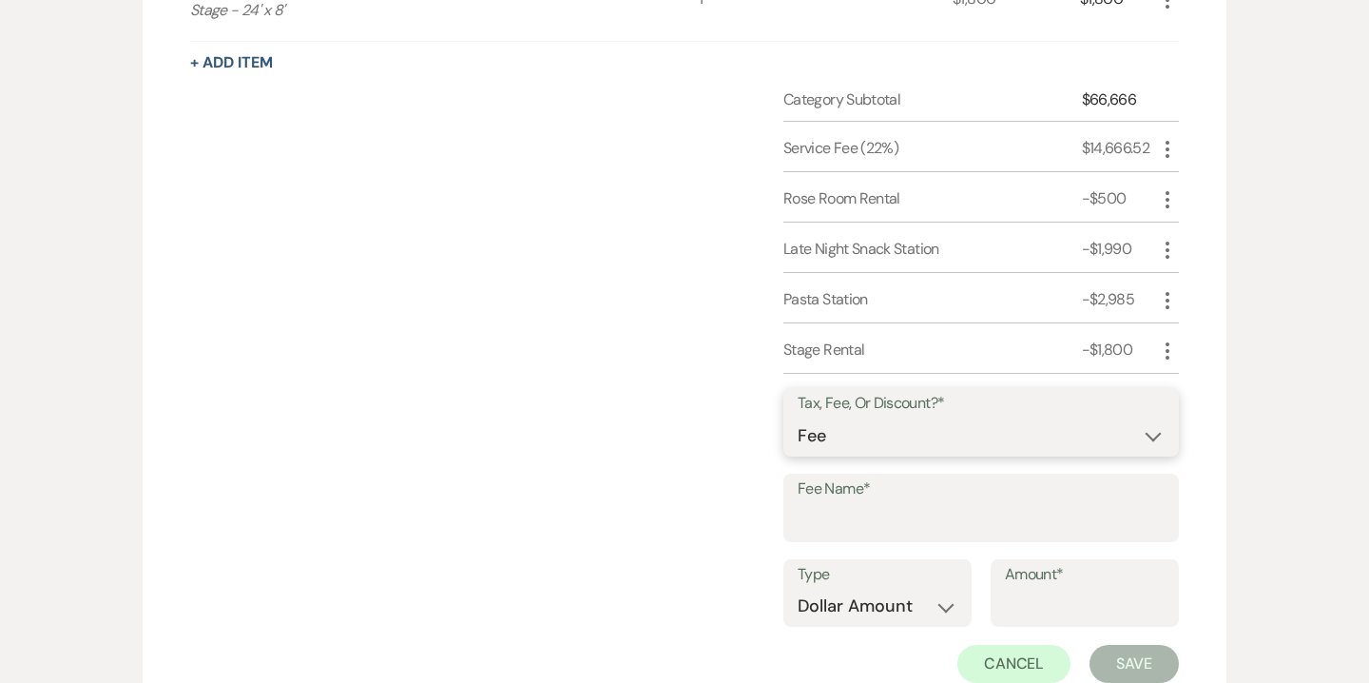
click at [851, 432] on select "Fee Discount Tax" at bounding box center [981, 435] width 367 height 37
select select "2"
click at [798, 417] on select "Fee Discount Tax" at bounding box center [981, 435] width 367 height 37
click at [841, 511] on input "Fee Name*" at bounding box center [981, 521] width 367 height 37
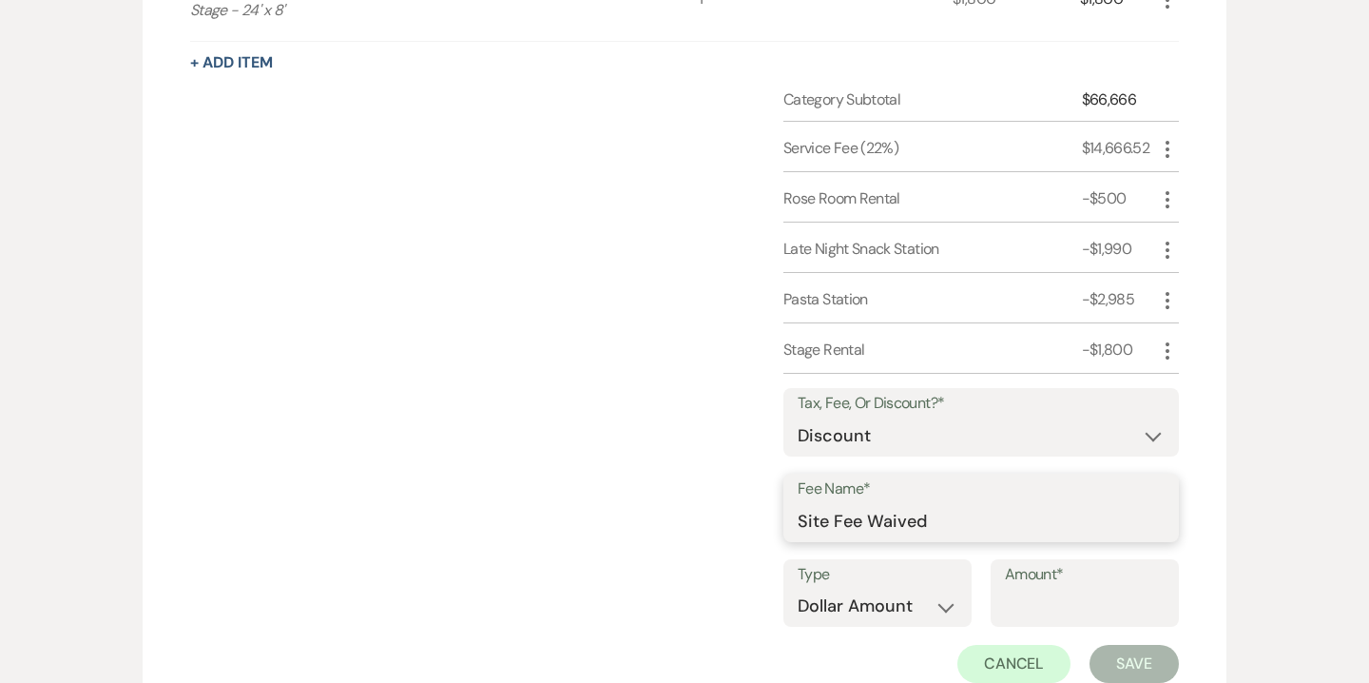
type input "Site Fee Waived"
click at [1023, 598] on input "Amount*" at bounding box center [1085, 606] width 160 height 37
type input "6"
type input "5000"
click at [1135, 660] on button "Save" at bounding box center [1134, 664] width 89 height 38
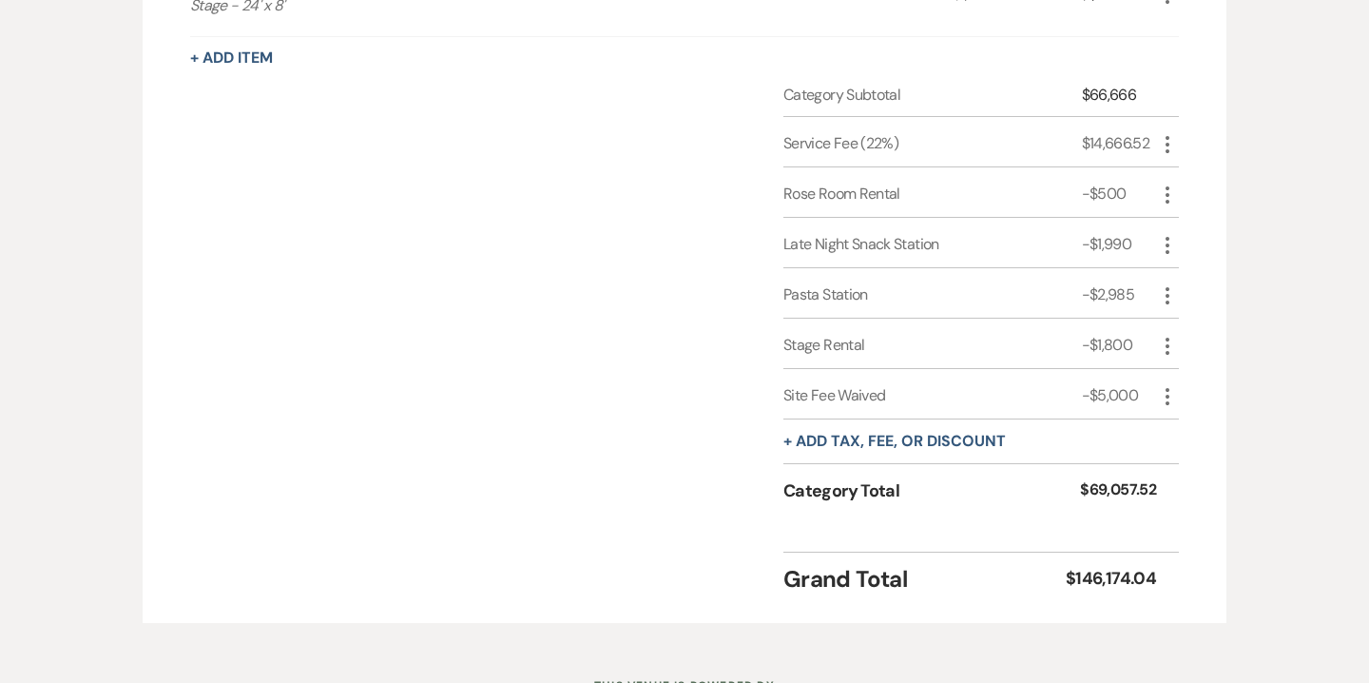
scroll to position [2778, 0]
click at [903, 435] on button "+ Add tax, fee, or discount" at bounding box center [894, 439] width 222 height 15
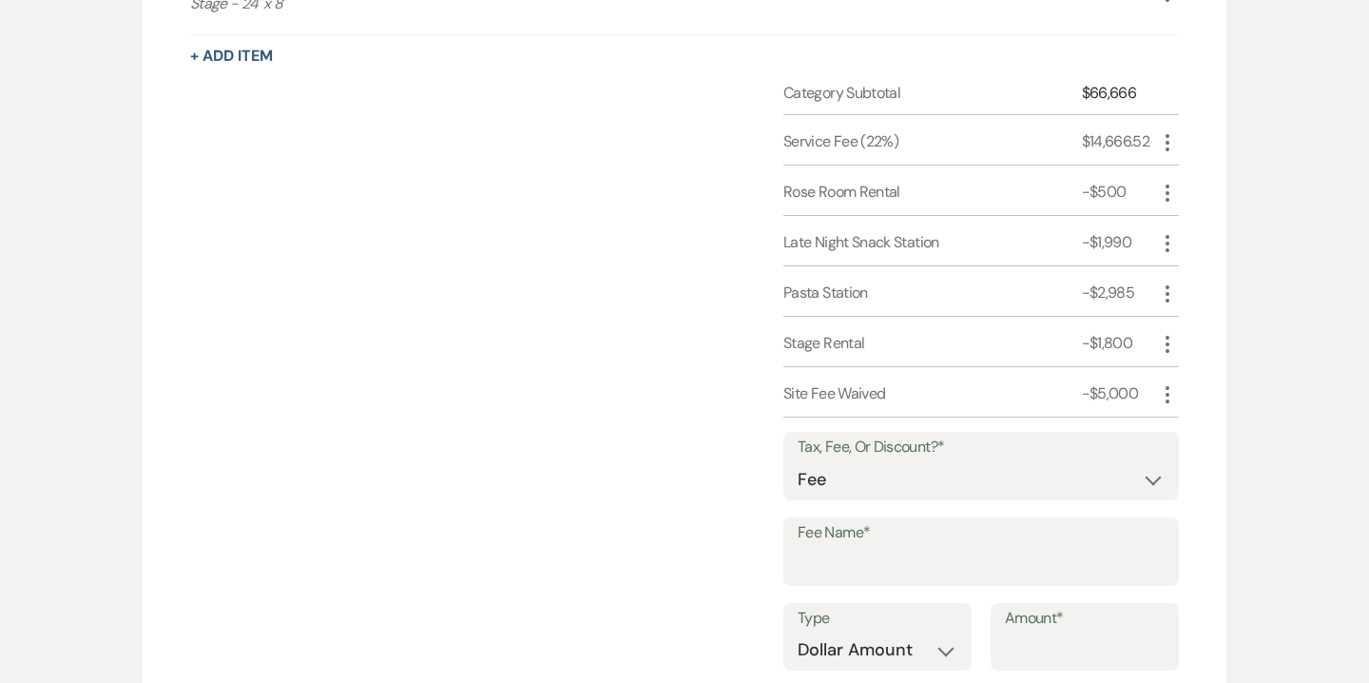
click at [647, 351] on div "Category Subtotal $66,666 Service Fee (22%) $14,666.52 More Rose Room Rental -$…" at bounding box center [684, 448] width 989 height 733
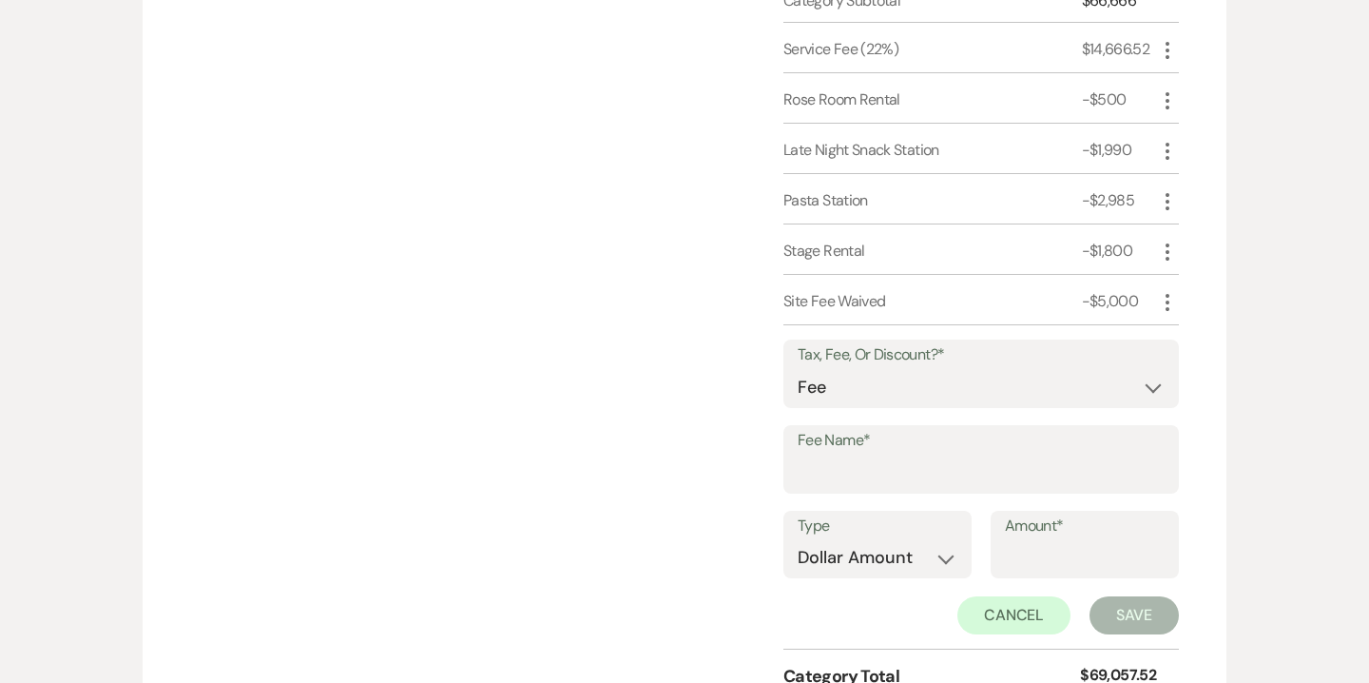
scroll to position [2872, 0]
click at [838, 381] on select "Fee Discount Tax" at bounding box center [981, 386] width 367 height 37
select select "3"
click at [798, 368] on select "Fee Discount Tax" at bounding box center [981, 386] width 367 height 37
click at [849, 469] on input "Fee Name*" at bounding box center [981, 472] width 367 height 37
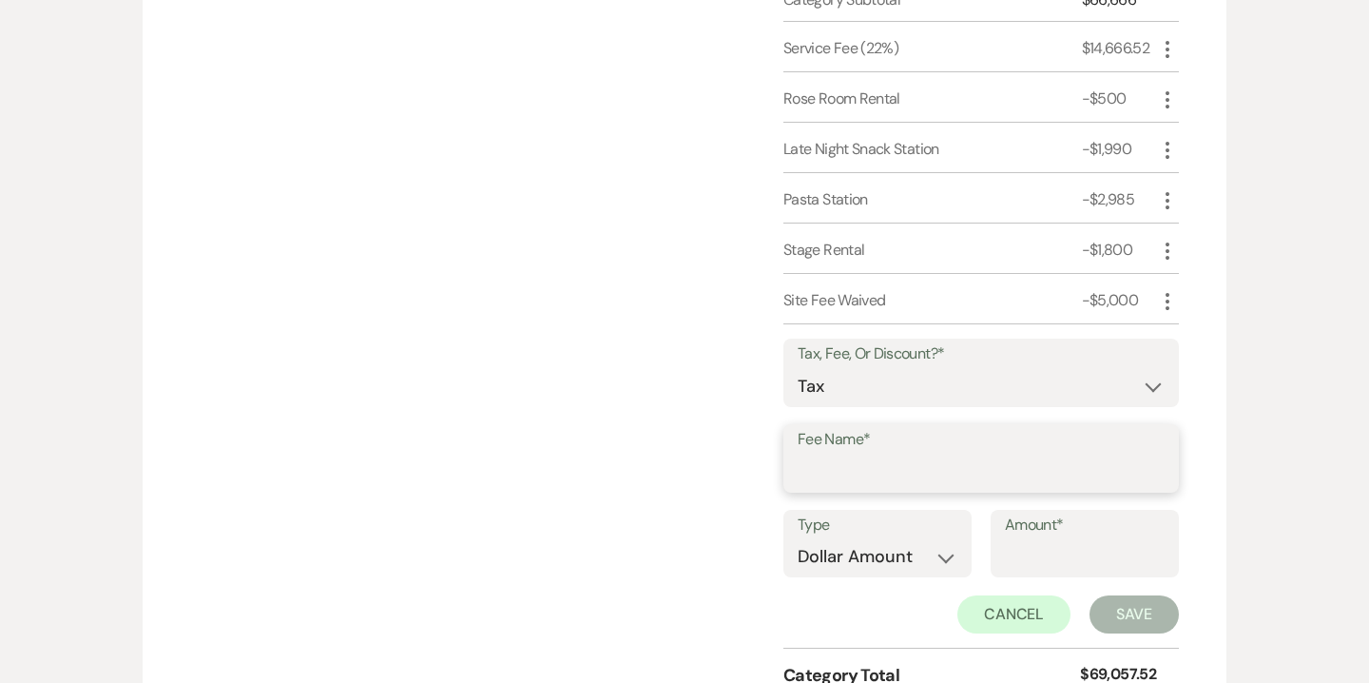
type input "d"
type input "NJ Sales Tax"
click at [903, 548] on select "Dollar Amount Percentage" at bounding box center [878, 556] width 160 height 37
select select "false"
click at [798, 538] on select "Dollar Amount Percentage" at bounding box center [878, 556] width 160 height 37
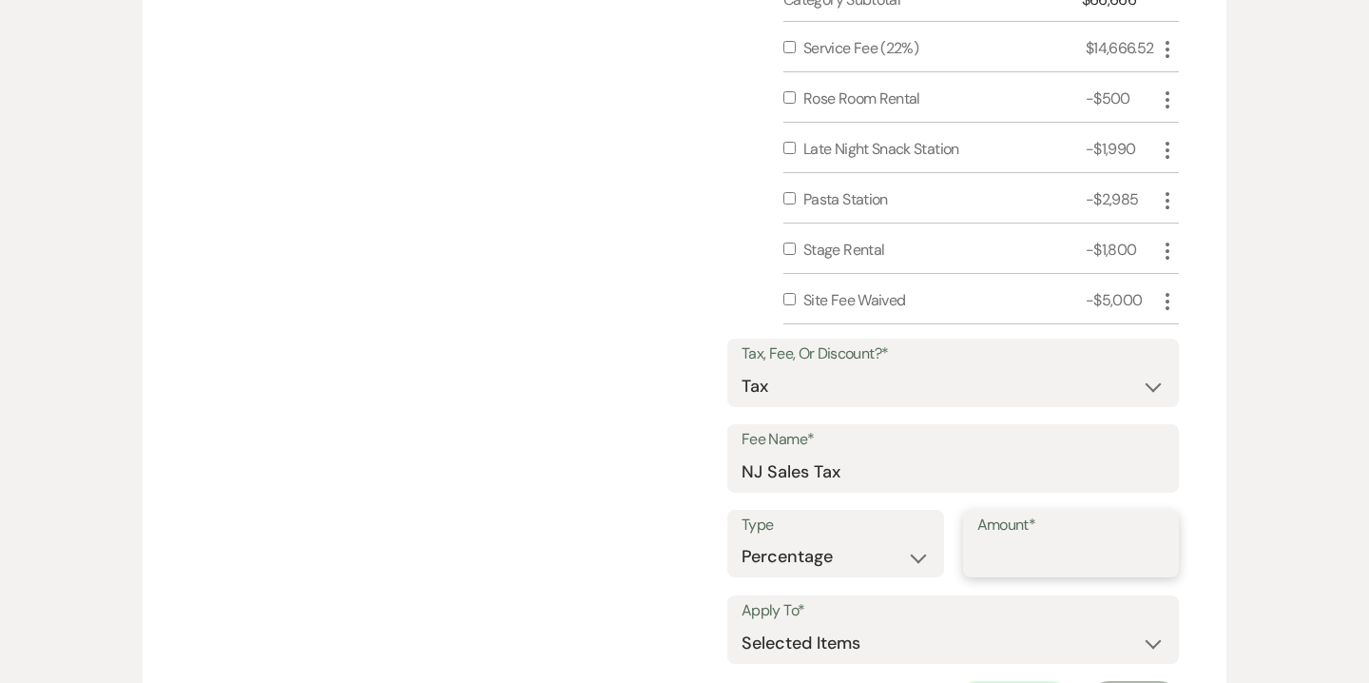
click at [1046, 554] on input "Amount*" at bounding box center [1071, 556] width 188 height 37
type input "6.625"
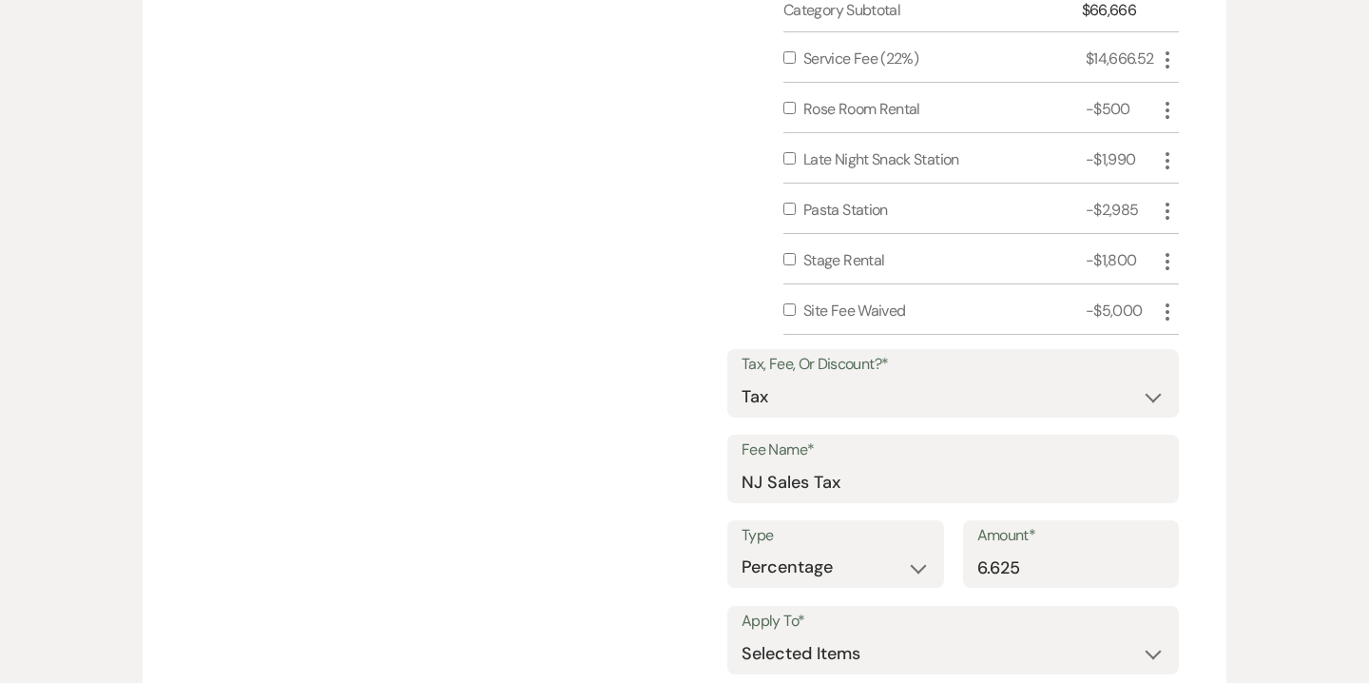
scroll to position [2813, 0]
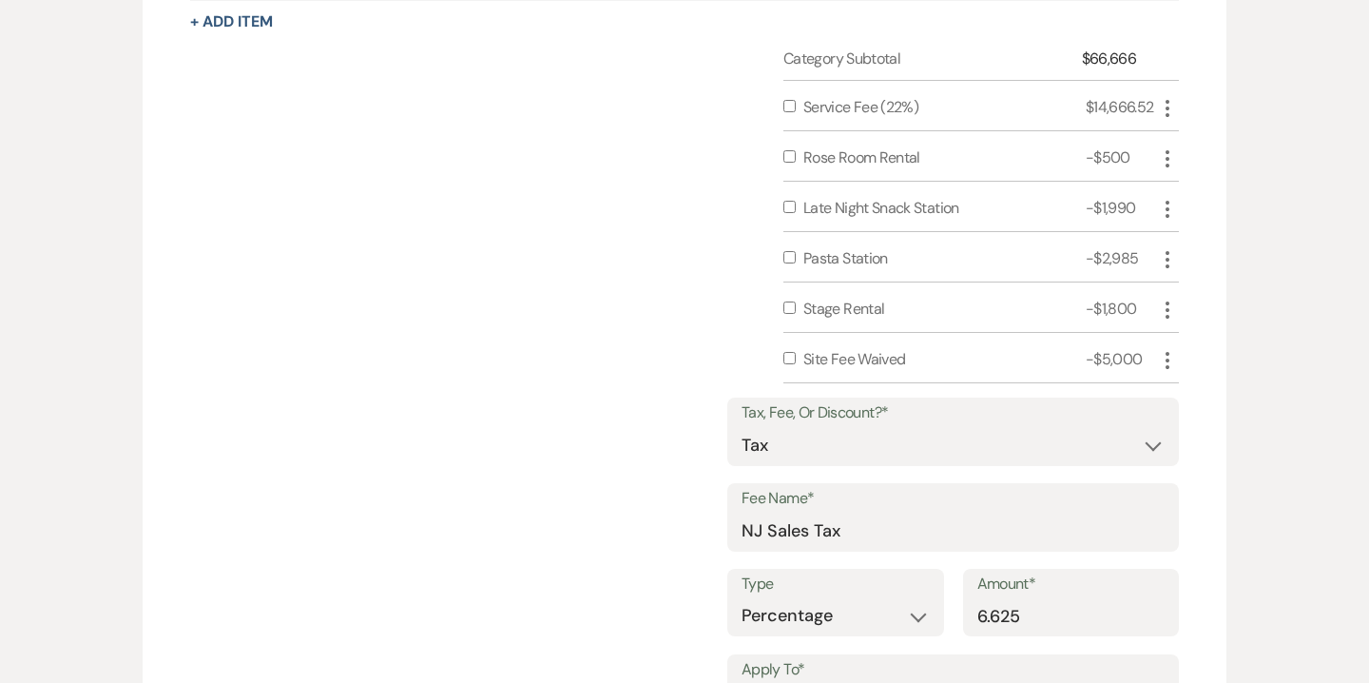
click at [788, 358] on input "checkbox" at bounding box center [789, 358] width 12 height 12
click at [789, 358] on input "checkbox" at bounding box center [789, 358] width 12 height 12
checkbox input "false"
click at [786, 305] on input "checkbox" at bounding box center [789, 307] width 12 height 12
checkbox input "true"
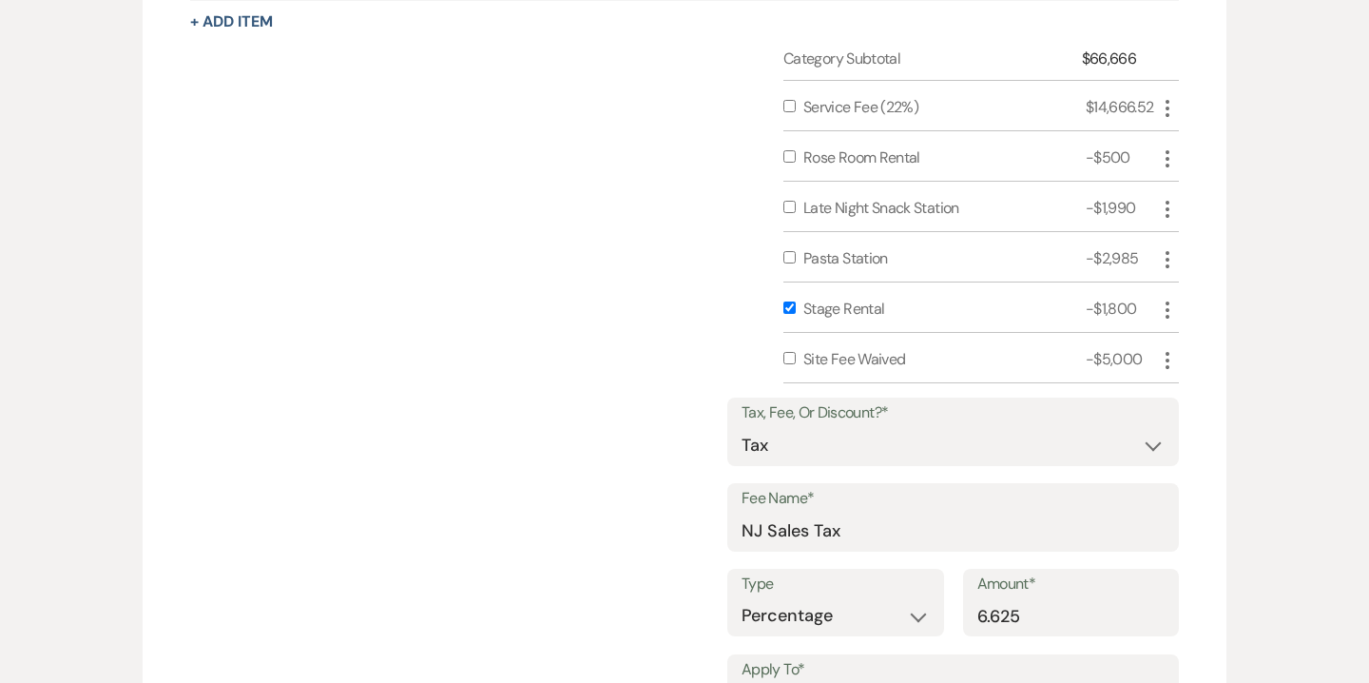
click at [786, 251] on input "checkbox" at bounding box center [789, 257] width 12 height 12
checkbox input "true"
click at [786, 205] on input "checkbox" at bounding box center [789, 207] width 12 height 12
checkbox input "true"
click at [788, 158] on input "checkbox" at bounding box center [789, 156] width 12 height 12
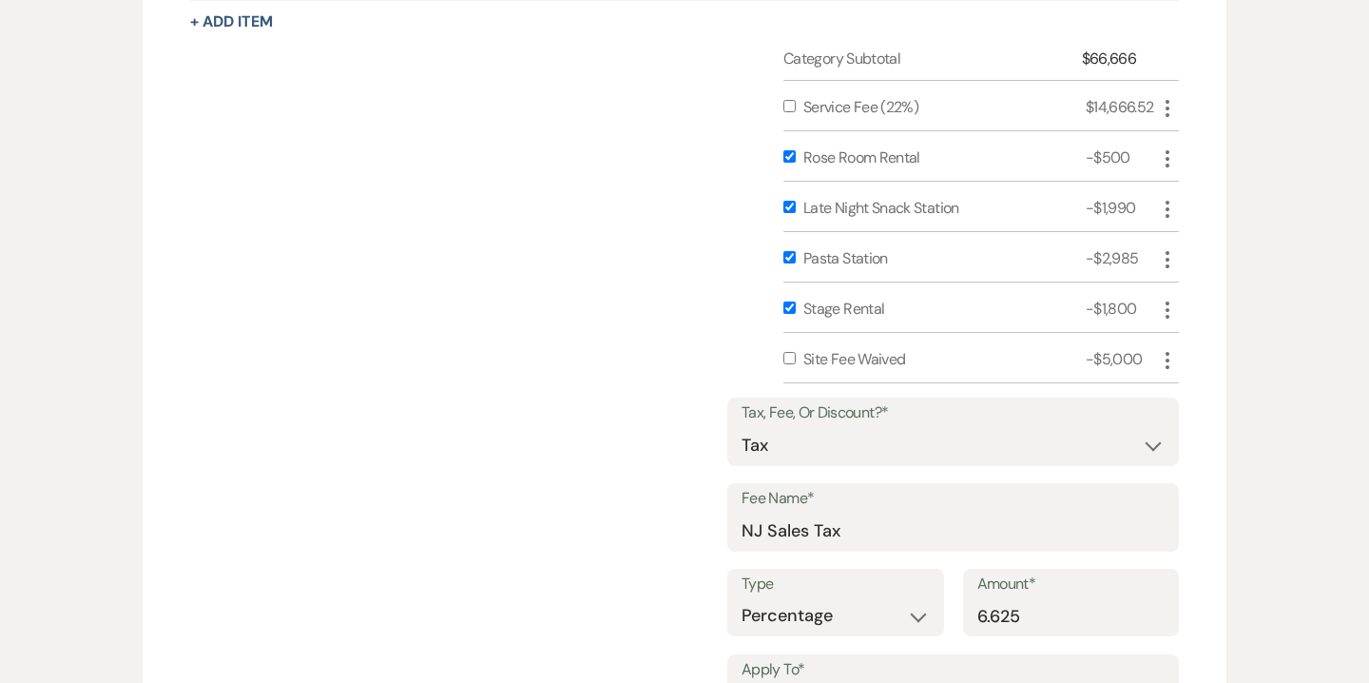
checkbox input "true"
click at [789, 106] on input "checkbox" at bounding box center [789, 106] width 12 height 12
checkbox input "true"
click at [790, 355] on input "checkbox" at bounding box center [789, 358] width 12 height 12
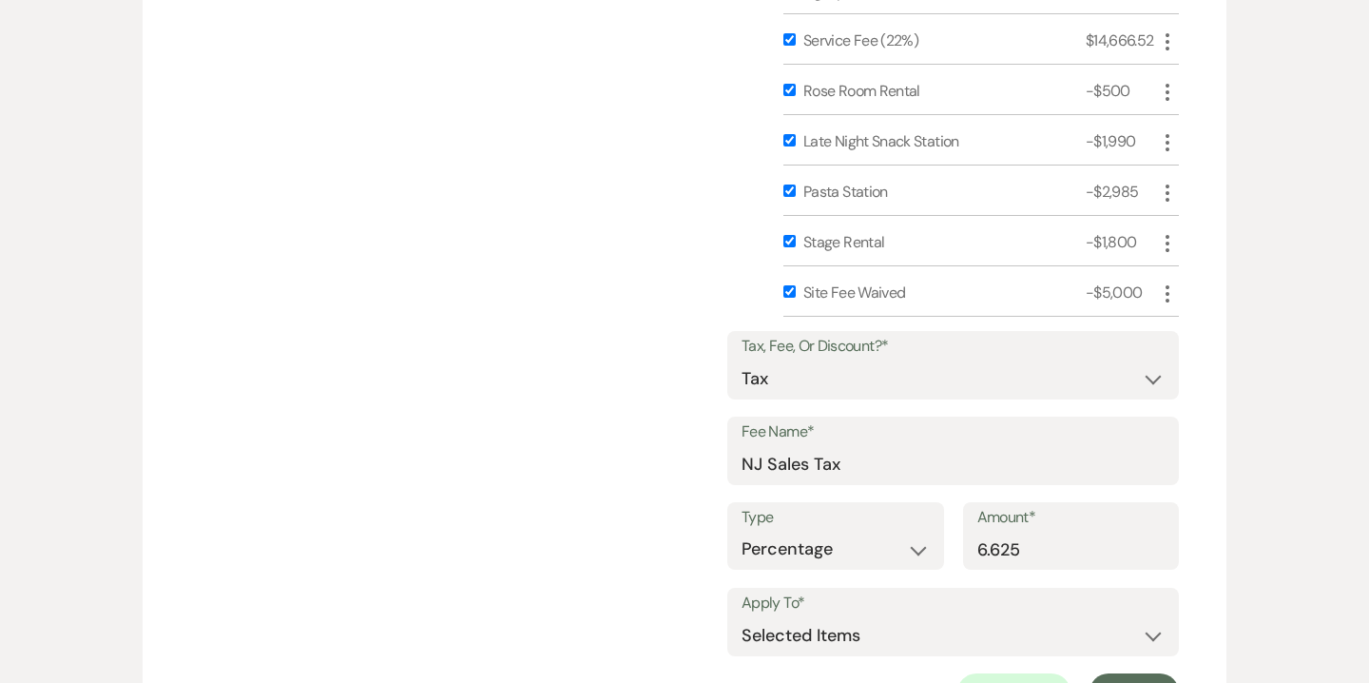
scroll to position [2876, 0]
click at [791, 291] on input "checkbox" at bounding box center [789, 294] width 12 height 12
checkbox input "false"
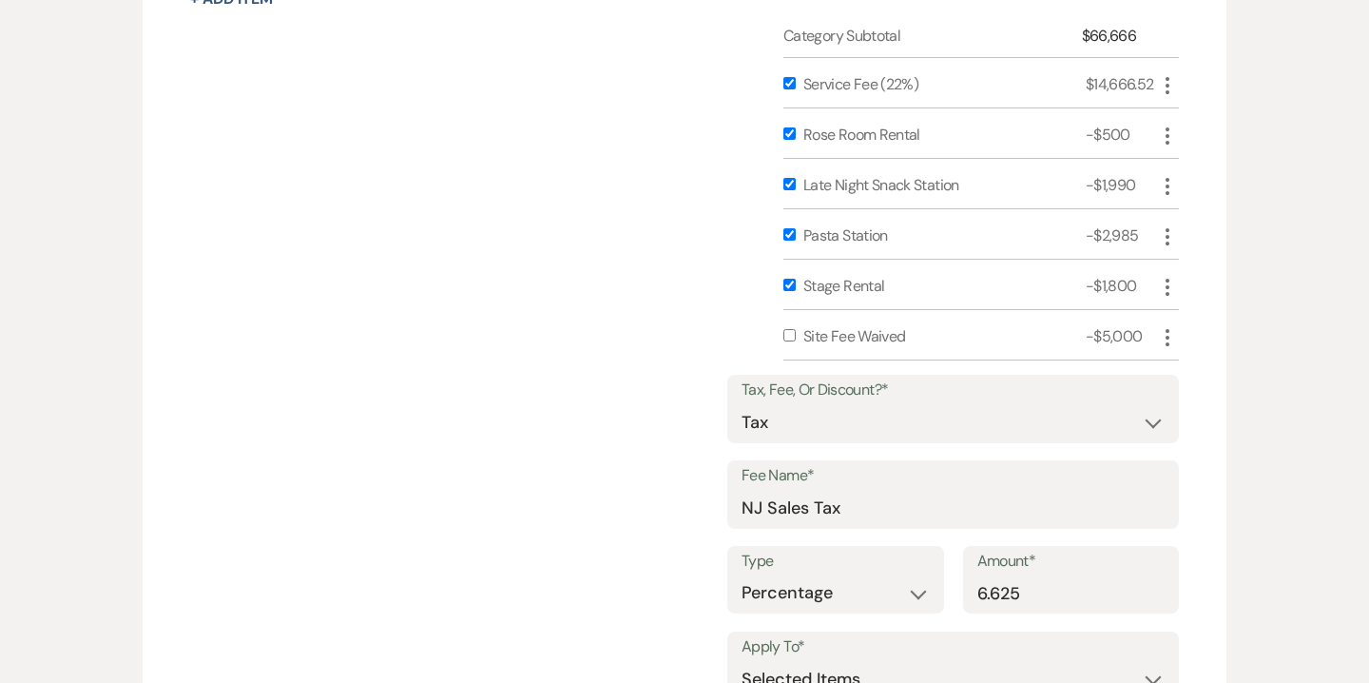
scroll to position [2808, 0]
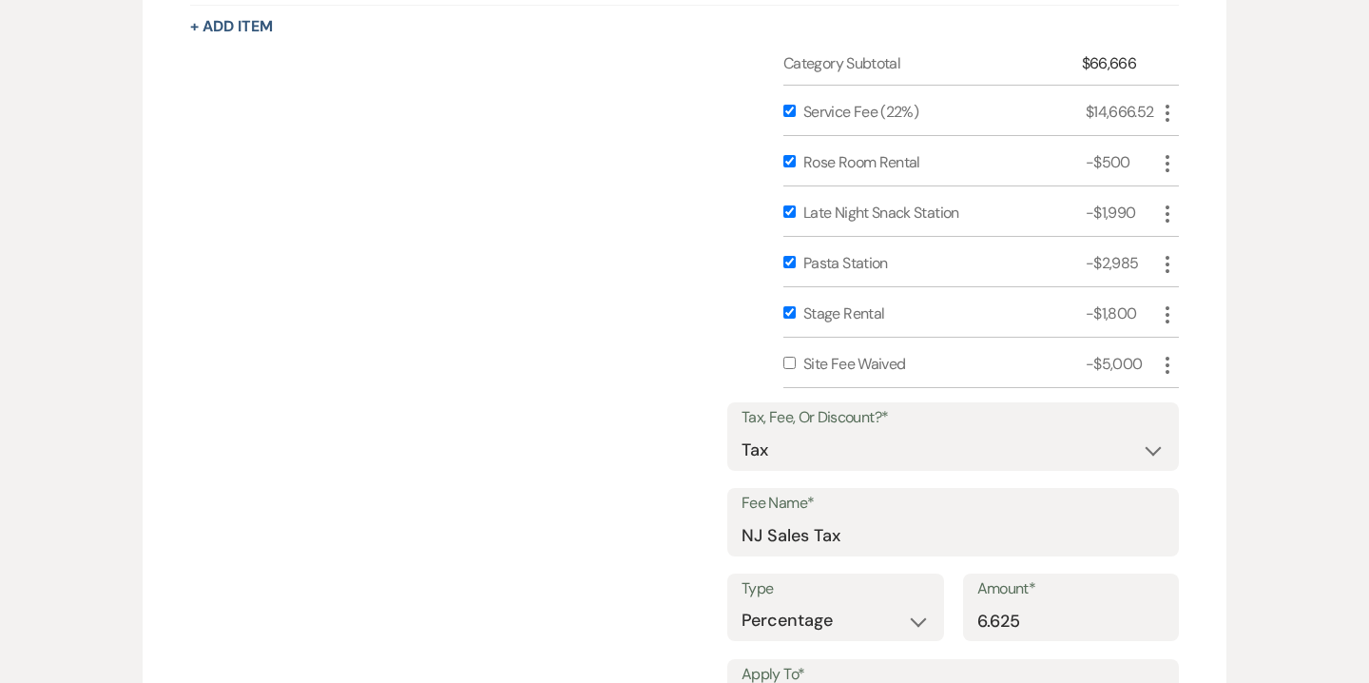
click at [787, 155] on input "checkbox" at bounding box center [789, 161] width 12 height 12
checkbox input "false"
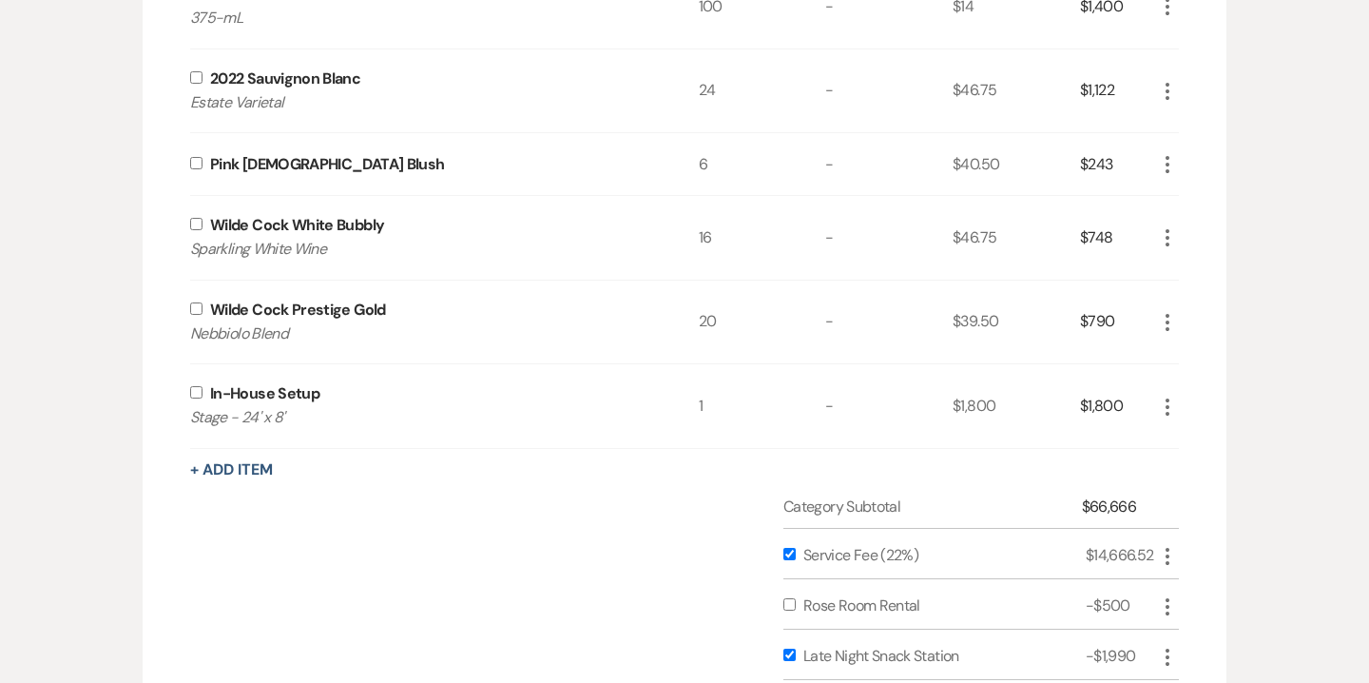
scroll to position [2344, 0]
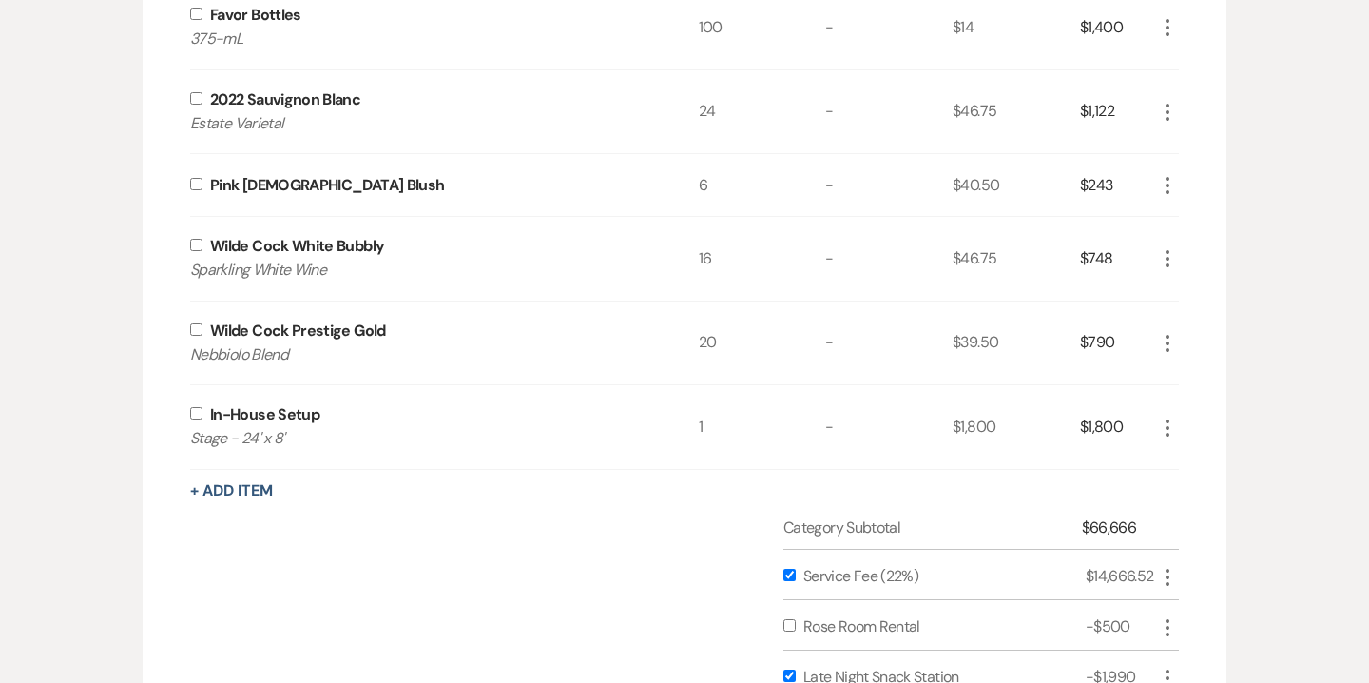
click at [196, 413] on input "checkbox" at bounding box center [196, 413] width 12 height 12
checkbox input "true"
click at [195, 332] on input "checkbox" at bounding box center [196, 329] width 12 height 12
checkbox input "true"
click at [196, 240] on input "checkbox" at bounding box center [196, 245] width 12 height 12
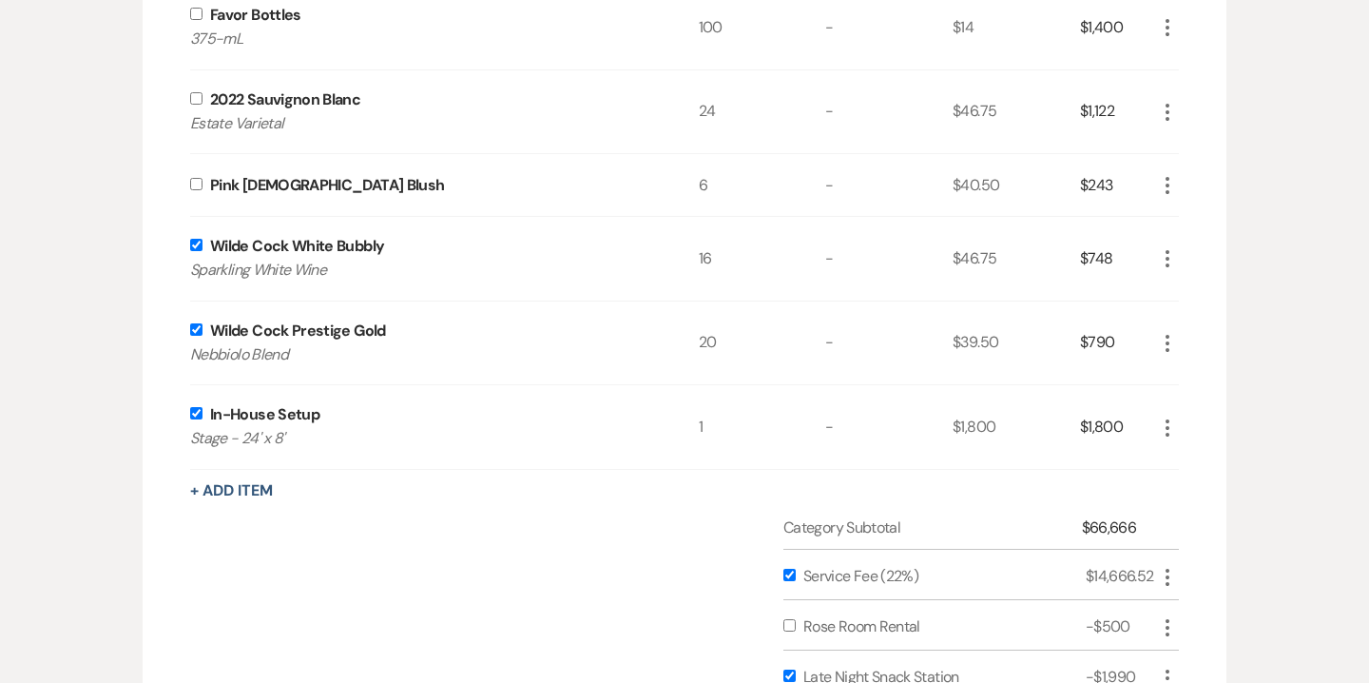
checkbox input "true"
click at [194, 178] on input "checkbox" at bounding box center [196, 184] width 12 height 12
checkbox input "true"
click at [198, 92] on input "checkbox" at bounding box center [196, 98] width 12 height 12
checkbox input "true"
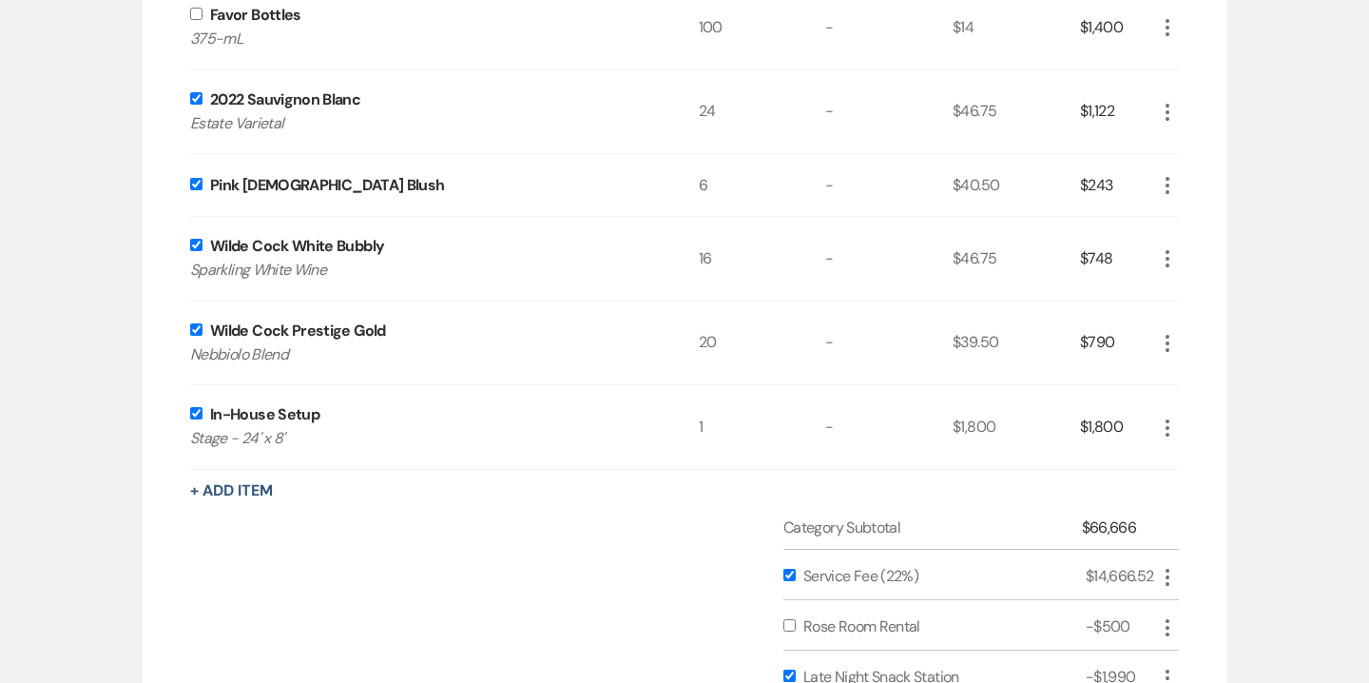
click at [195, 12] on input "checkbox" at bounding box center [196, 14] width 12 height 12
checkbox input "true"
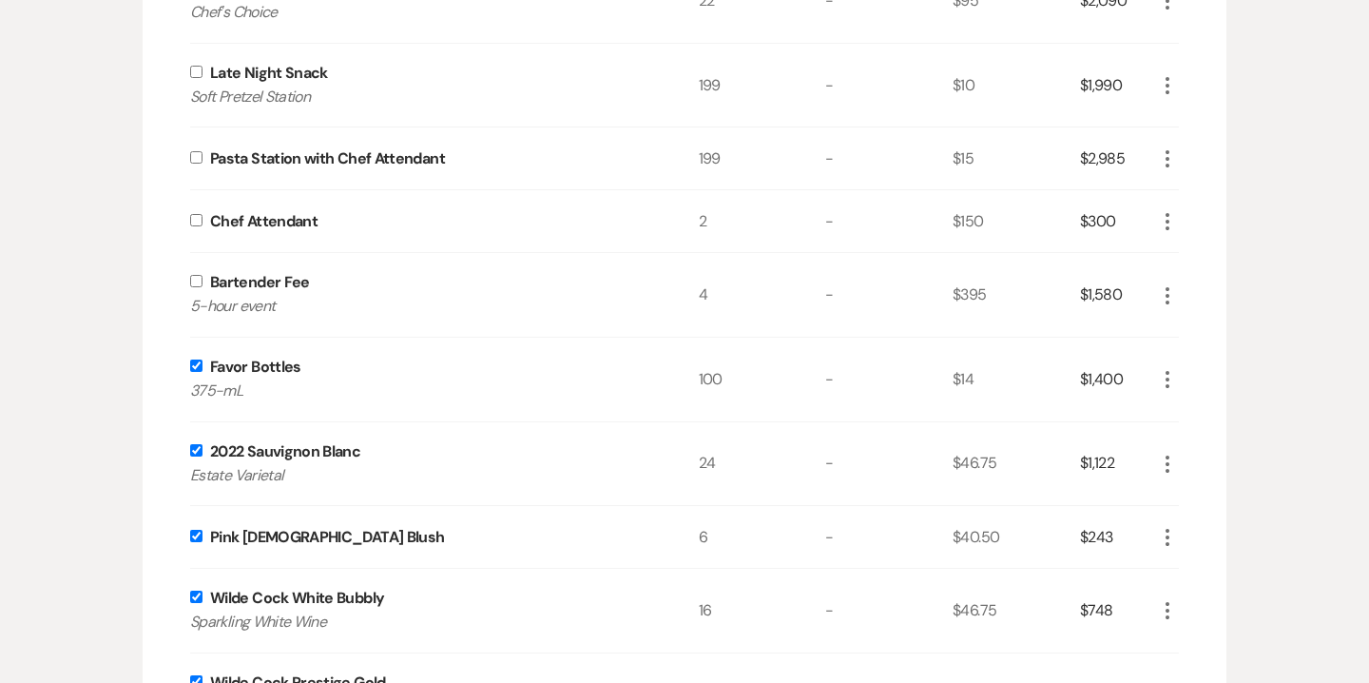
scroll to position [1956, 0]
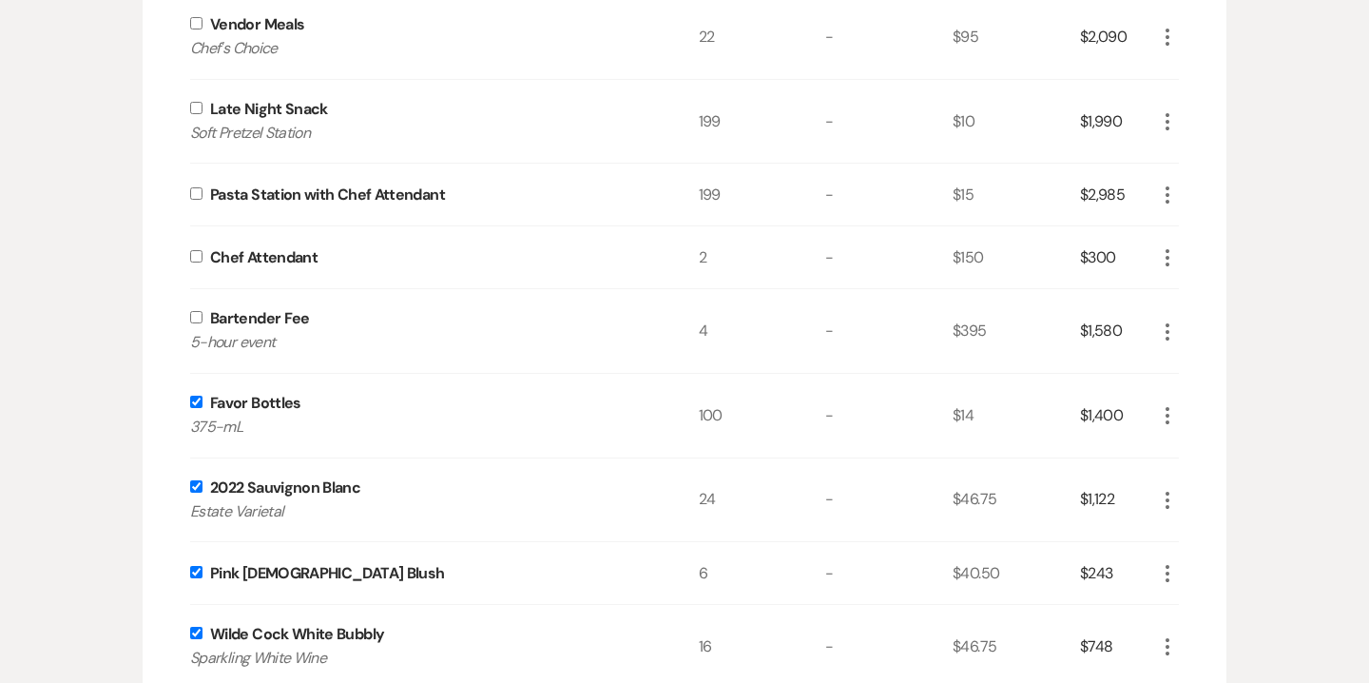
click at [198, 317] on input "checkbox" at bounding box center [196, 317] width 12 height 12
checkbox input "true"
click at [194, 257] on input "checkbox" at bounding box center [196, 256] width 12 height 12
checkbox input "true"
click at [197, 187] on input "checkbox" at bounding box center [196, 193] width 12 height 12
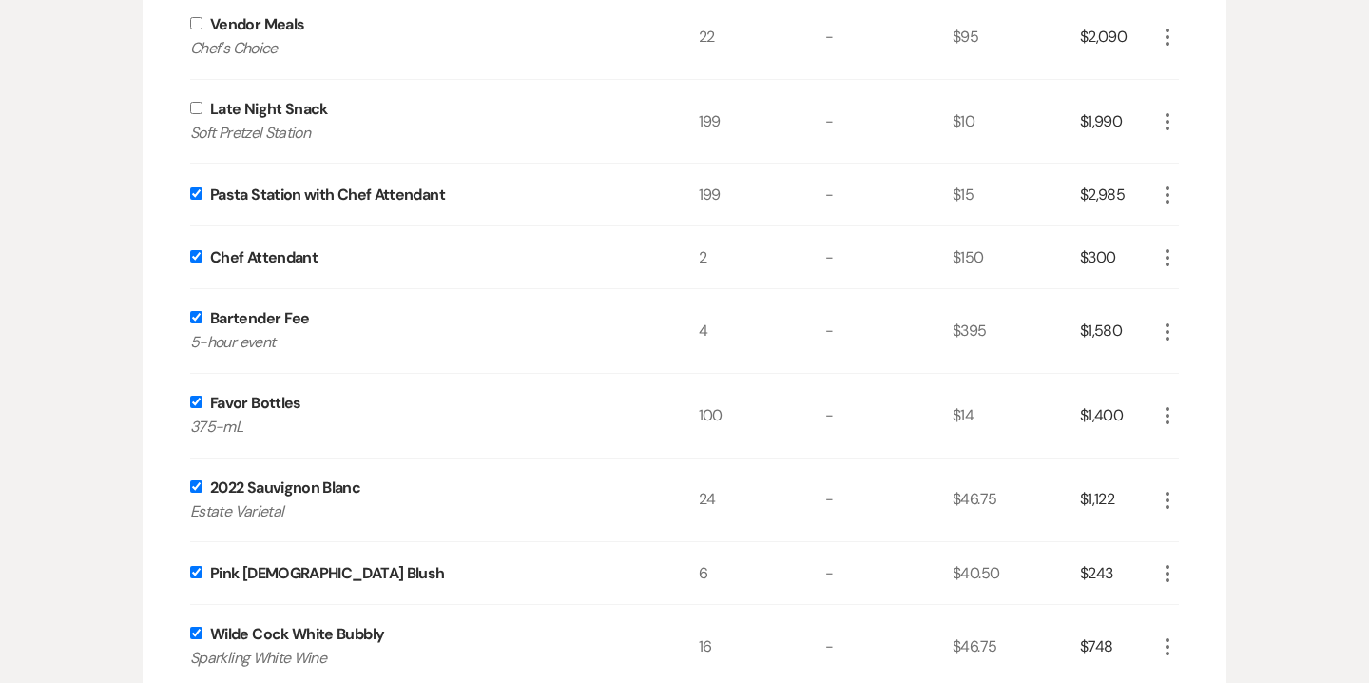
checkbox input "true"
click at [195, 106] on input "checkbox" at bounding box center [196, 108] width 12 height 12
checkbox input "true"
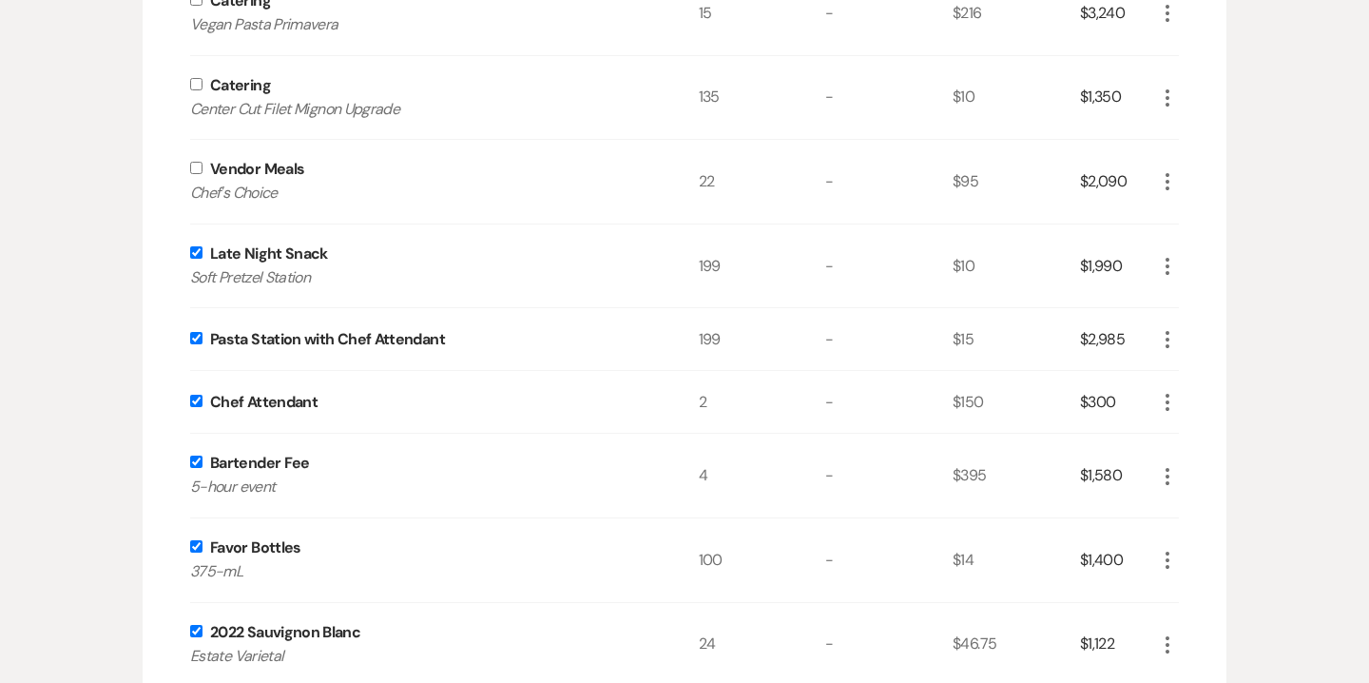
scroll to position [1698, 0]
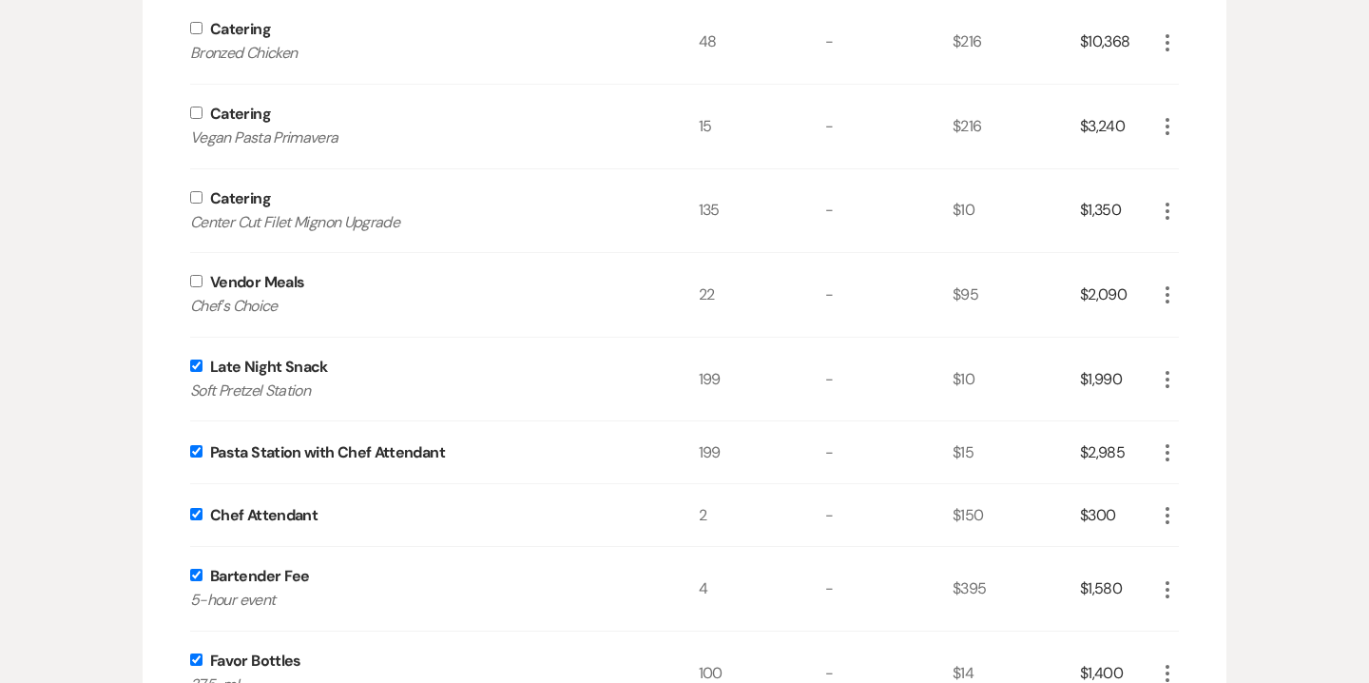
click at [198, 284] on input "checkbox" at bounding box center [196, 281] width 12 height 12
checkbox input "true"
click at [196, 193] on input "checkbox" at bounding box center [196, 197] width 12 height 12
checkbox input "true"
click at [192, 112] on input "checkbox" at bounding box center [196, 112] width 12 height 12
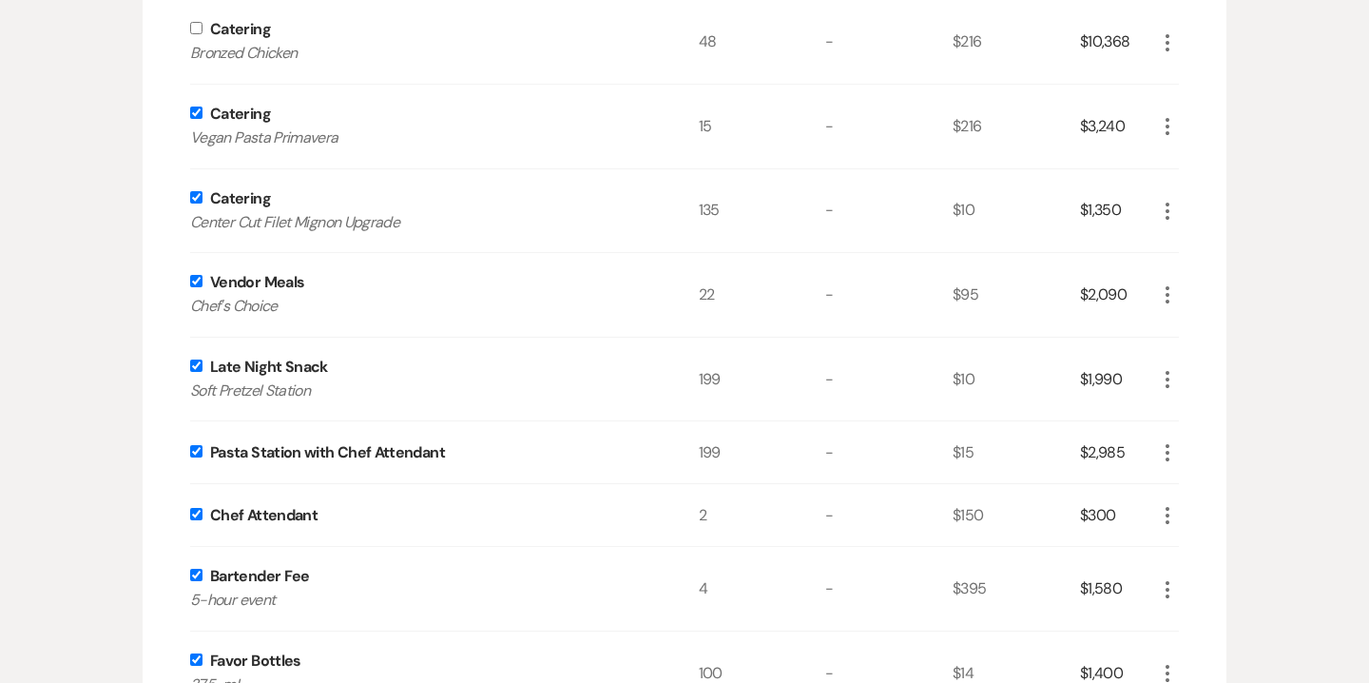
checkbox input "true"
click at [198, 41] on p "Bronzed Chicken" at bounding box center [418, 53] width 457 height 25
click at [198, 32] on input "checkbox" at bounding box center [196, 28] width 12 height 12
checkbox input "true"
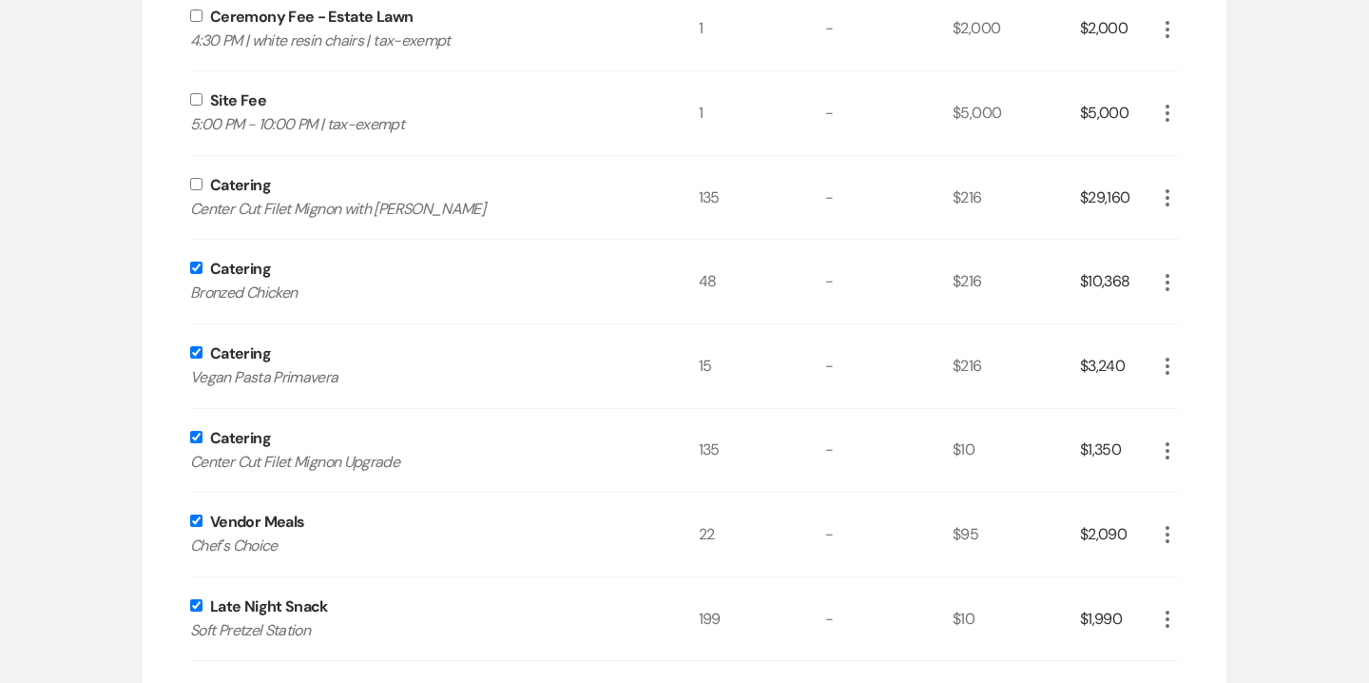
scroll to position [1444, 0]
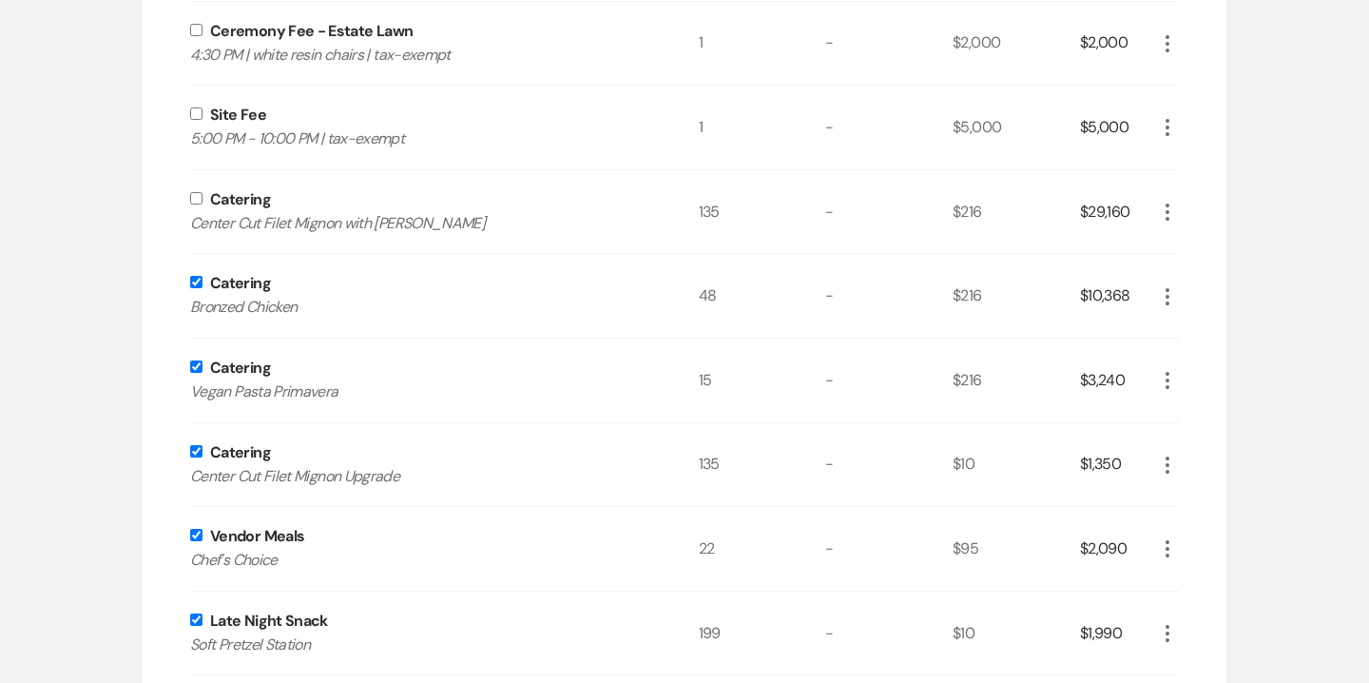
click at [195, 197] on input "checkbox" at bounding box center [196, 198] width 12 height 12
checkbox input "true"
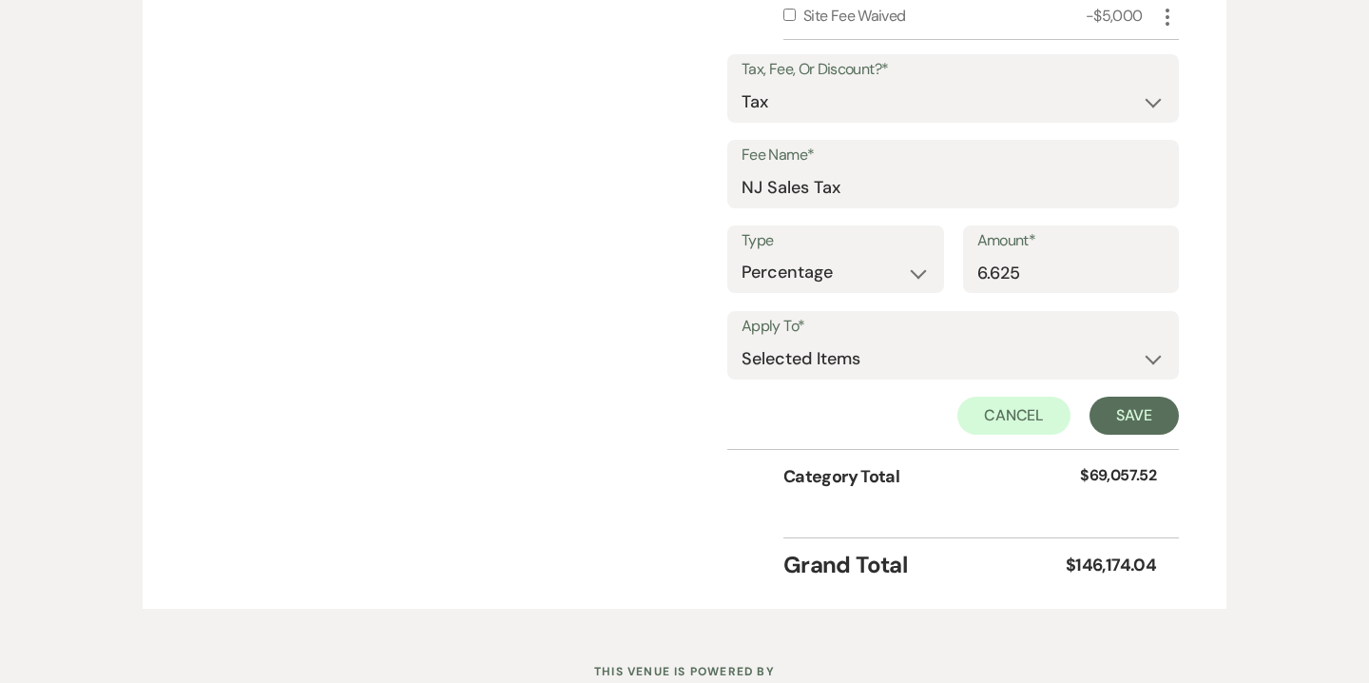
scroll to position [3218, 0]
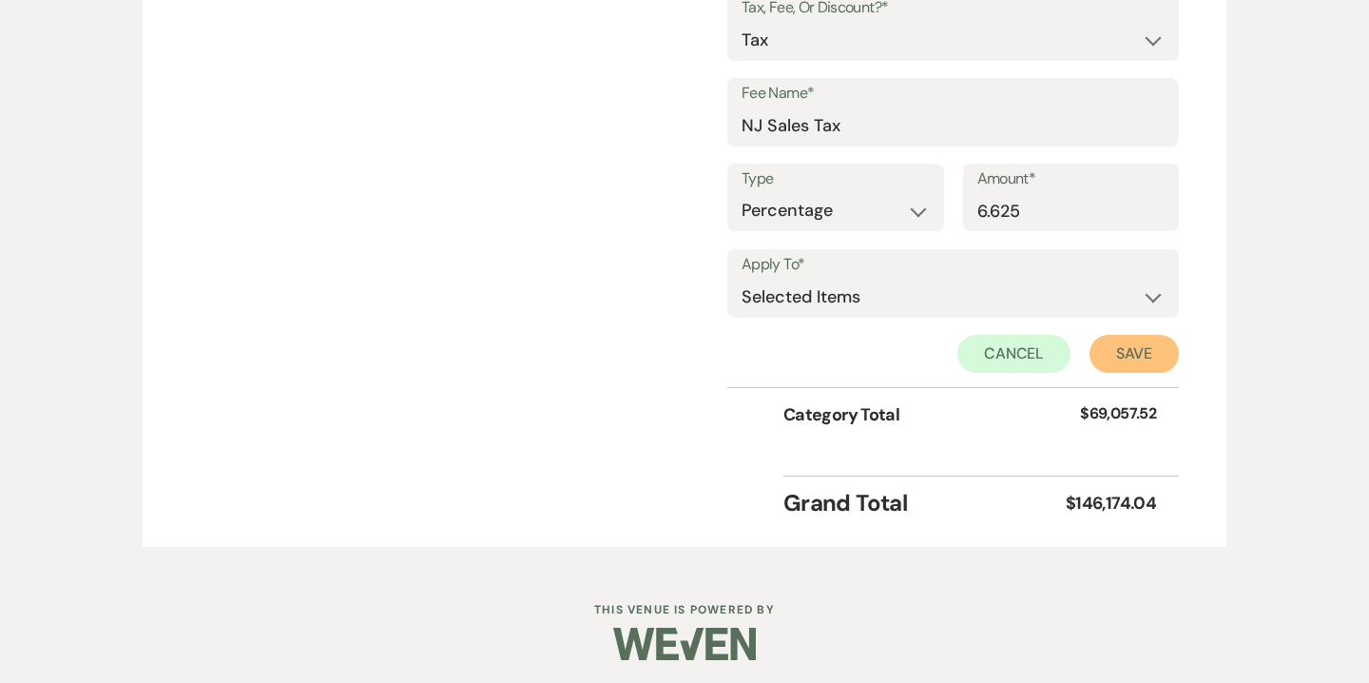
click at [1122, 345] on button "Save" at bounding box center [1134, 354] width 89 height 38
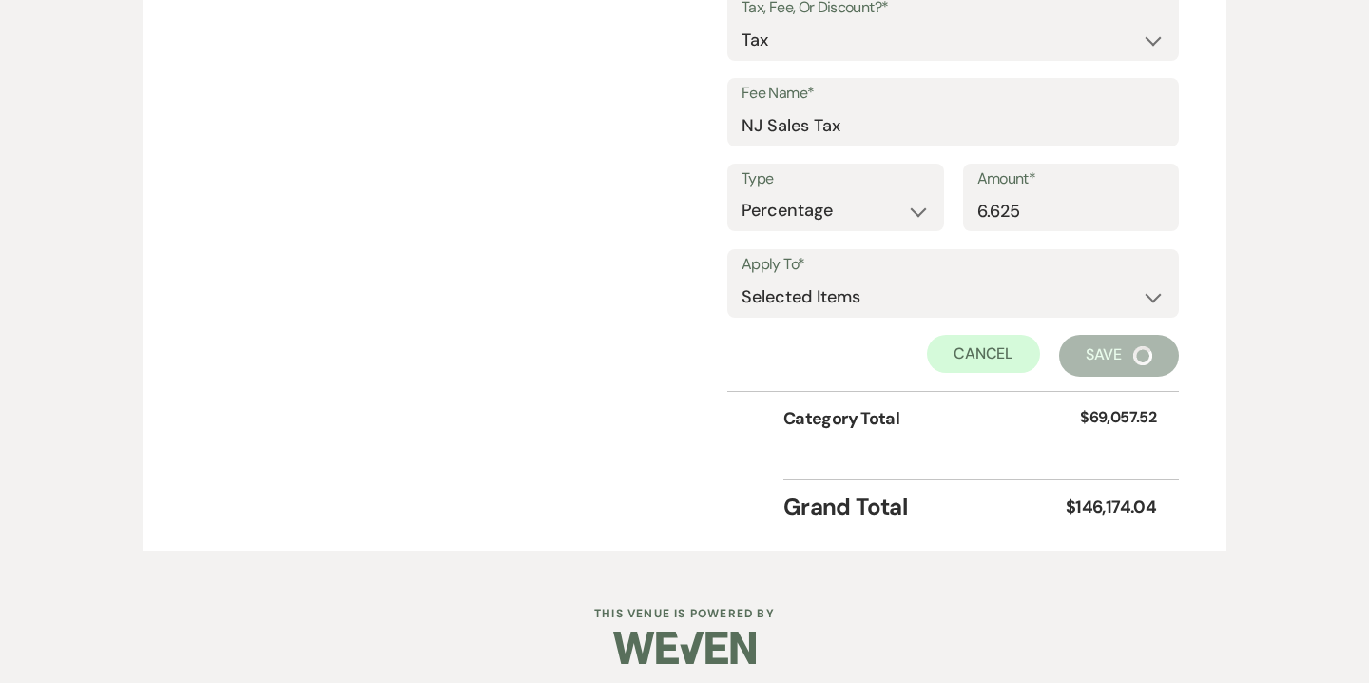
scroll to position [2902, 0]
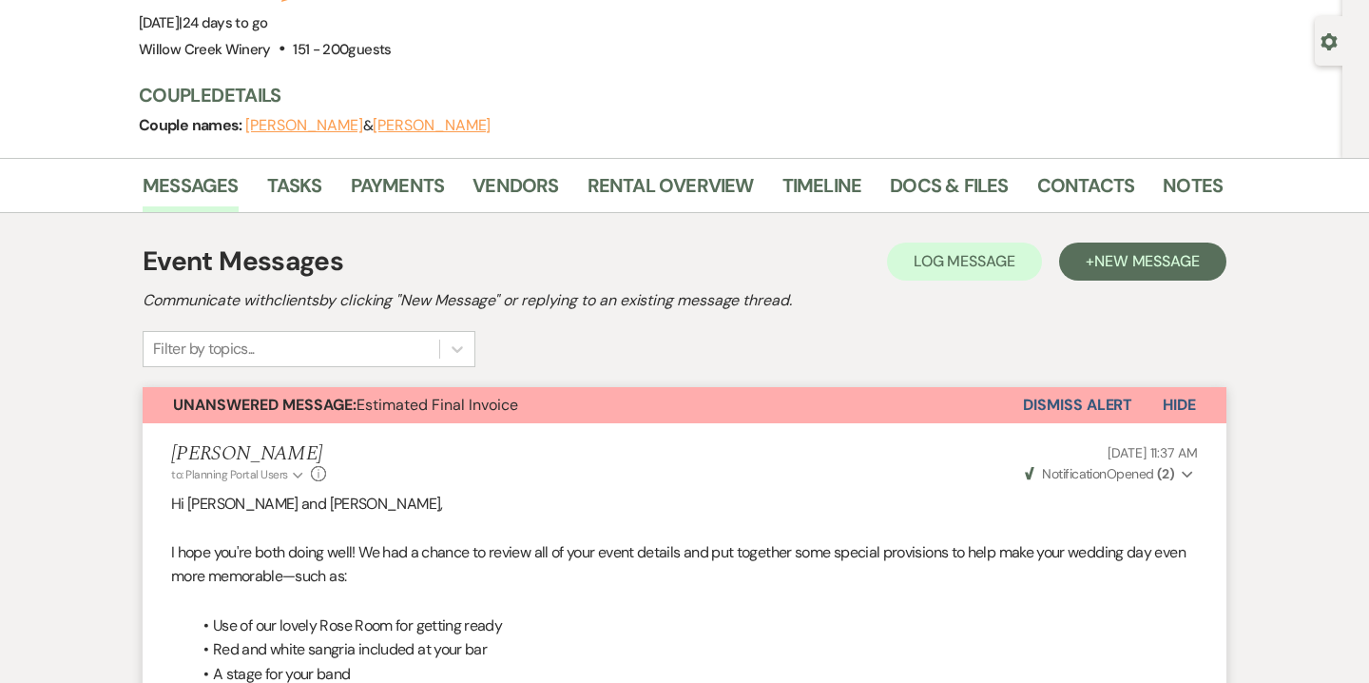
scroll to position [146, 0]
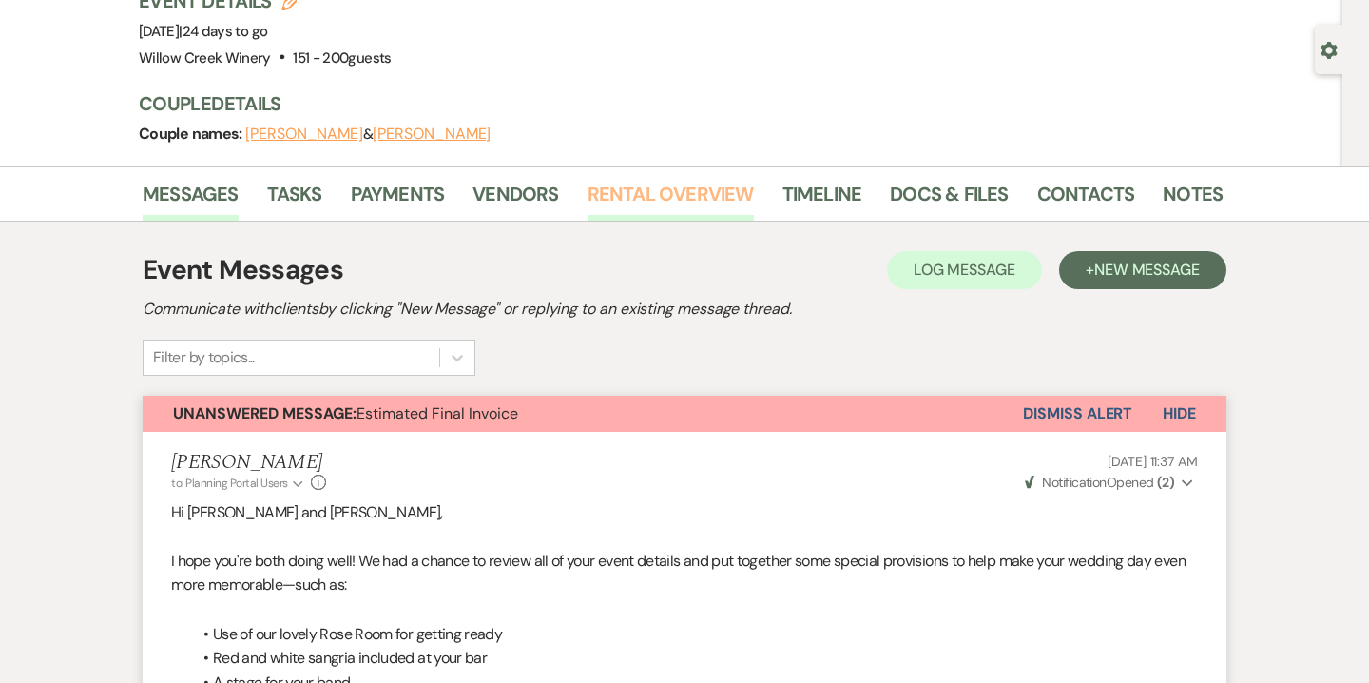
click at [666, 189] on link "Rental Overview" at bounding box center [671, 200] width 166 height 42
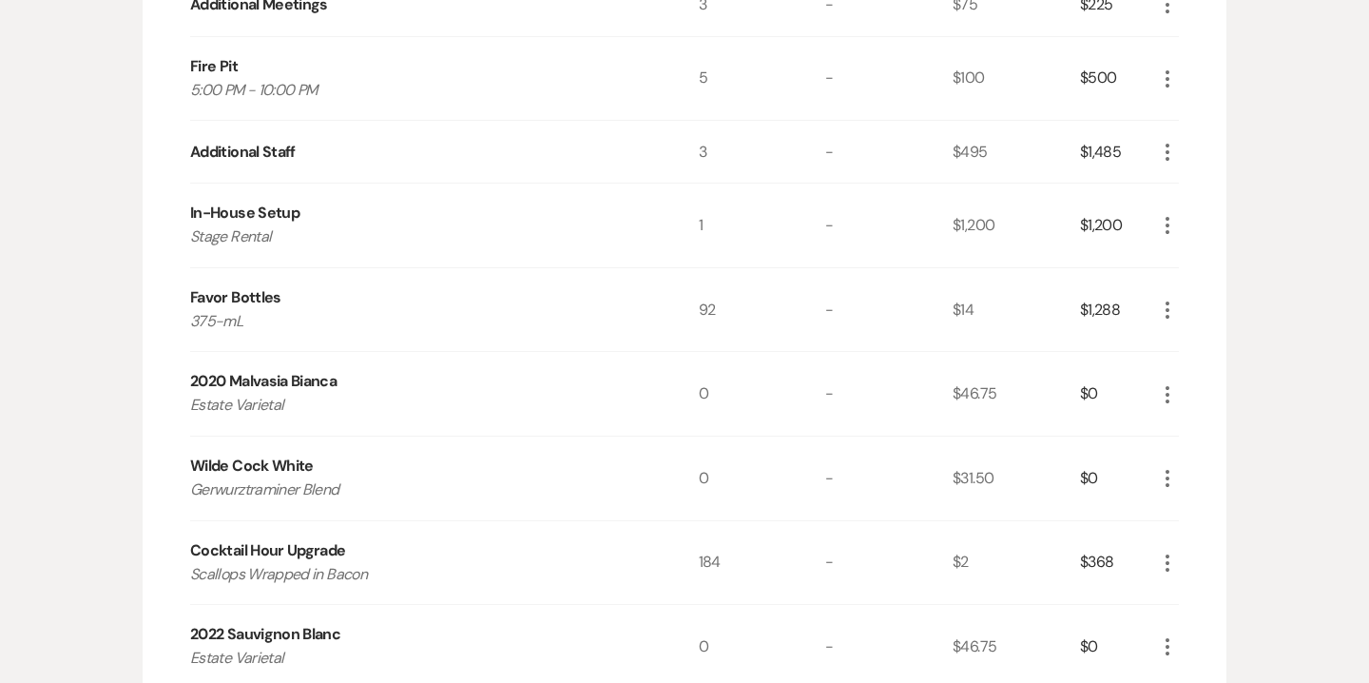
scroll to position [1190, 0]
